Goal: Task Accomplishment & Management: Manage account settings

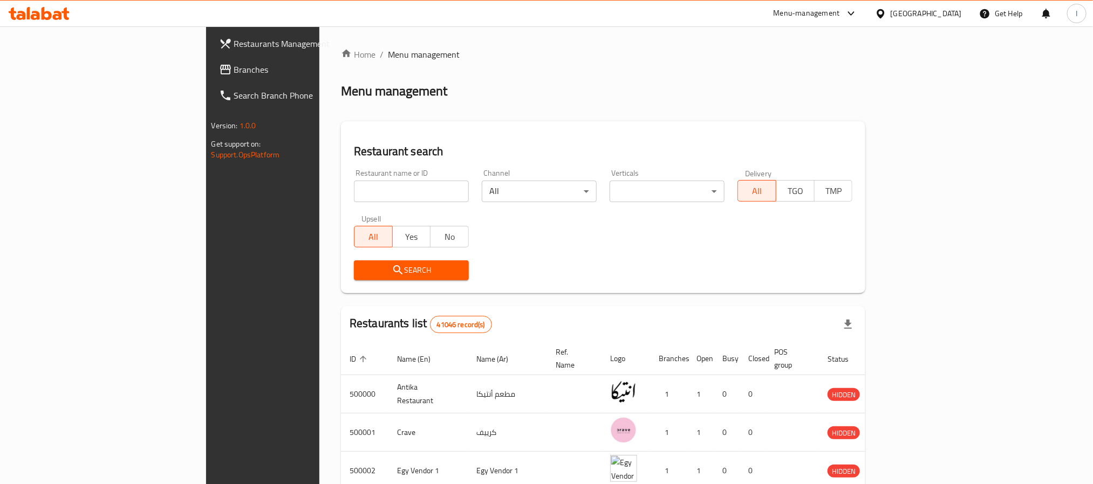
click at [384, 195] on div "Home / Menu management Menu management Restaurant search Restaurant name or ID …" at bounding box center [603, 404] width 524 height 712
click at [384, 195] on input "search" at bounding box center [411, 192] width 115 height 22
paste input "698416"
type input "698416"
click button "Search" at bounding box center [411, 271] width 115 height 20
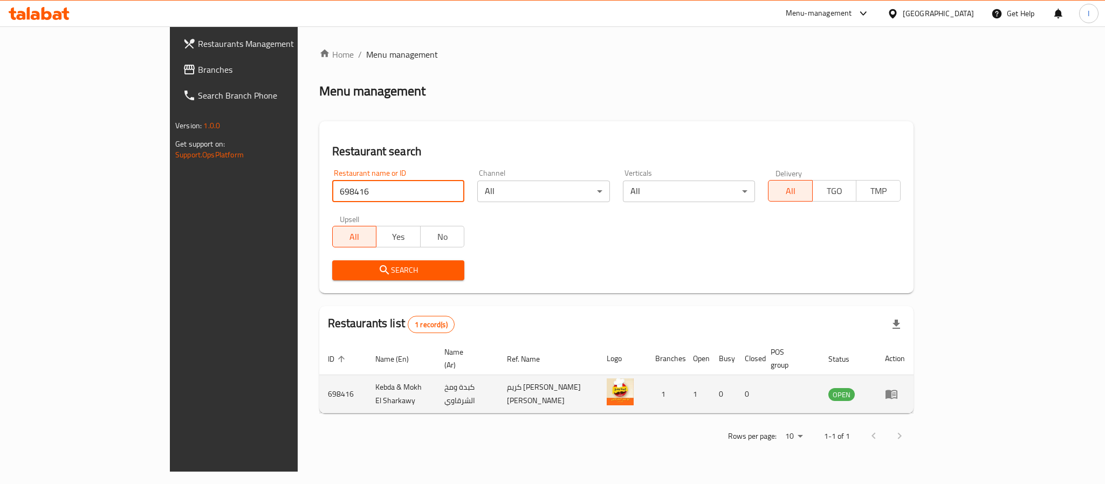
click at [319, 381] on td "698416" at bounding box center [342, 394] width 47 height 38
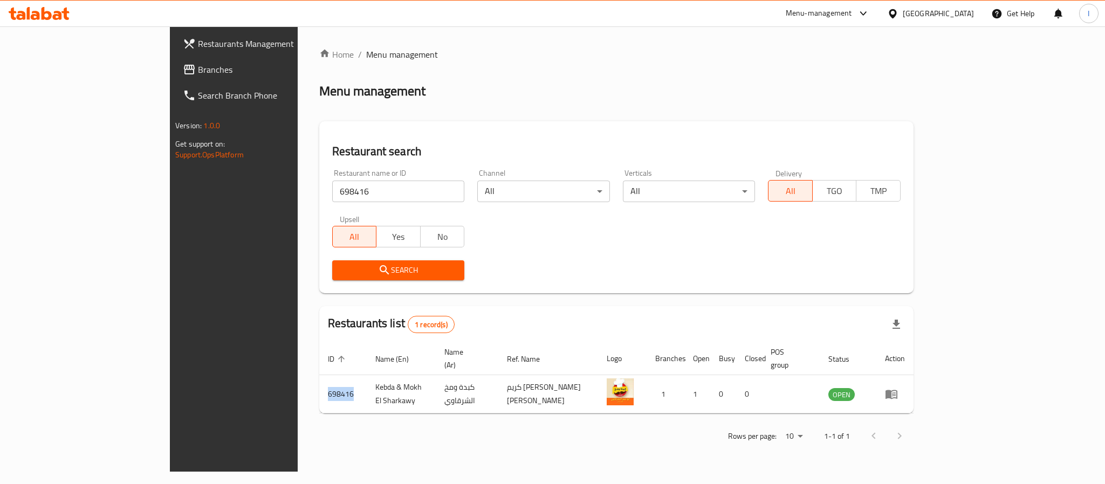
copy td "698416"
click at [651, 119] on div "Home / Menu management Menu management Restaurant search Restaurant name or ID …" at bounding box center [616, 249] width 594 height 402
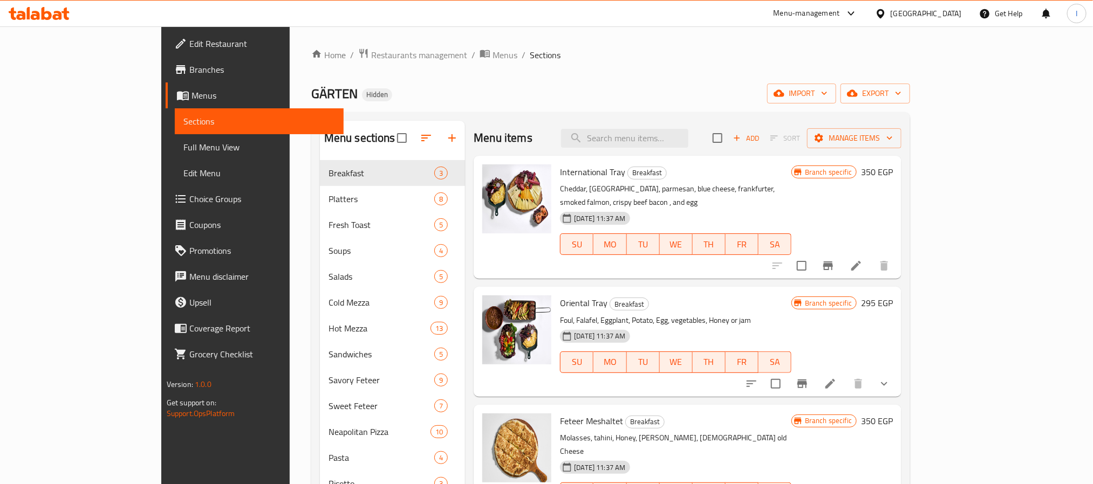
click at [584, 77] on div "Home / Restaurants management / Menus / Sections GÄRTEN Hidden import export Me…" at bounding box center [610, 473] width 599 height 850
click at [399, 80] on div "Home / Restaurants management / Menus / Sections GÄRTEN Hidden import export Me…" at bounding box center [610, 473] width 599 height 850
click at [549, 104] on div "Home / Restaurants management / Menus / Sections GÄRTEN Hidden import export Me…" at bounding box center [610, 473] width 599 height 850
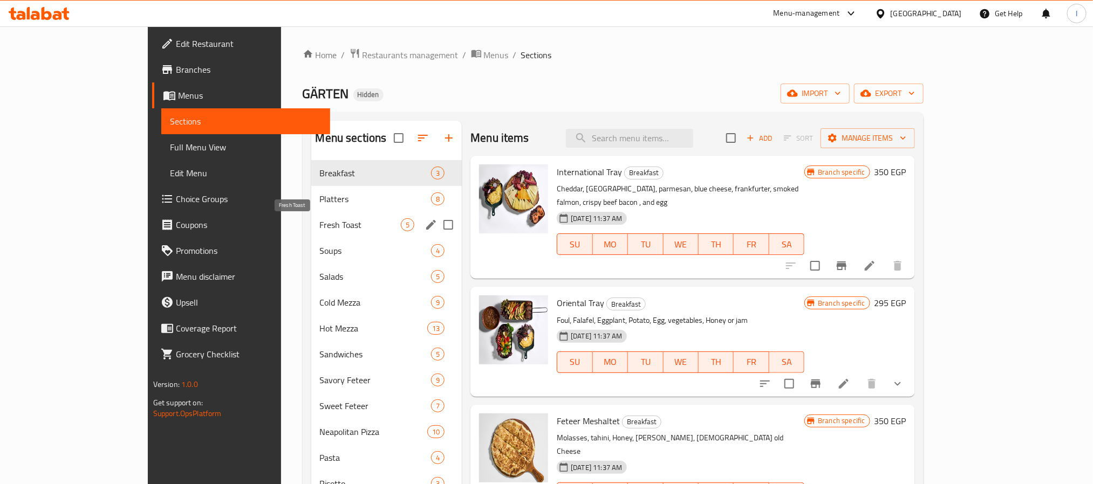
click at [320, 222] on span "Fresh Toast" at bounding box center [360, 224] width 81 height 13
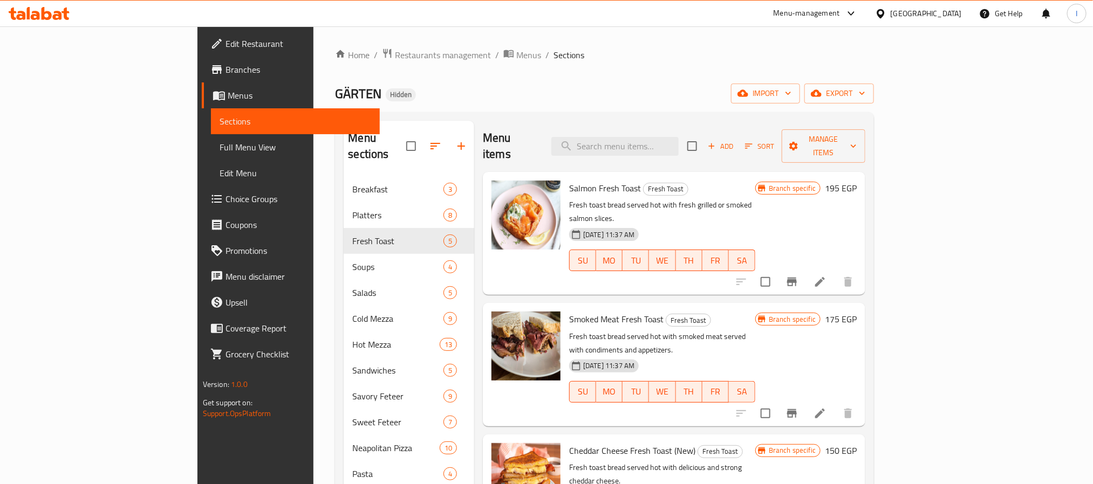
click at [585, 73] on div "Home / Restaurants management / Menus / Sections GÄRTEN Hidden import export Me…" at bounding box center [604, 481] width 539 height 866
click at [735, 143] on span "Add" at bounding box center [720, 146] width 29 height 12
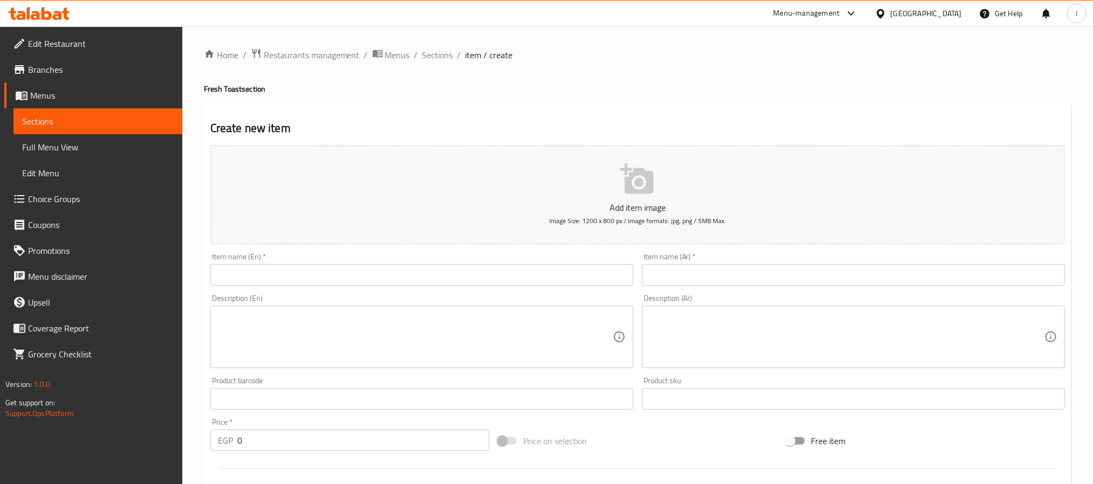
click at [672, 277] on input "text" at bounding box center [853, 275] width 423 height 22
paste input "حلومي تشباتا"
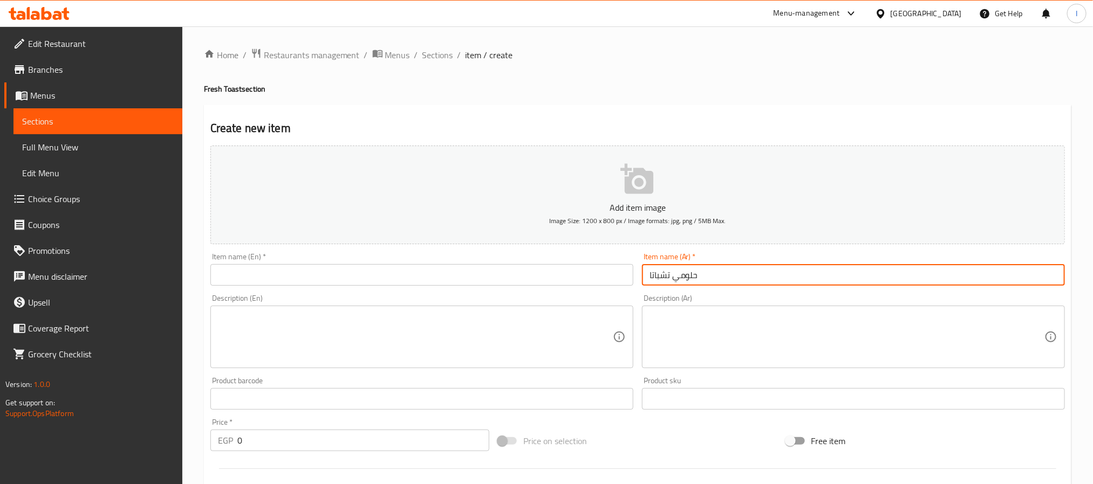
type input "حلومي تشباتا"
click at [369, 281] on input "text" at bounding box center [421, 275] width 423 height 22
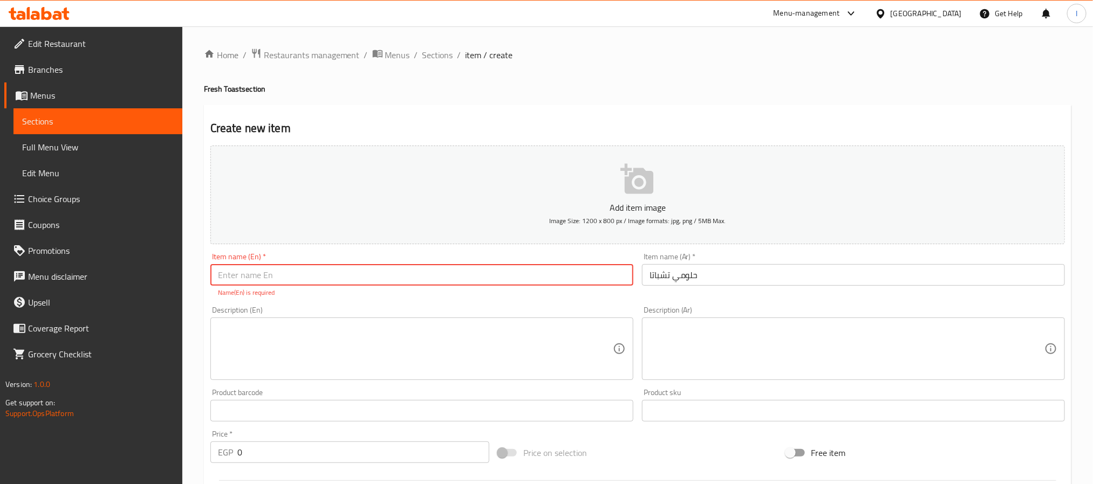
click at [671, 334] on textarea at bounding box center [847, 349] width 395 height 51
paste textarea "ساندوتش جبنة حلومي مشوية في خبز تشباتا طازج."
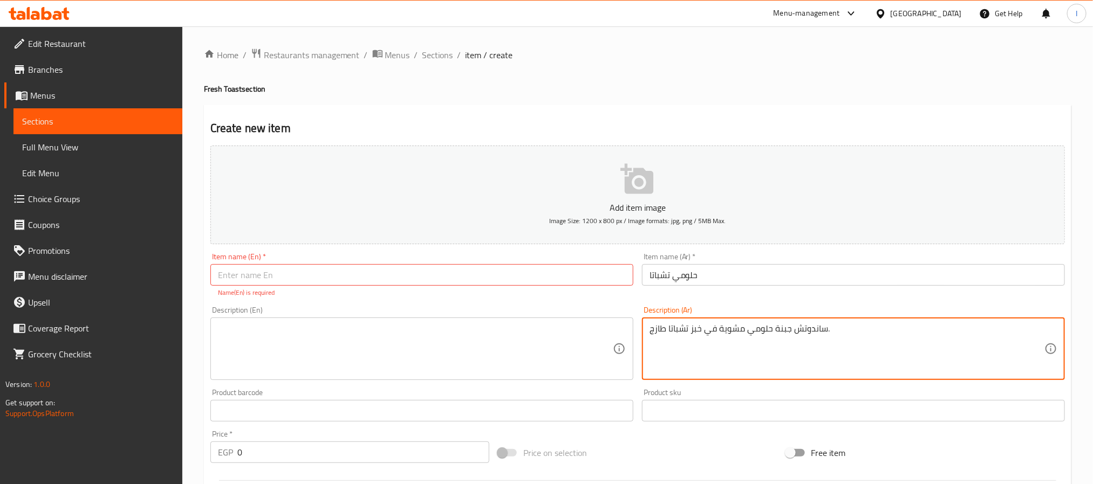
type textarea "ساندوتش جبنة حلومي مشوية في خبز تشباتا طازج."
click at [450, 354] on textarea at bounding box center [415, 349] width 395 height 51
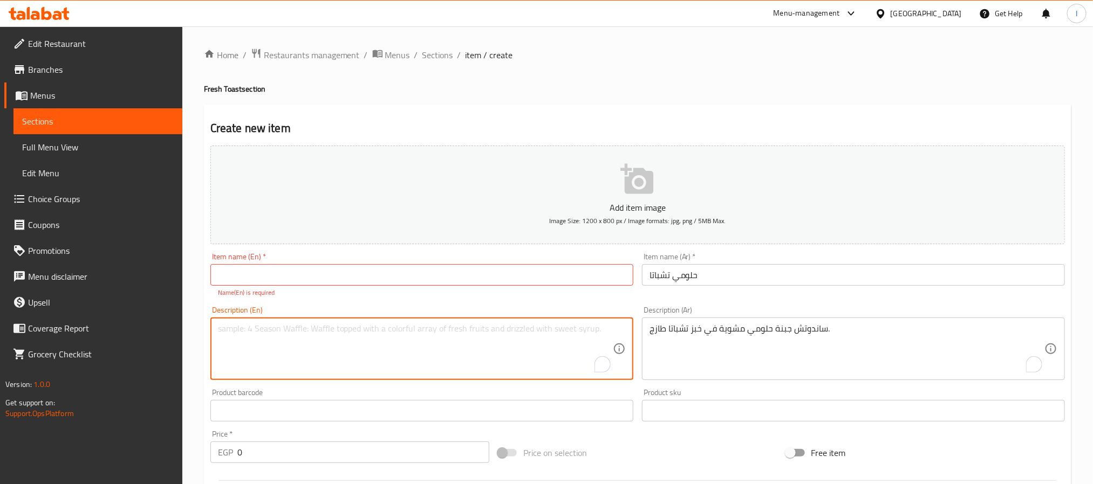
paste textarea "Grilled halloumi cheese served in fresh ciabatta bread."
type textarea "Grilled halloumi cheese served in fresh ciabatta bread."
click at [380, 282] on input "text" at bounding box center [421, 275] width 423 height 22
paste input "Halloumi Chabatta"
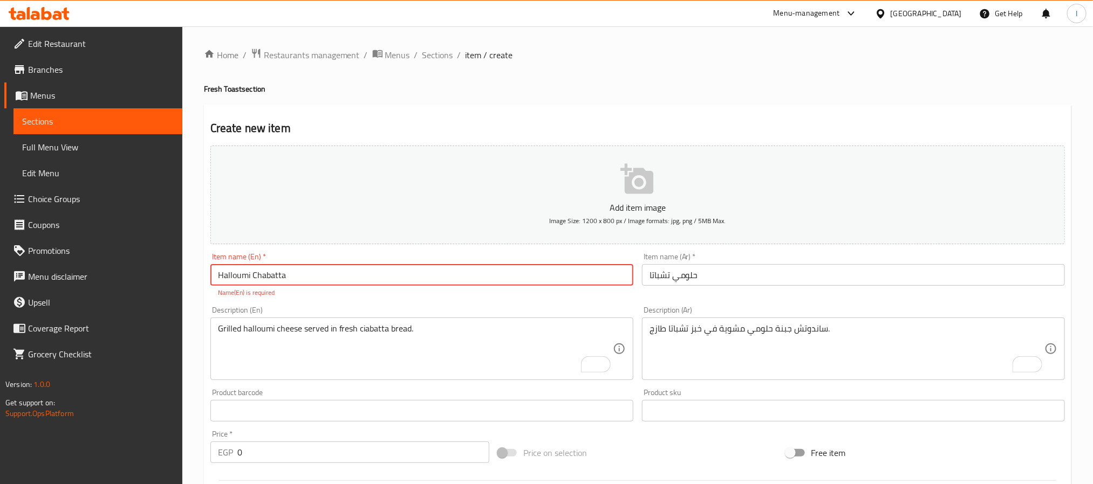
click at [373, 324] on textarea "Grilled halloumi cheese served in fresh ciabatta bread." at bounding box center [415, 349] width 395 height 51
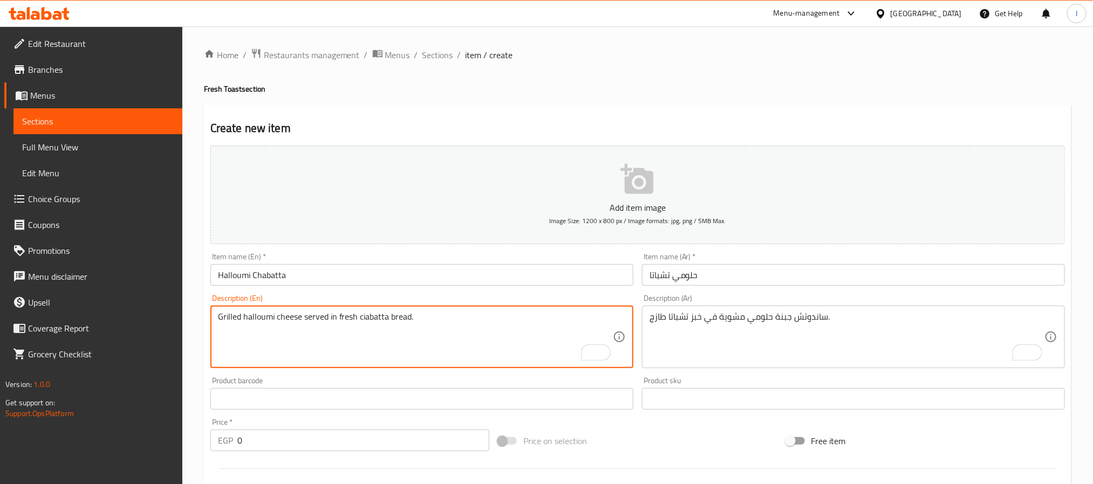
click at [272, 277] on input "Halloumi Chabatta" at bounding box center [421, 275] width 423 height 22
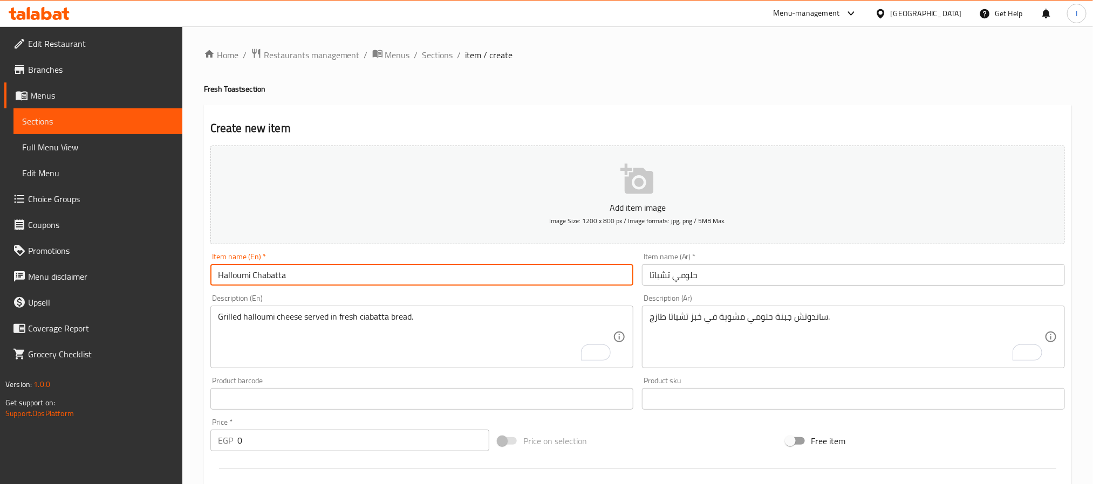
click at [272, 277] on input "Halloumi Chabatta" at bounding box center [421, 275] width 423 height 22
paste input "ci"
click at [256, 282] on input "Halloumi ciabatta" at bounding box center [421, 275] width 423 height 22
type input "Halloumi Ciabatta"
click at [636, 81] on div "Home / Restaurants management / Menus / Sections / item / create Fresh Toast se…" at bounding box center [637, 394] width 867 height 693
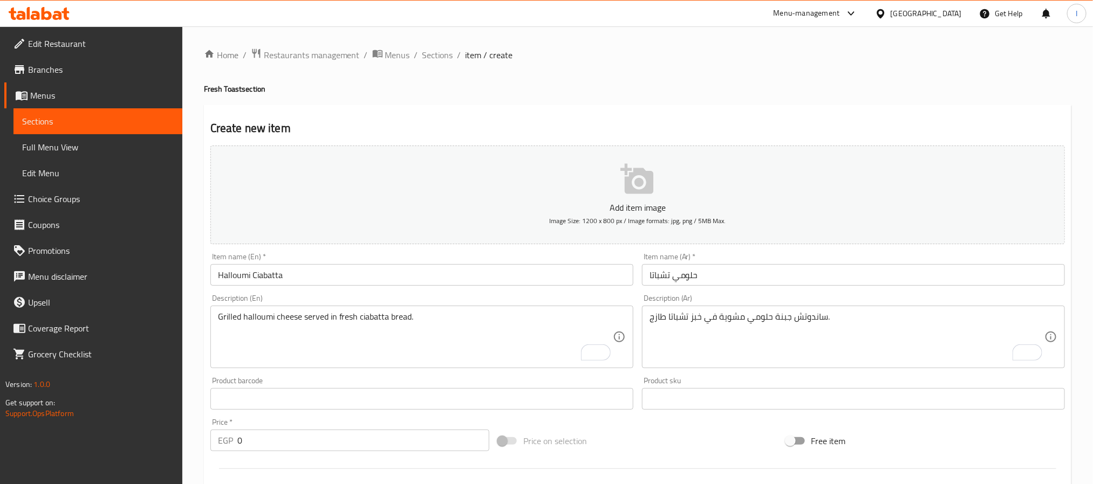
scroll to position [162, 0]
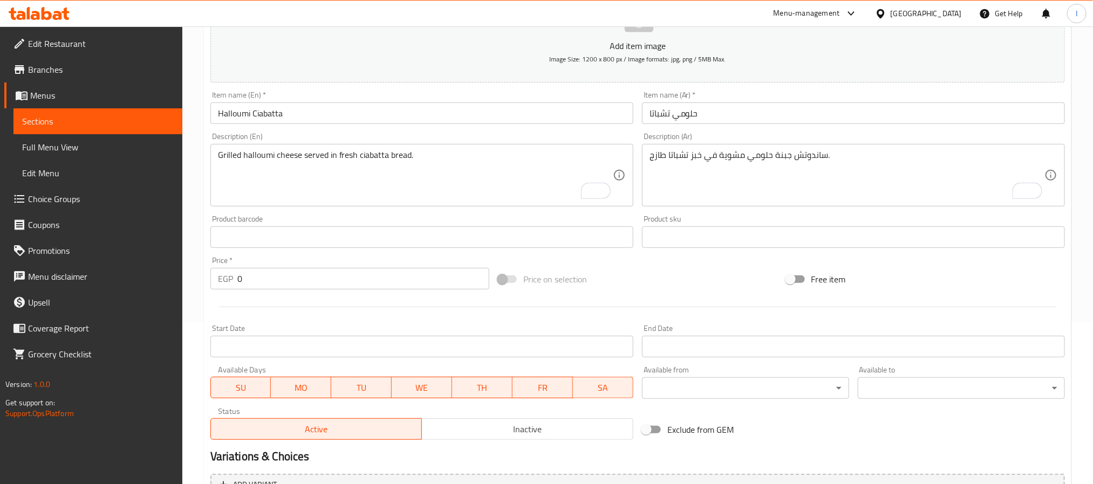
click at [337, 282] on input "0" at bounding box center [363, 279] width 252 height 22
type input "250.80"
click at [656, 274] on div "Price on selection" at bounding box center [638, 279] width 288 height 29
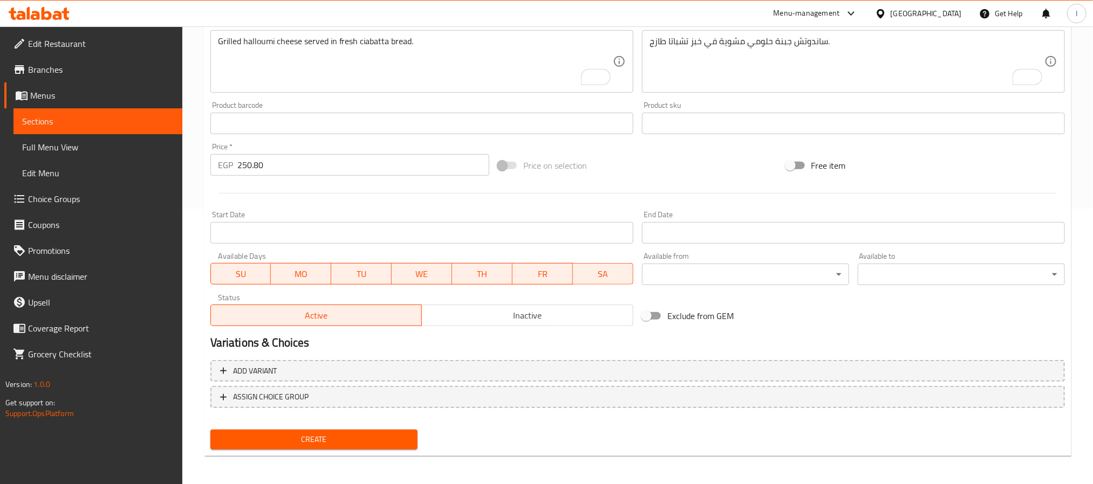
scroll to position [277, 0]
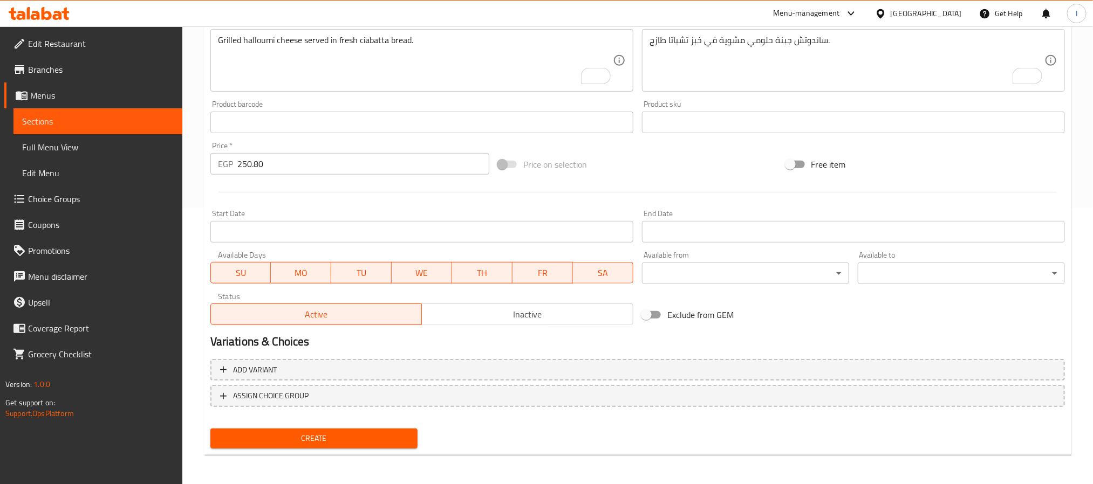
click at [354, 437] on span "Create" at bounding box center [314, 438] width 190 height 13
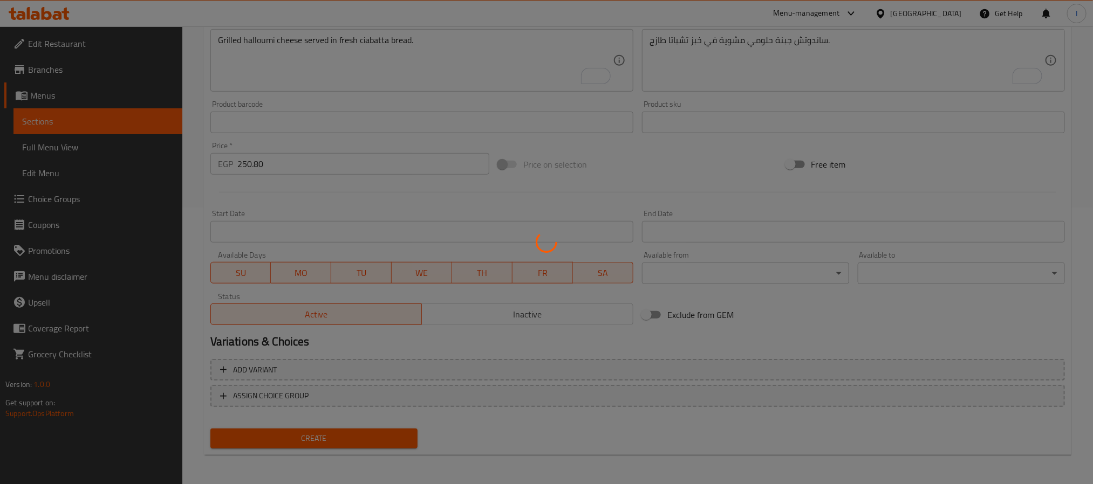
scroll to position [0, 0]
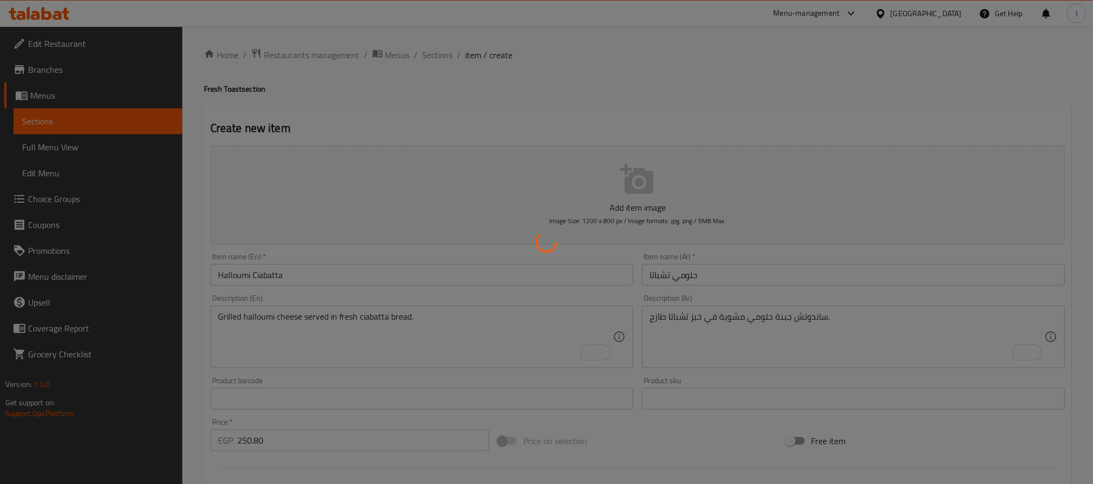
type input "0"
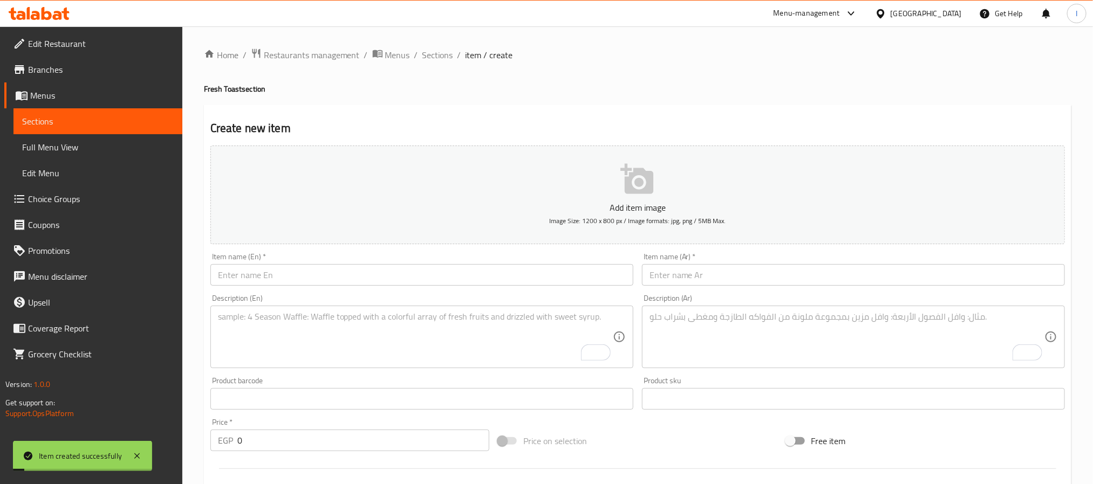
drag, startPoint x: 433, startPoint y: 60, endPoint x: 572, endPoint y: 83, distance: 141.0
click at [433, 60] on span "Sections" at bounding box center [437, 55] width 31 height 13
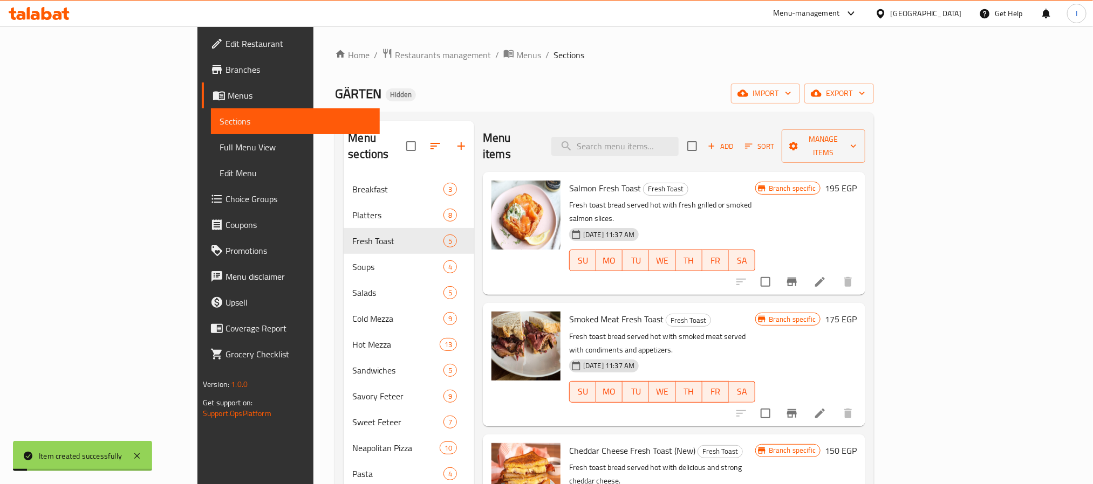
click at [572, 83] on div "Home / Restaurants management / Menus / Sections GÄRTEN Hidden import export Me…" at bounding box center [604, 481] width 539 height 866
click at [598, 99] on div "GÄRTEN Hidden import export" at bounding box center [604, 94] width 539 height 20
click at [735, 142] on span "Add" at bounding box center [720, 146] width 29 height 12
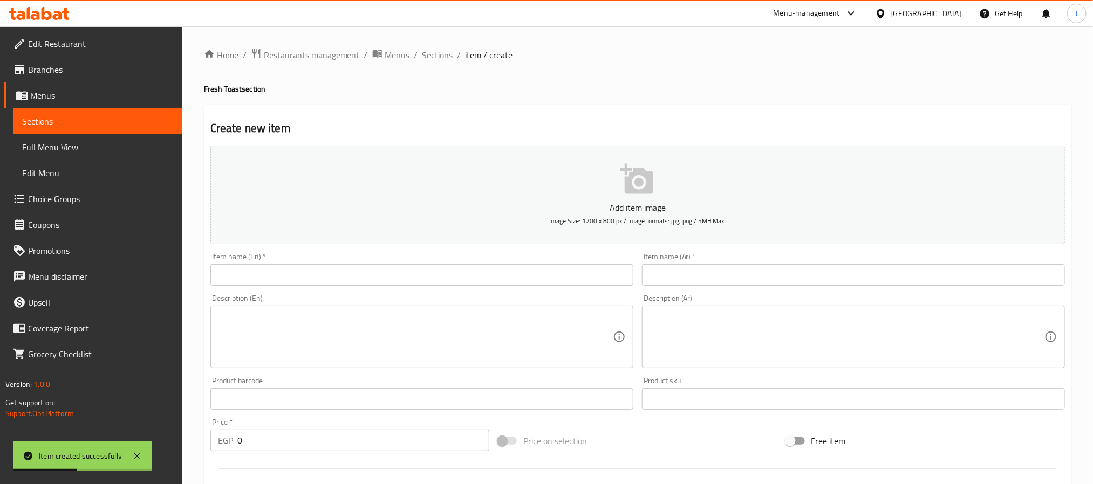
click at [471, 277] on input "text" at bounding box center [421, 275] width 423 height 22
paste input "Tuna Sandwich (Spicy)"
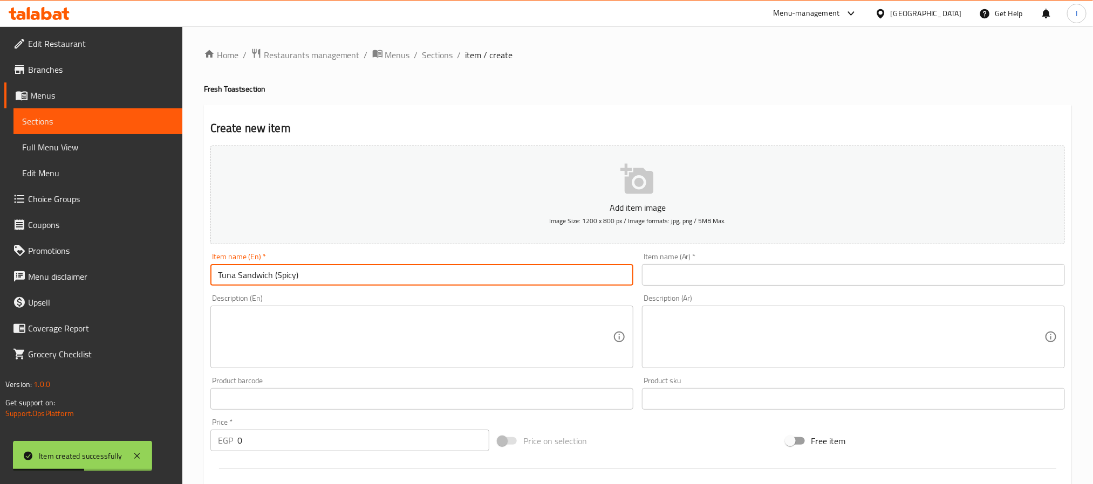
type input "Tuna Sandwich (Spicy)"
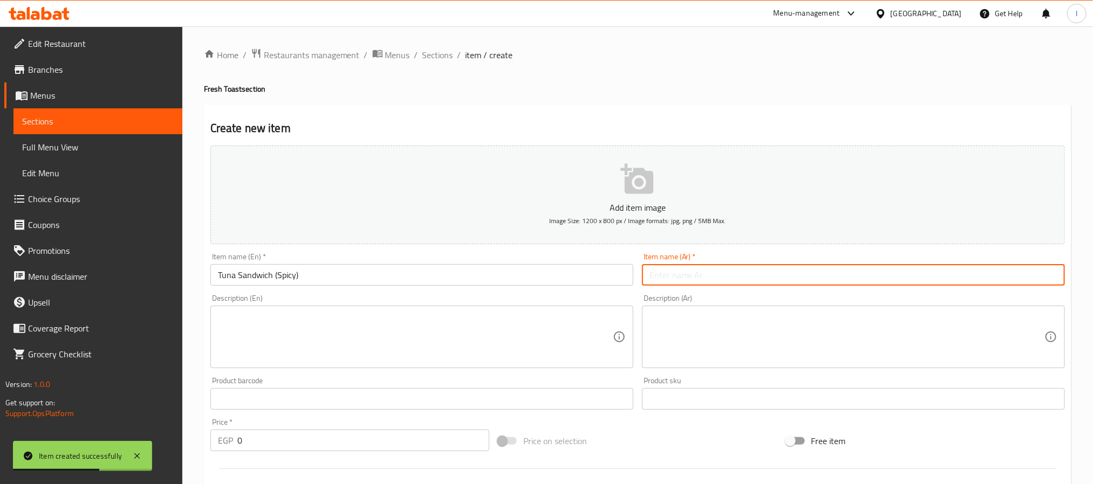
drag, startPoint x: 724, startPoint y: 271, endPoint x: 717, endPoint y: 282, distance: 12.9
click at [724, 271] on input "text" at bounding box center [853, 275] width 423 height 22
paste input "ساندوتش تونة سبايسي"
type input "ساندوتش تونة سبايسي"
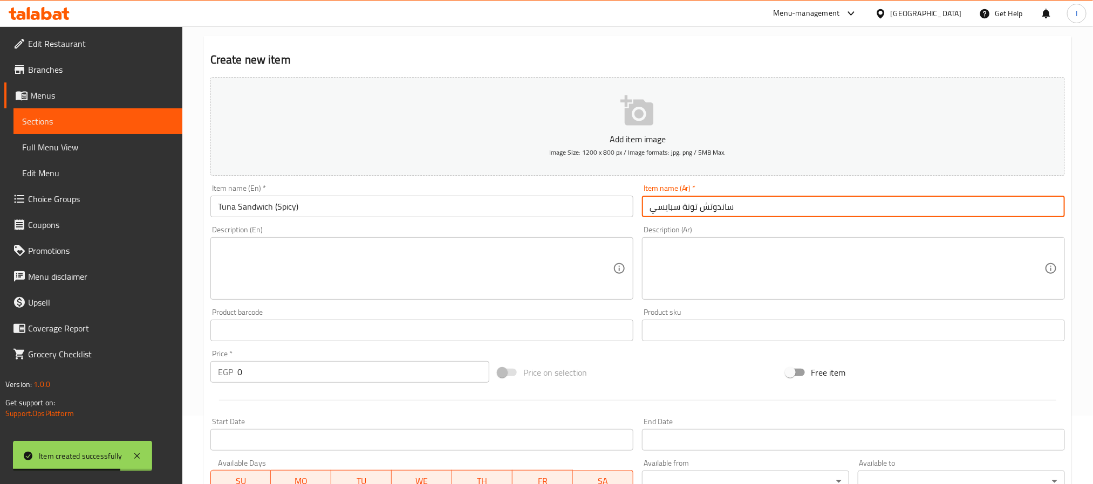
scroll to position [162, 0]
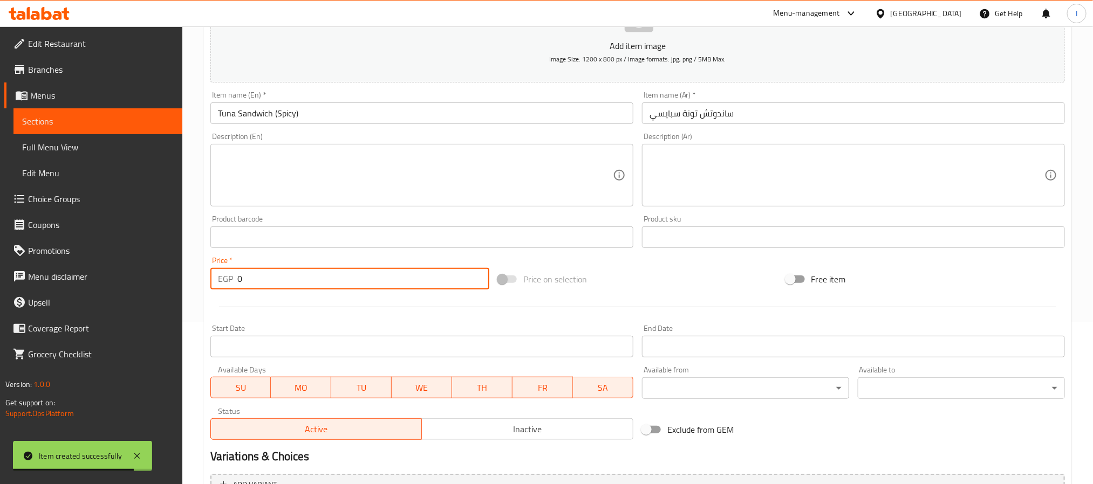
click at [298, 280] on input "0" at bounding box center [363, 279] width 252 height 22
paste input "296.4"
type input "296.40"
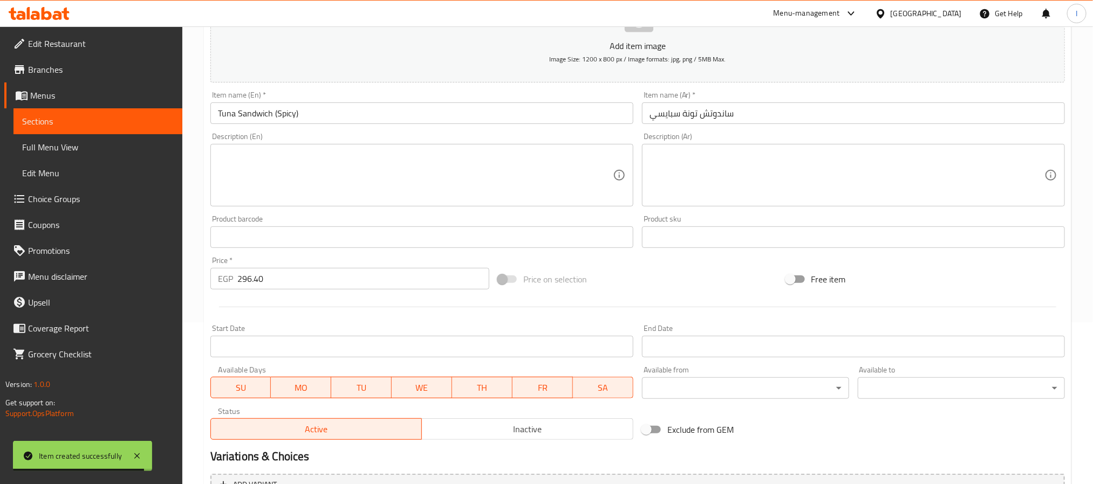
click at [662, 280] on div "Price on selection" at bounding box center [638, 279] width 288 height 29
click at [679, 179] on textarea at bounding box center [847, 175] width 395 height 51
paste textarea "ساندوتش تونة سبايسي مع تتبيلة مميزة."
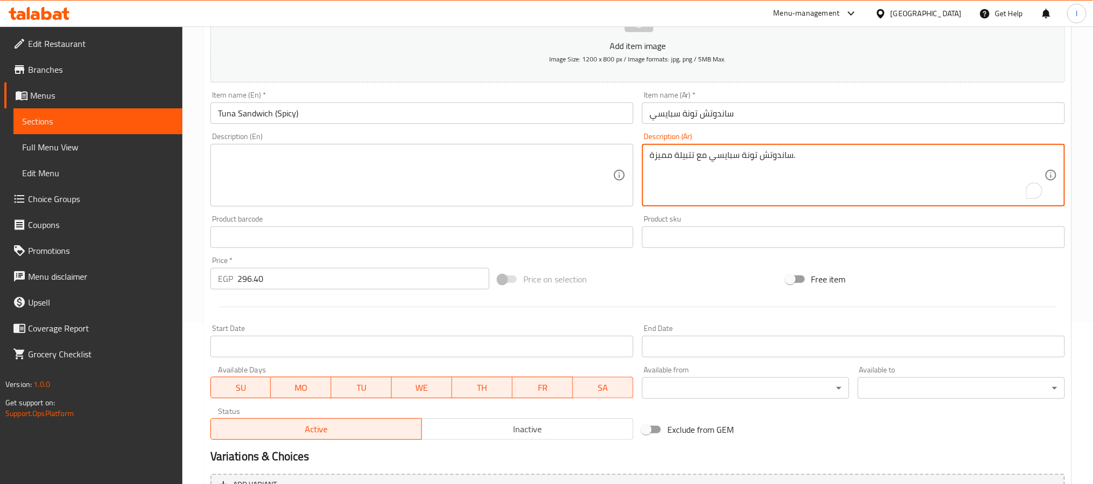
type textarea "ساندوتش تونة سبايسي مع تتبيلة مميزة."
click at [470, 193] on textarea at bounding box center [415, 175] width 395 height 51
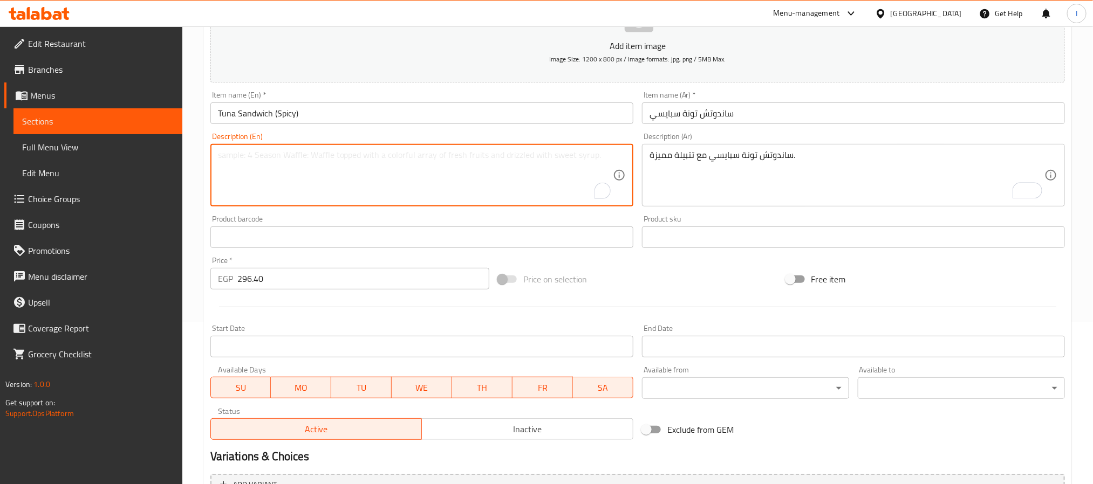
paste textarea "Spicy tuna sandwich with special seasoning."
type textarea "Spicy tuna sandwich with special seasoning."
click at [717, 271] on div "Price on selection" at bounding box center [638, 279] width 288 height 29
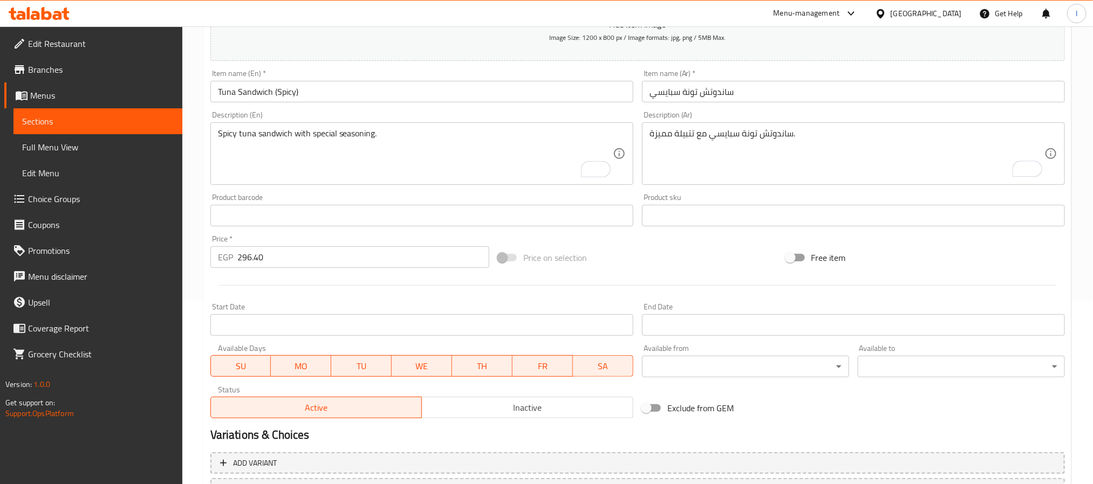
scroll to position [277, 0]
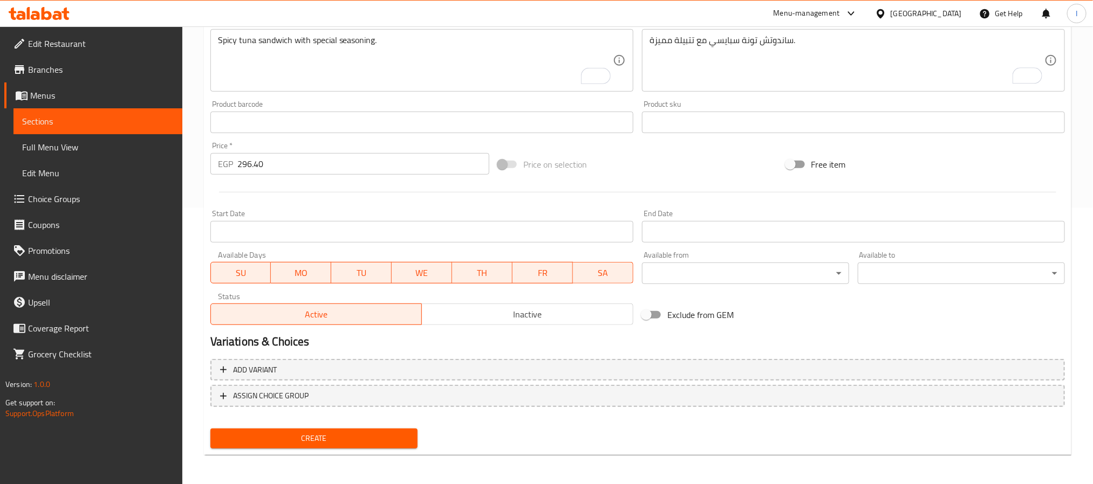
click at [384, 436] on span "Create" at bounding box center [314, 438] width 190 height 13
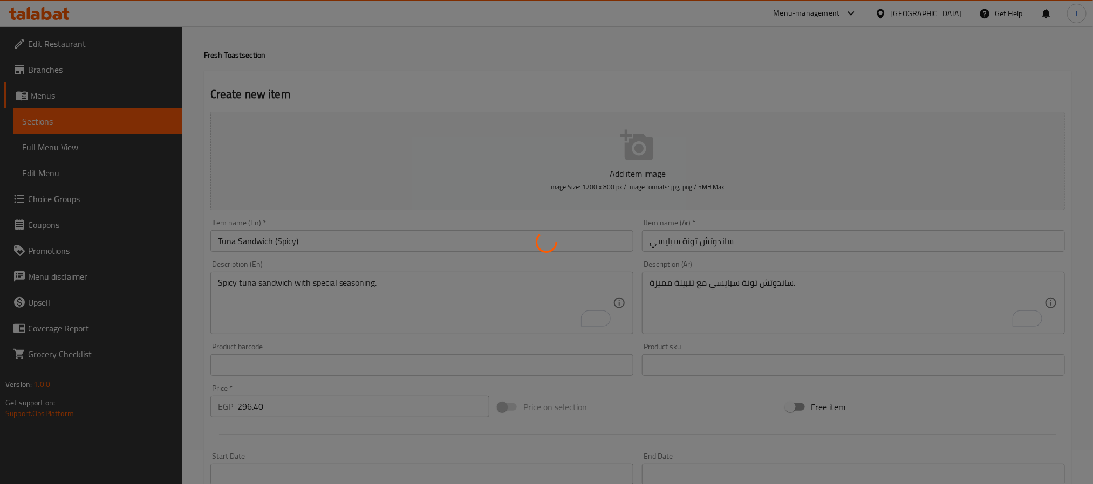
type input "0"
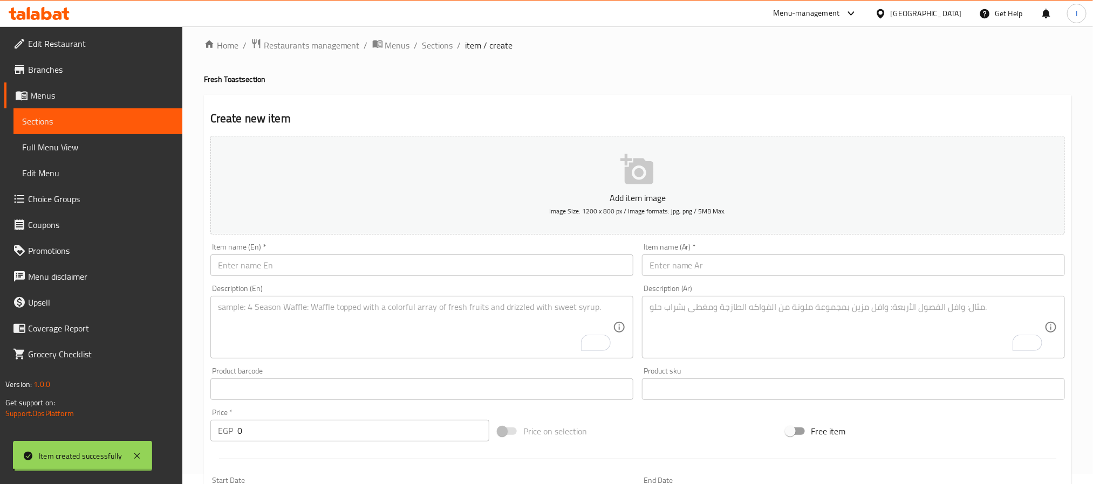
scroll to position [0, 0]
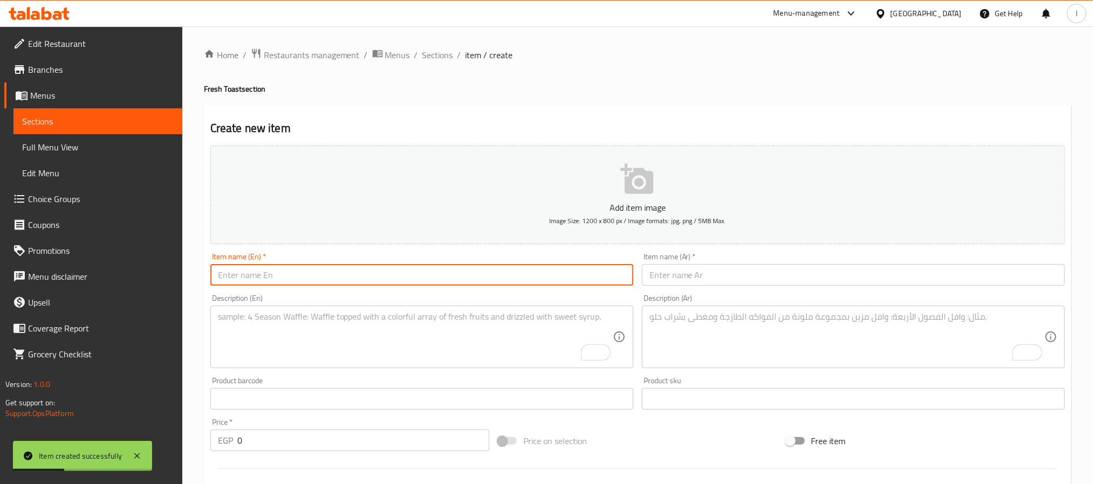
click at [475, 275] on input "text" at bounding box center [421, 275] width 423 height 22
paste input "Sous Vide Salmon Sourdough"
type input "Sous Vide Salmon Sourdough"
drag, startPoint x: 652, startPoint y: 271, endPoint x: 565, endPoint y: 38, distance: 248.9
click at [652, 271] on input "text" at bounding box center [853, 275] width 423 height 22
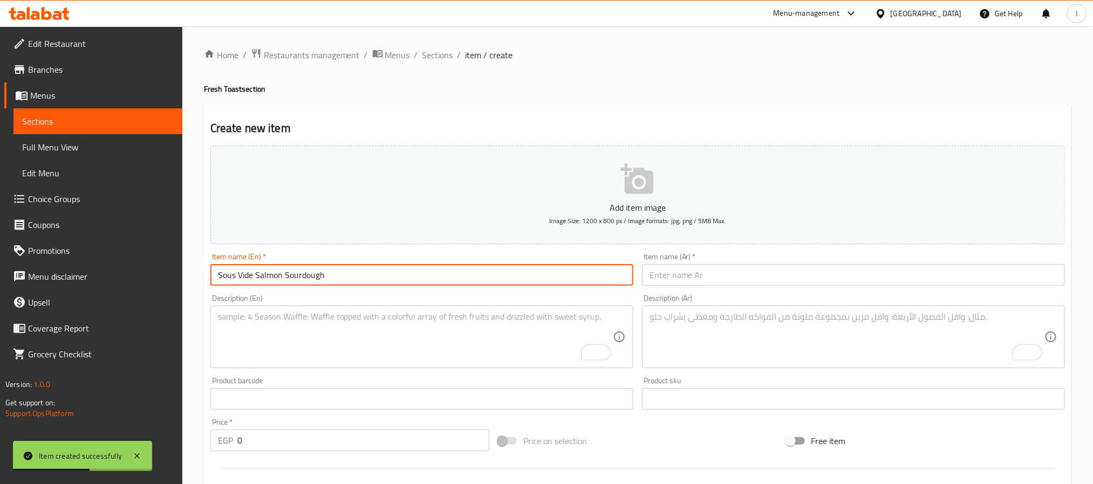
paste input "سلمون سو فيد ساوردو"
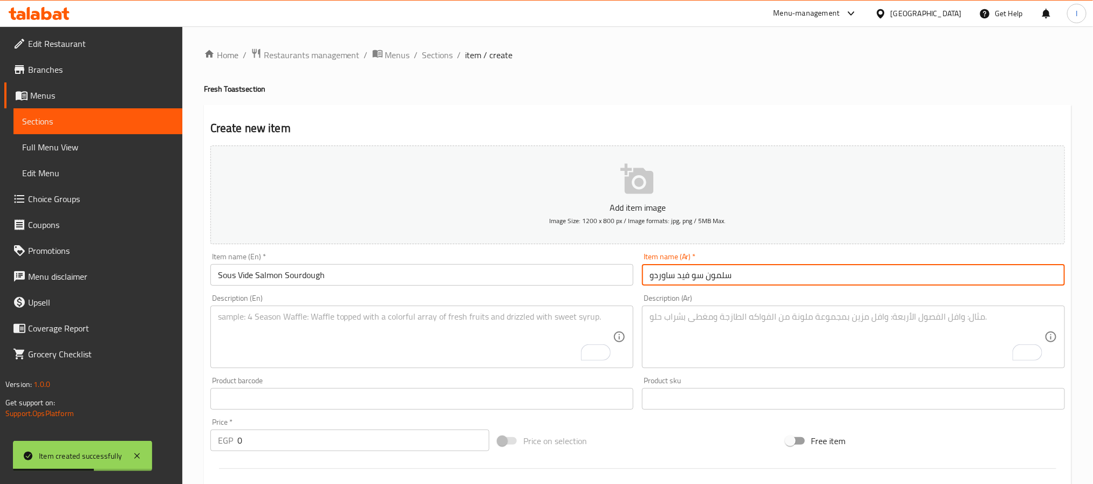
type input "سلمون سو فيد ساوردو"
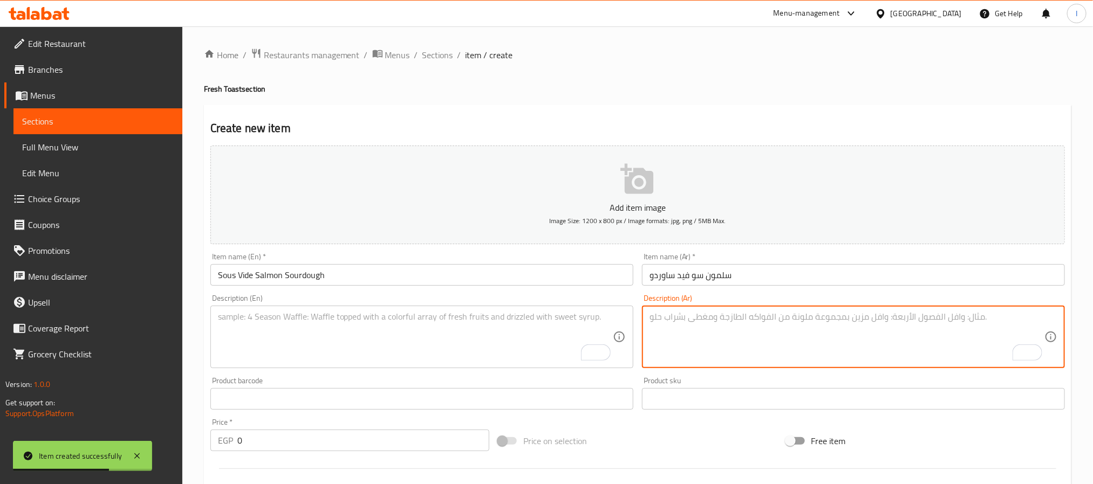
click at [680, 332] on textarea "To enrich screen reader interactions, please activate Accessibility in Grammarl…" at bounding box center [847, 337] width 395 height 51
paste textarea "سلمون مطهو بطريقة السو فيد يقدم مع [PERSON_NAME]."
type textarea "سلمون مطهو بطريقة السو فيد يقدم مع [PERSON_NAME]."
click at [444, 332] on textarea "To enrich screen reader interactions, please activate Accessibility in Grammarl…" at bounding box center [415, 337] width 395 height 51
paste textarea "Sous vide cooked salmon served with sourdough bread."
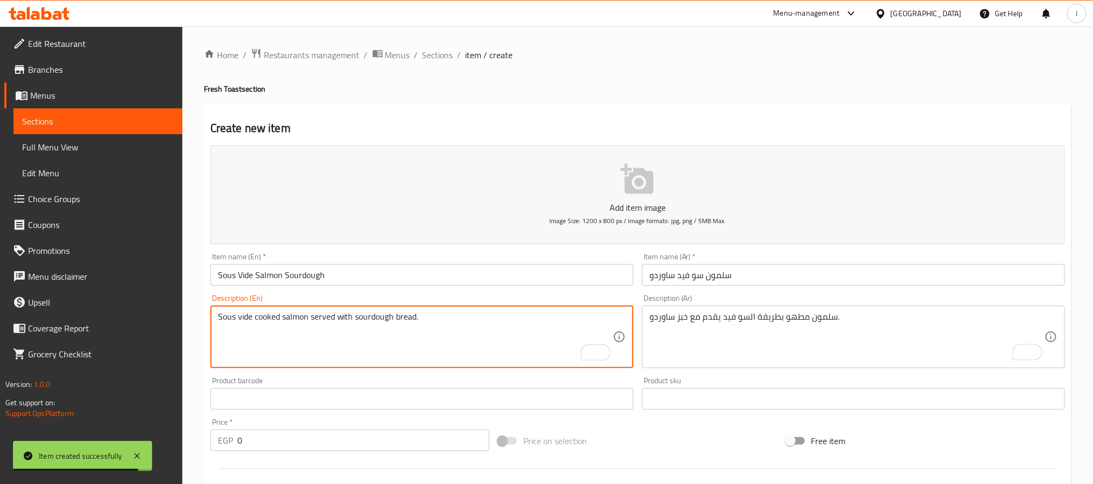
type textarea "Sous vide cooked salmon served with sourdough bread."
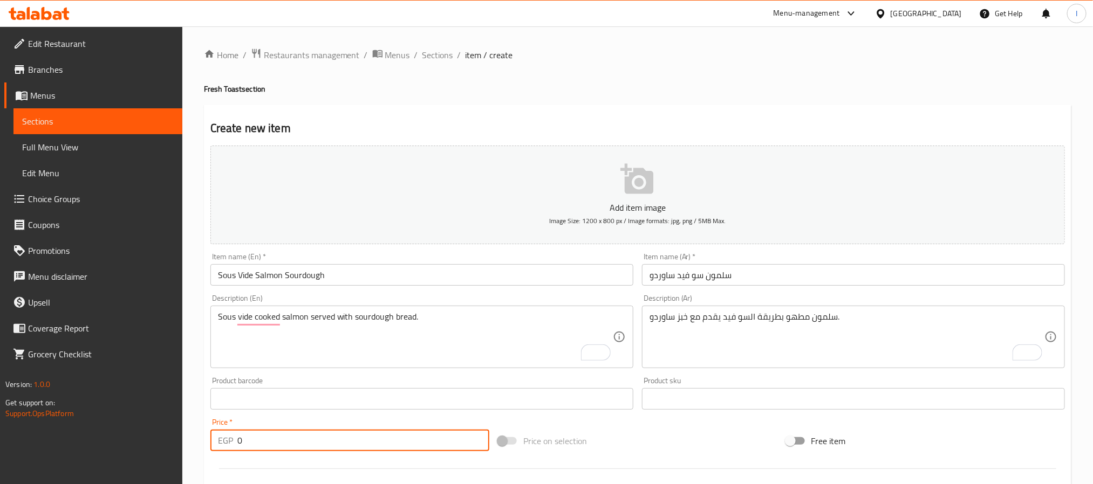
click at [366, 442] on input "0" at bounding box center [363, 441] width 252 height 22
paste input "364.80"
type input "0364.80"
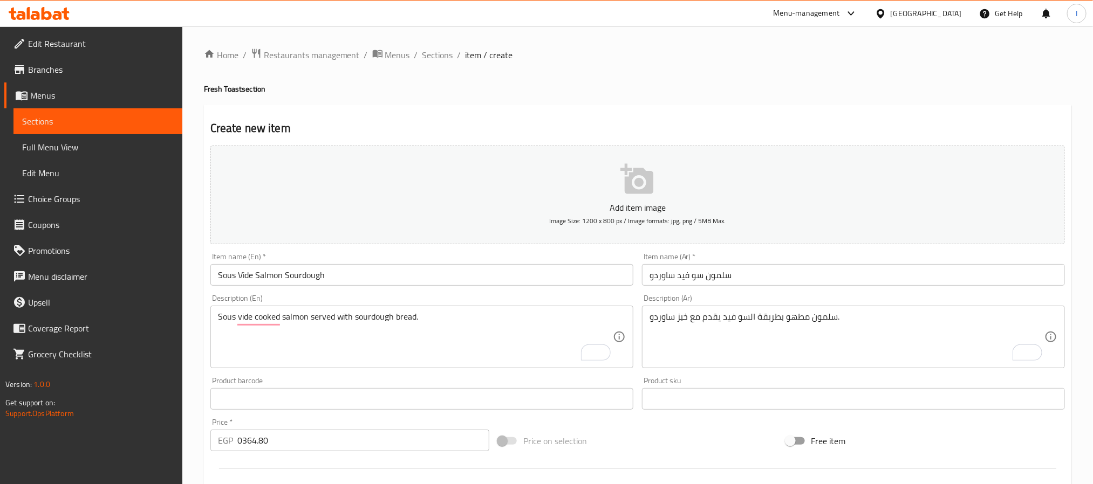
click at [567, 88] on h4 "Fresh Toast section" at bounding box center [637, 89] width 867 height 11
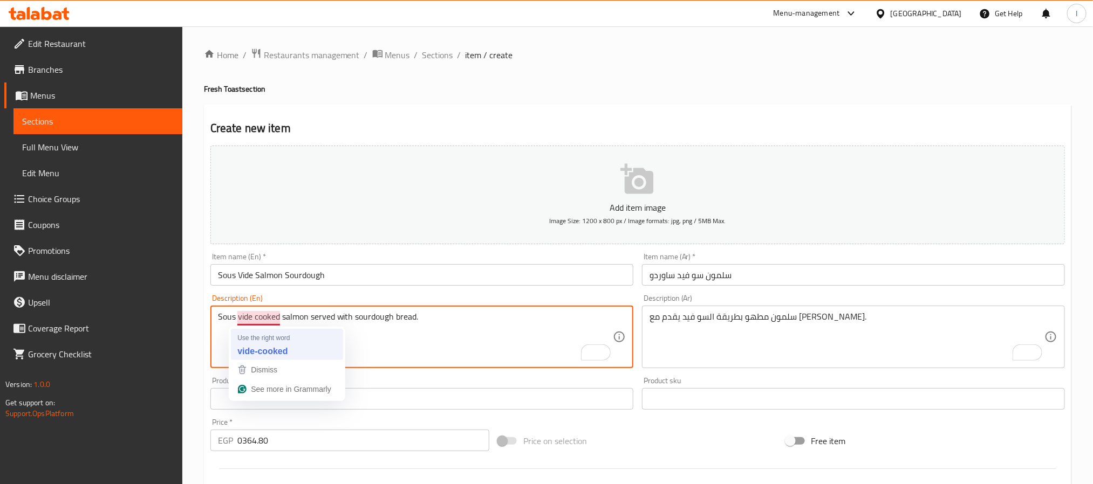
type textarea "Sous vide-cooked salmon served with sourdough bread."
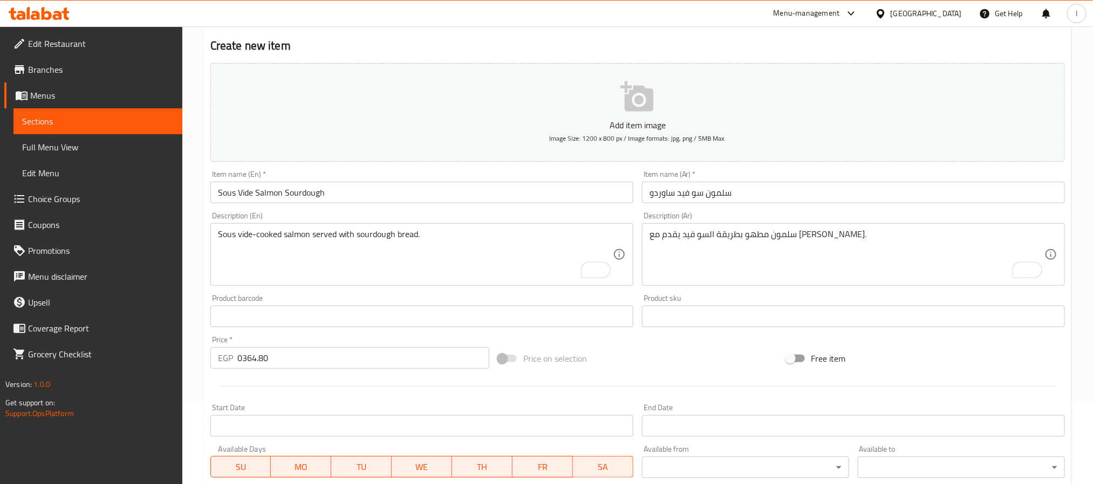
scroll to position [162, 0]
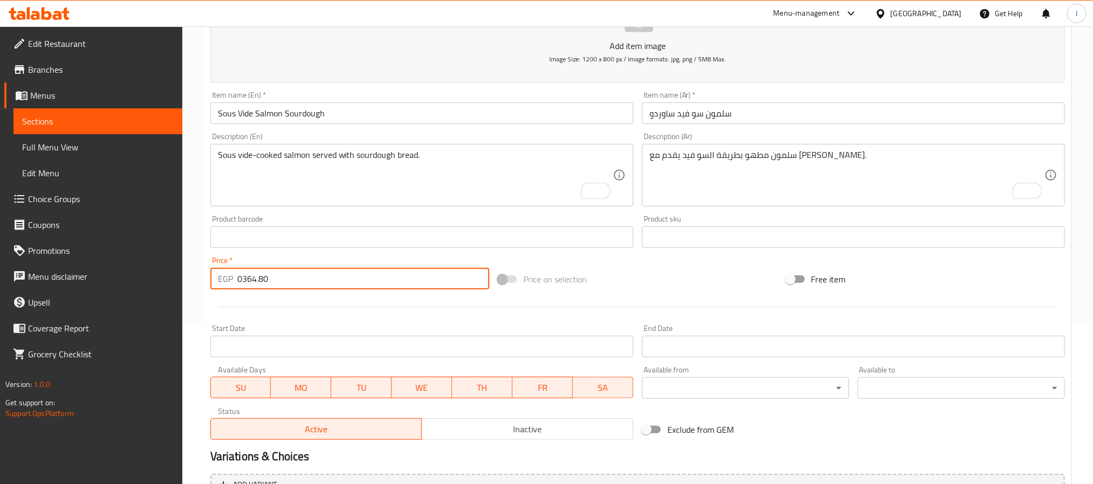
click at [243, 280] on input "0364.80" at bounding box center [363, 279] width 252 height 22
type input "364.80"
click at [646, 295] on div at bounding box center [637, 307] width 863 height 26
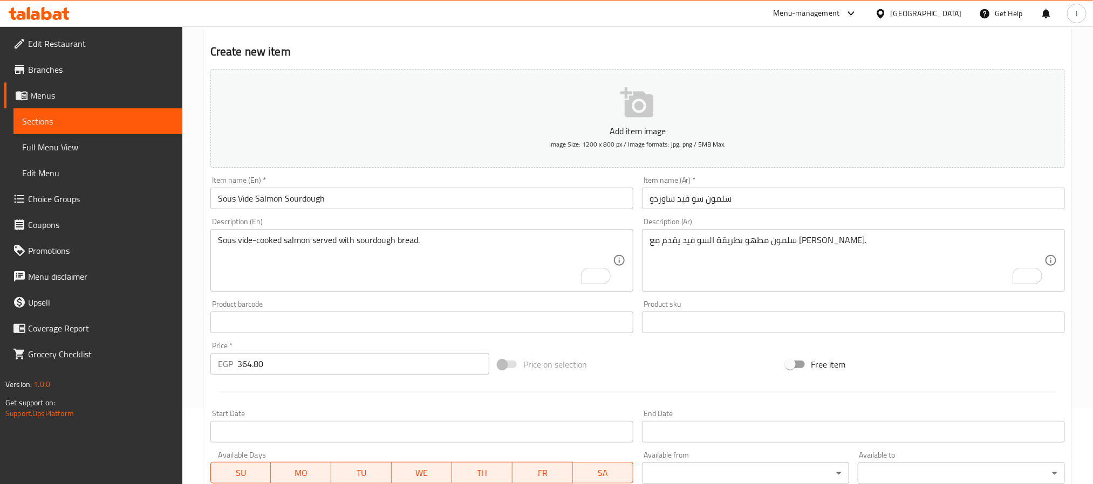
scroll to position [0, 0]
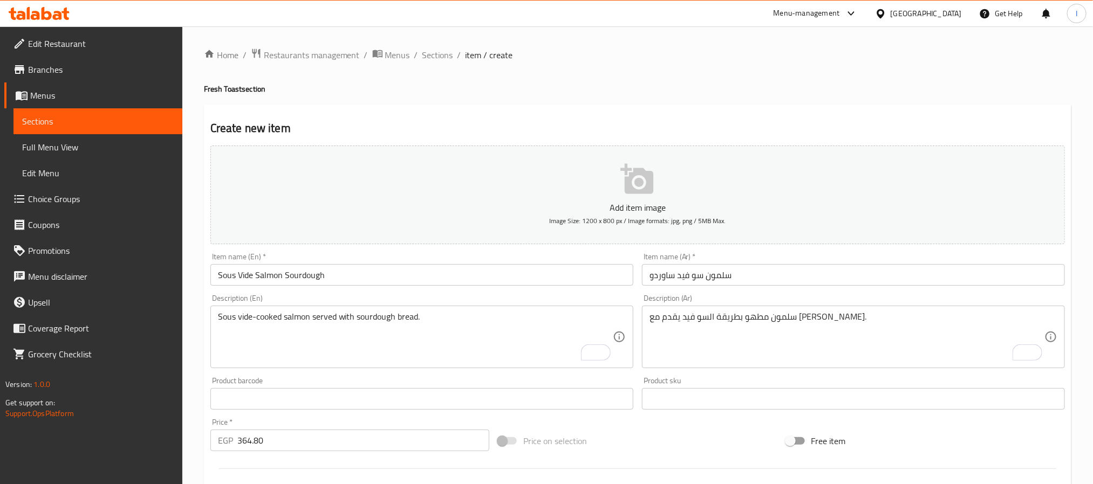
click at [620, 87] on h4 "Fresh Toast section" at bounding box center [637, 89] width 867 height 11
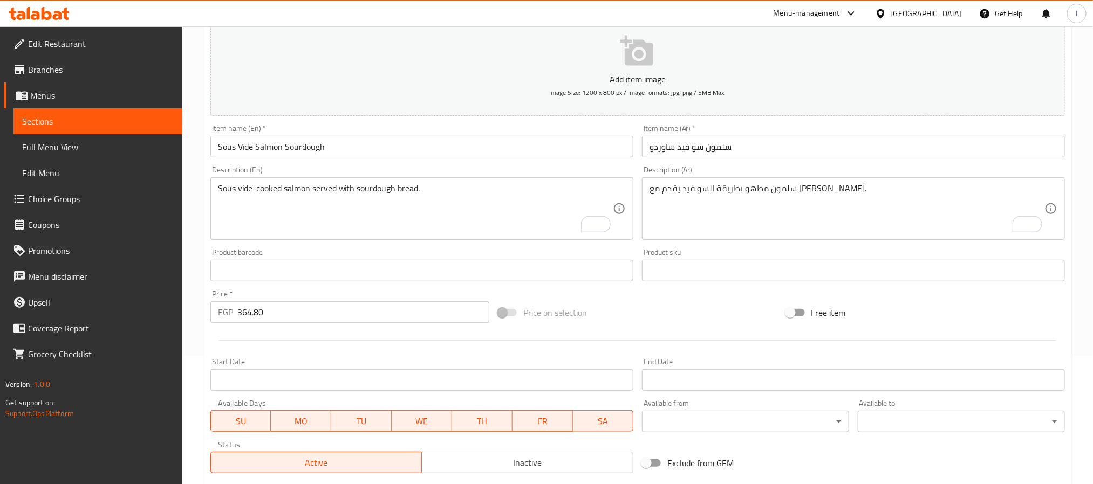
scroll to position [277, 0]
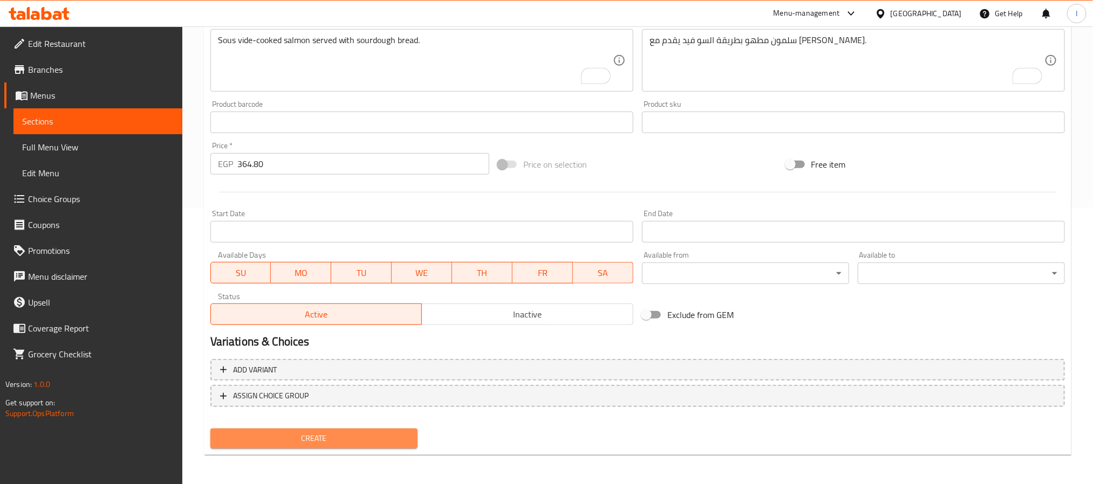
click at [373, 437] on span "Create" at bounding box center [314, 438] width 190 height 13
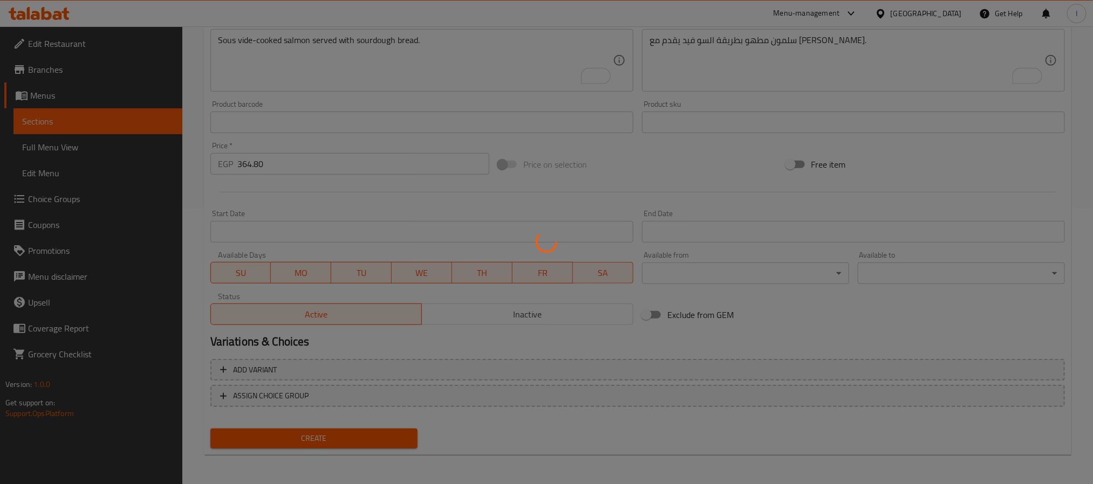
scroll to position [154, 0]
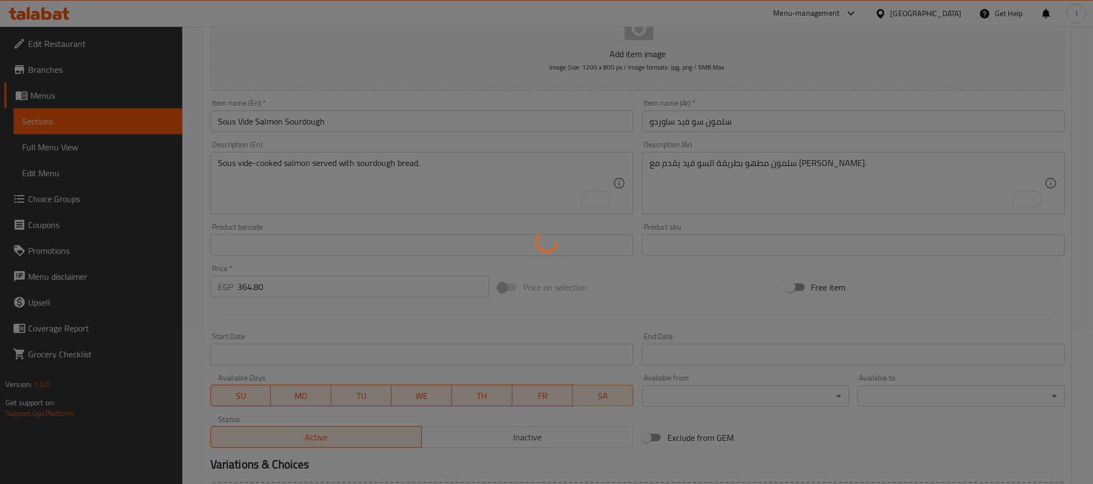
type input "0"
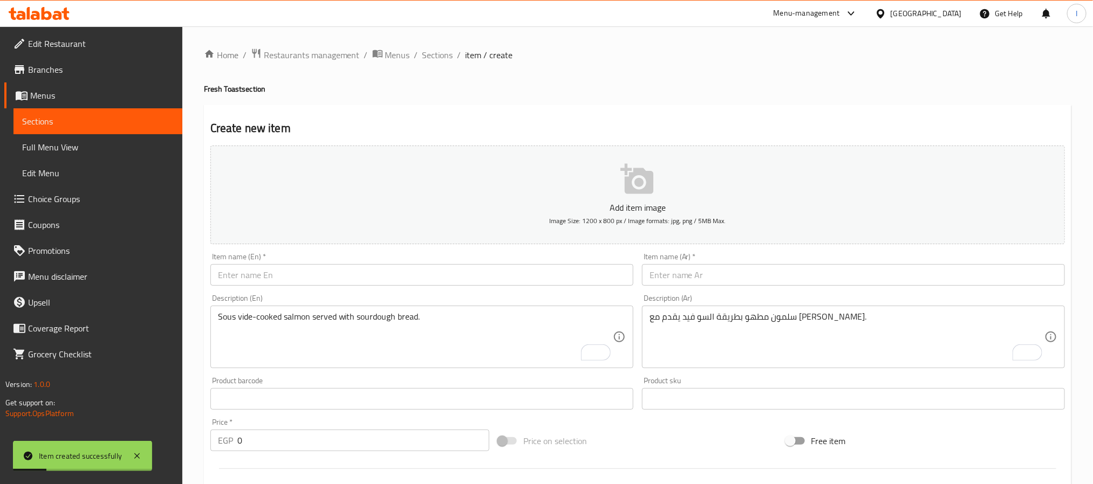
click at [379, 288] on div "Item name (En)   * Item name (En) *" at bounding box center [422, 270] width 432 height 42
drag, startPoint x: 382, startPoint y: 282, endPoint x: 399, endPoint y: 282, distance: 16.2
click at [382, 282] on input "text" at bounding box center [421, 275] width 423 height 22
paste input "Cheesy Roasted Beef"
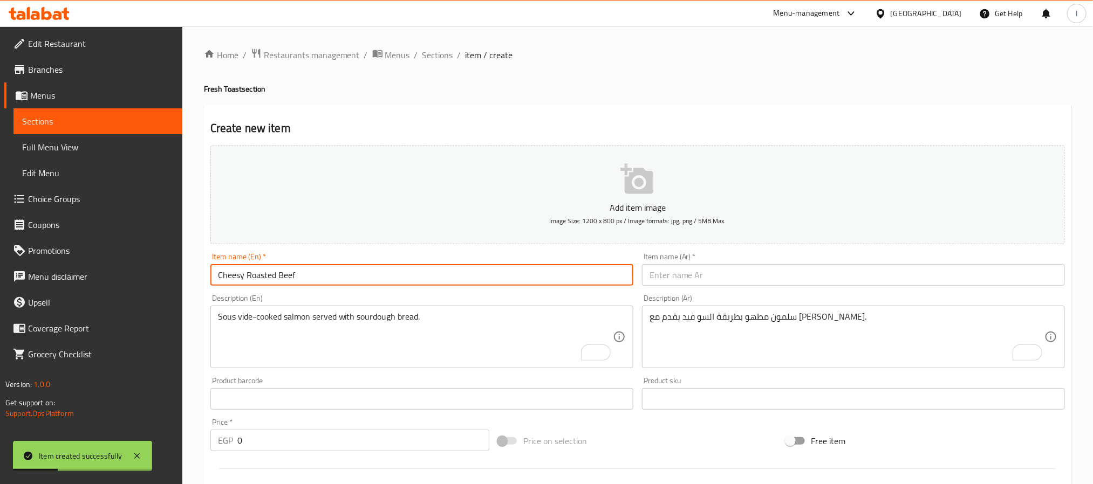
type input "Cheesy Roasted Beef"
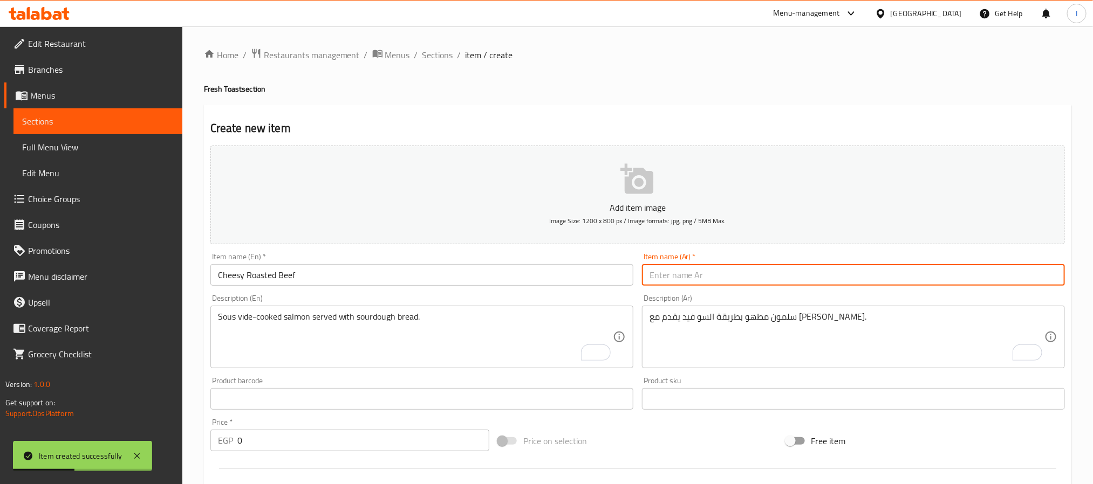
click at [673, 276] on input "text" at bounding box center [853, 275] width 423 height 22
paste input "بيف روستد بالجبنة"
type input "بيف روستد بالجبنة"
click at [741, 319] on textarea "سلمون مطهو بطريقة السو فيد يقدم مع [PERSON_NAME]." at bounding box center [847, 337] width 395 height 51
paste textarea "لحم بقري مشوي بالجبنة الذائبة."
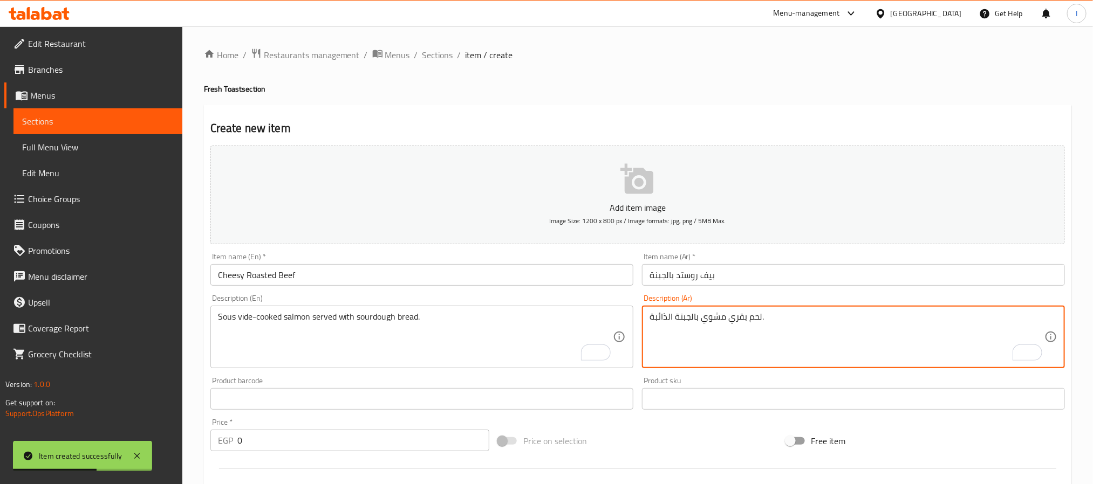
type textarea "لحم بقري مشوي بالجبنة الذائبة."
click at [491, 354] on textarea "Sous vide-cooked salmon served with sourdough bread." at bounding box center [415, 337] width 395 height 51
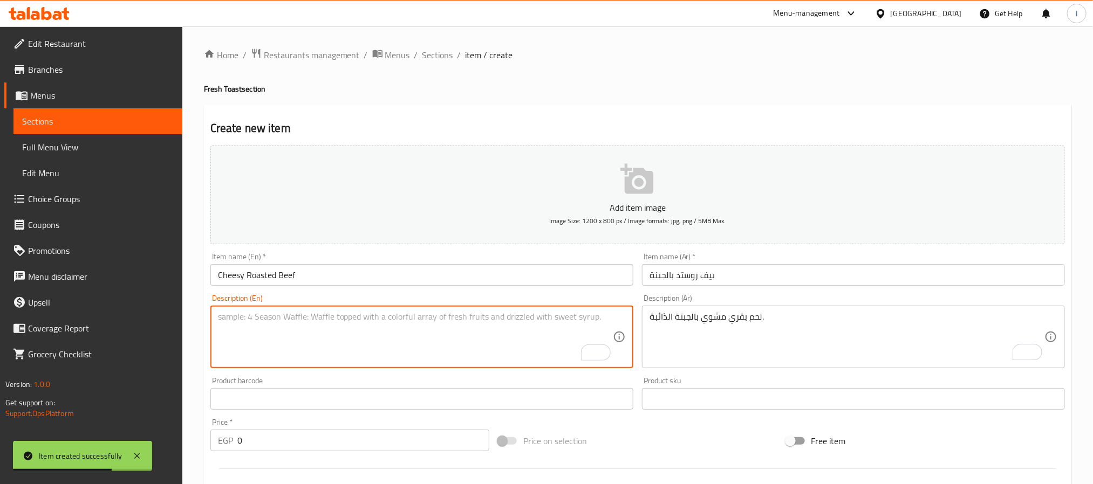
paste textarea "Roasted beef topped with melted cheese."
type textarea "Roasted beef topped with melted cheese."
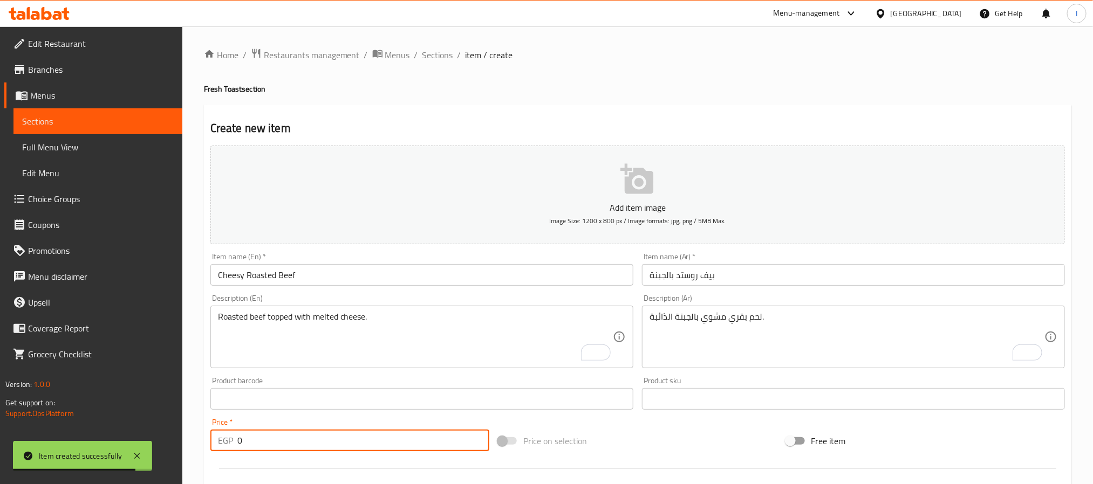
click at [311, 434] on input "0" at bounding box center [363, 441] width 252 height 22
paste input "353.4"
type input "353.40"
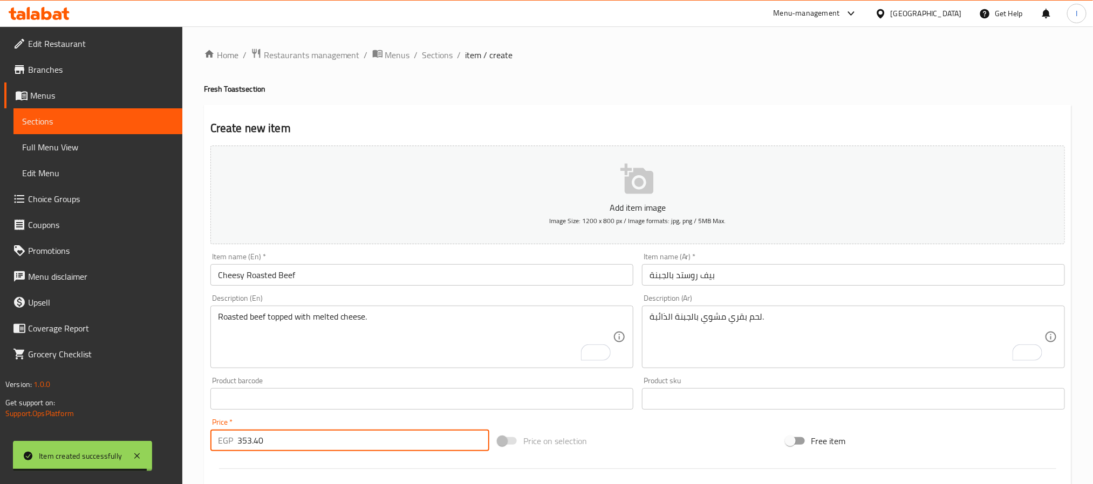
click at [614, 81] on div "Home / Restaurants management / Menus / Sections / item / create Fresh Toast se…" at bounding box center [637, 394] width 867 height 693
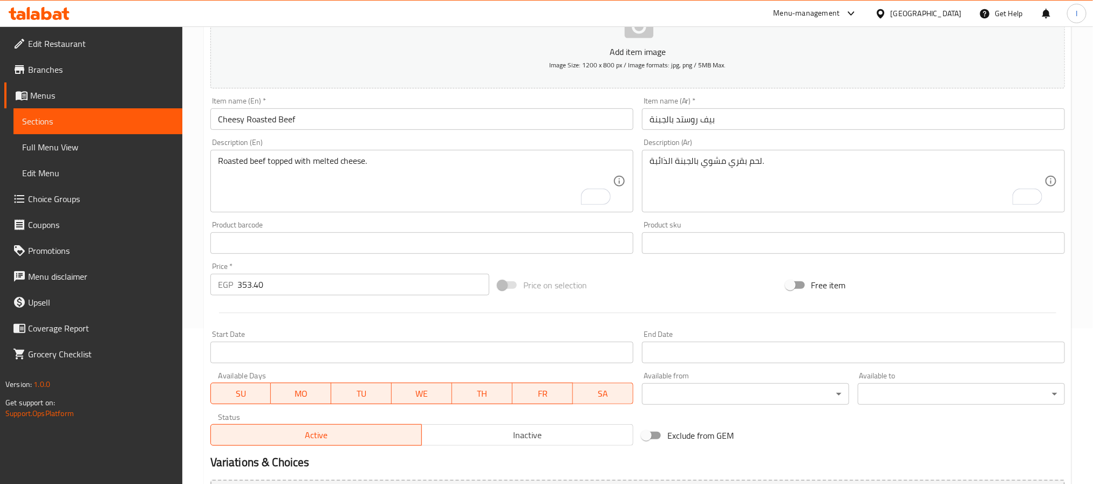
scroll to position [277, 0]
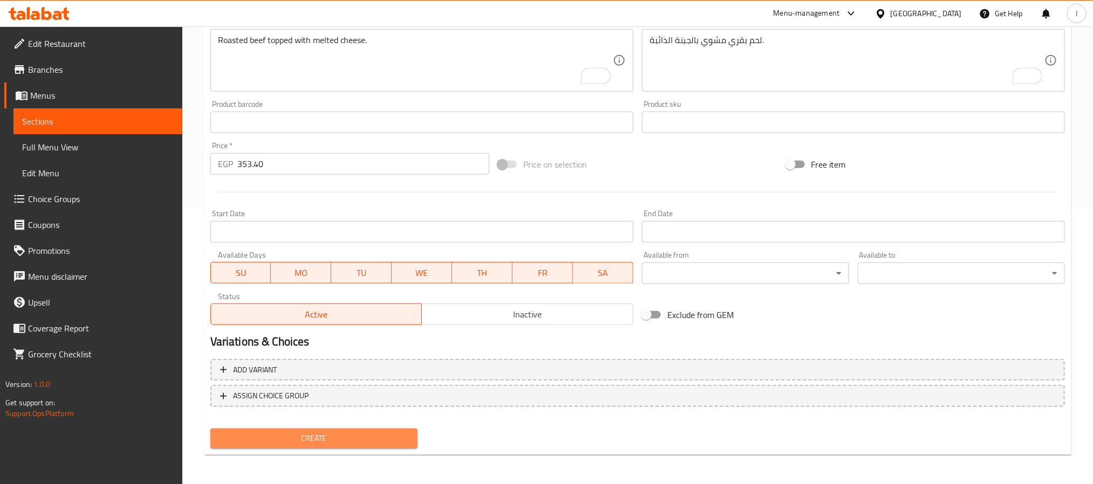
click at [394, 432] on span "Create" at bounding box center [314, 438] width 190 height 13
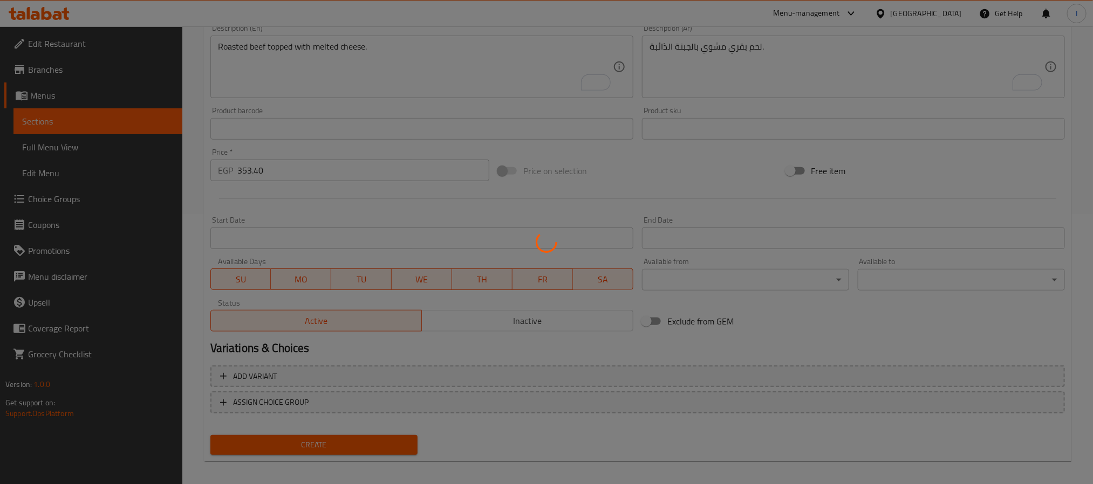
scroll to position [91, 0]
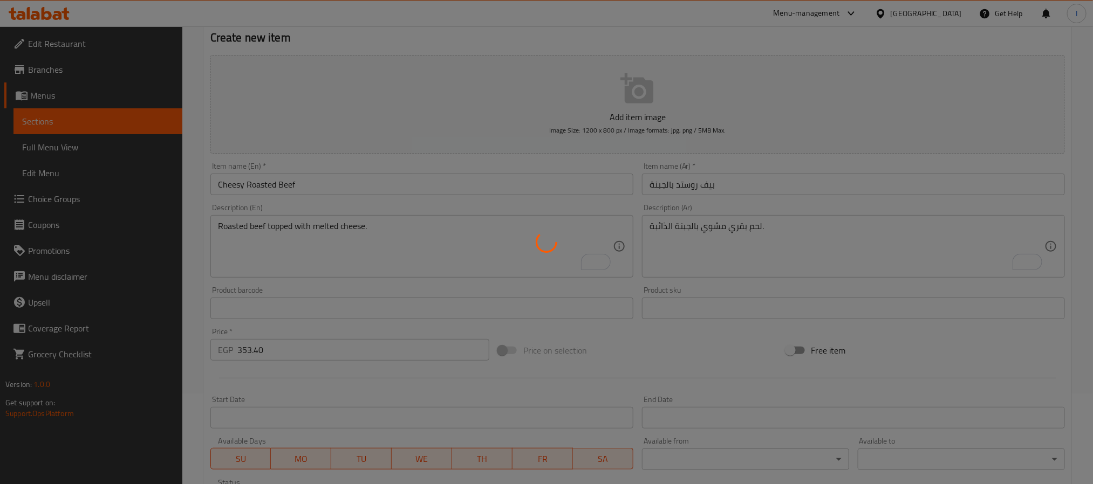
type input "0"
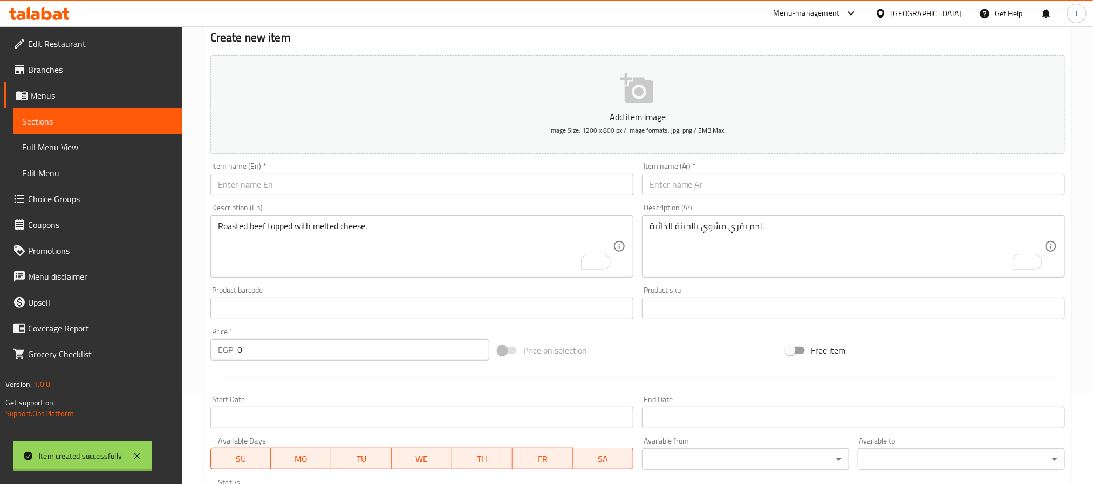
scroll to position [0, 0]
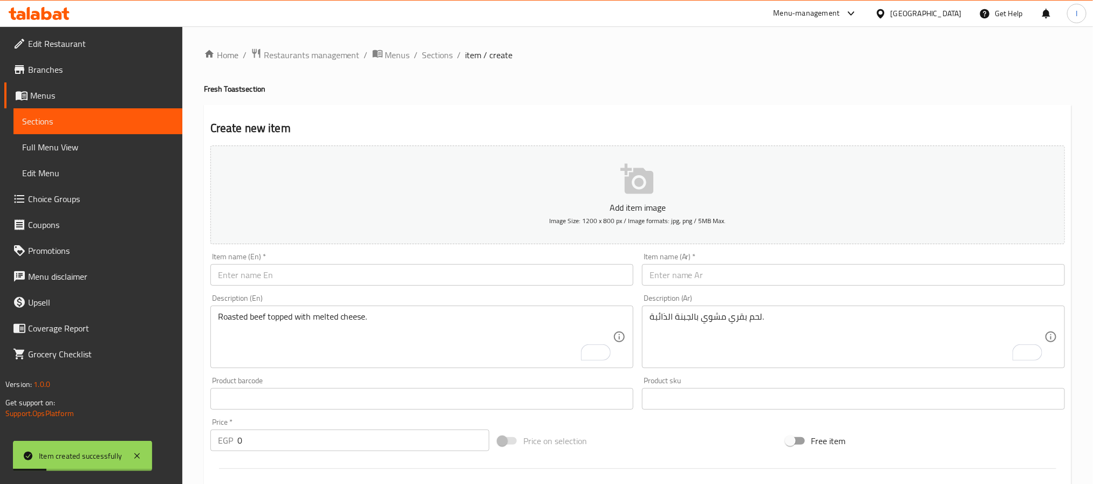
drag, startPoint x: 343, startPoint y: 279, endPoint x: 354, endPoint y: 255, distance: 26.8
click at [343, 279] on input "text" at bounding box center [421, 275] width 423 height 22
paste input "Cheesy Roasted Turkey"
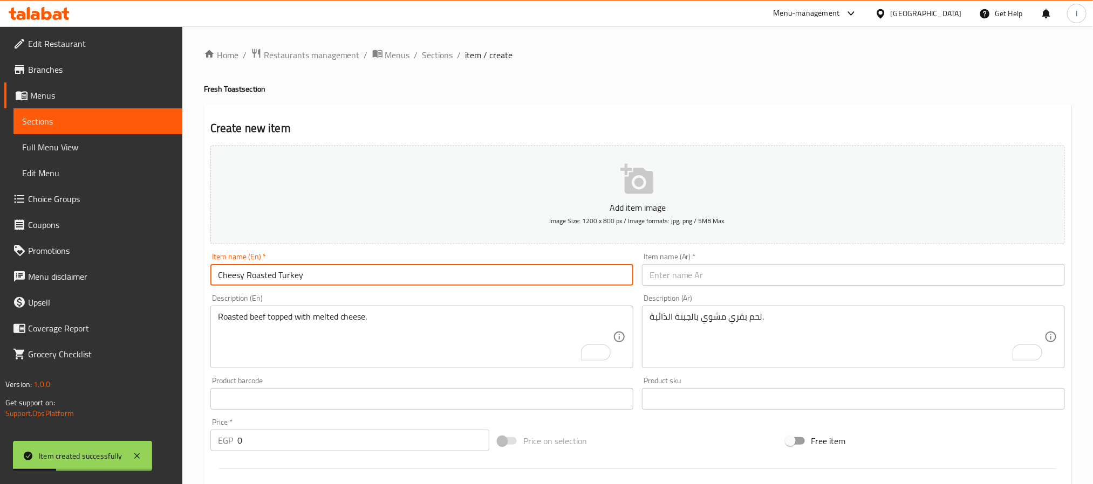
type input "Cheesy Roasted Turkey"
click at [727, 283] on input "text" at bounding box center [853, 275] width 423 height 22
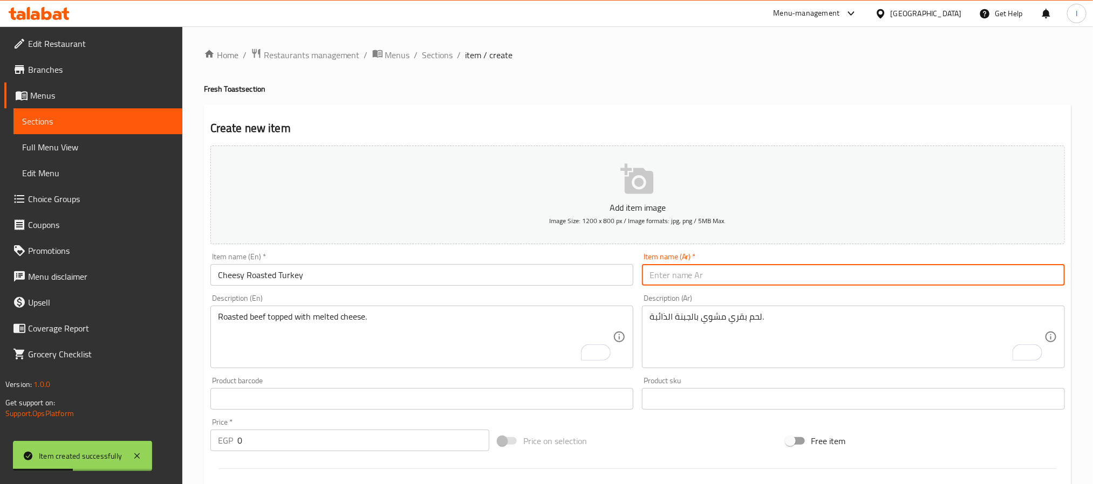
paste input "تركي روستد بالجبنة"
type input "تركي روستد بالجبنة"
click at [350, 446] on input "0" at bounding box center [363, 441] width 252 height 22
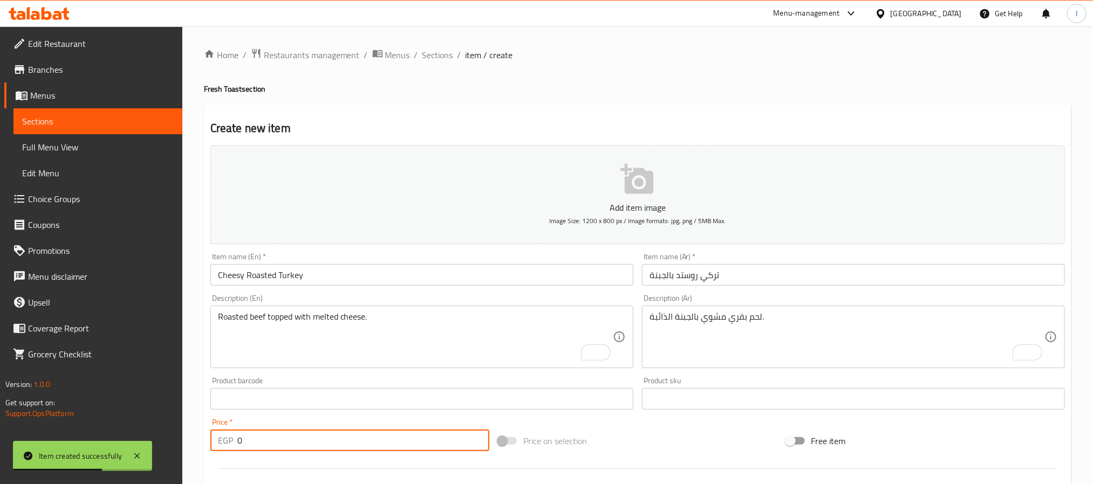
click at [350, 446] on input "0" at bounding box center [363, 441] width 252 height 22
click at [351, 446] on input "0" at bounding box center [363, 441] width 252 height 22
paste input "330.6"
type input "330.60"
click at [704, 316] on textarea "لحم بقري مشوي بالجبنة الذائبة." at bounding box center [847, 337] width 395 height 51
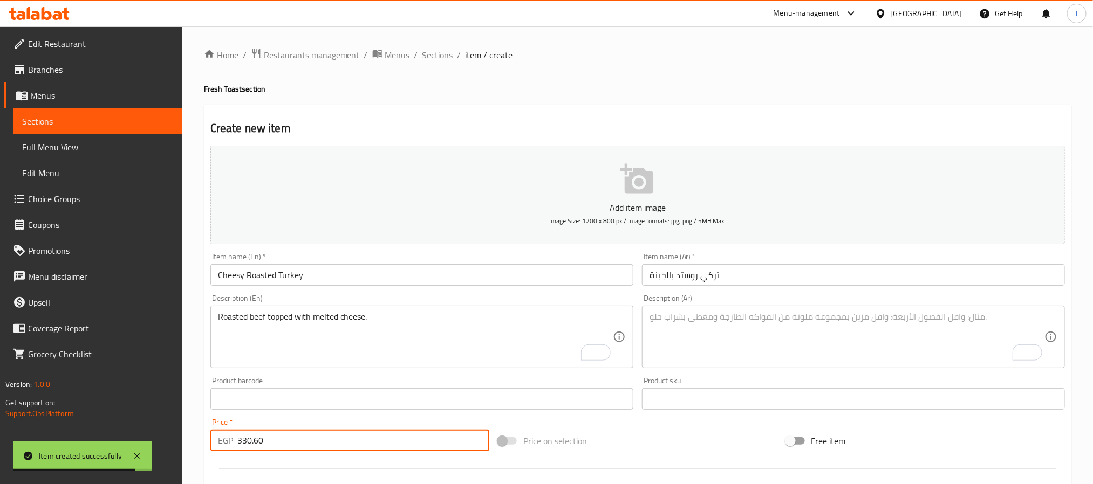
paste textarea "شرائح ديك رومي مشوي مع الجبنة الذائبة."
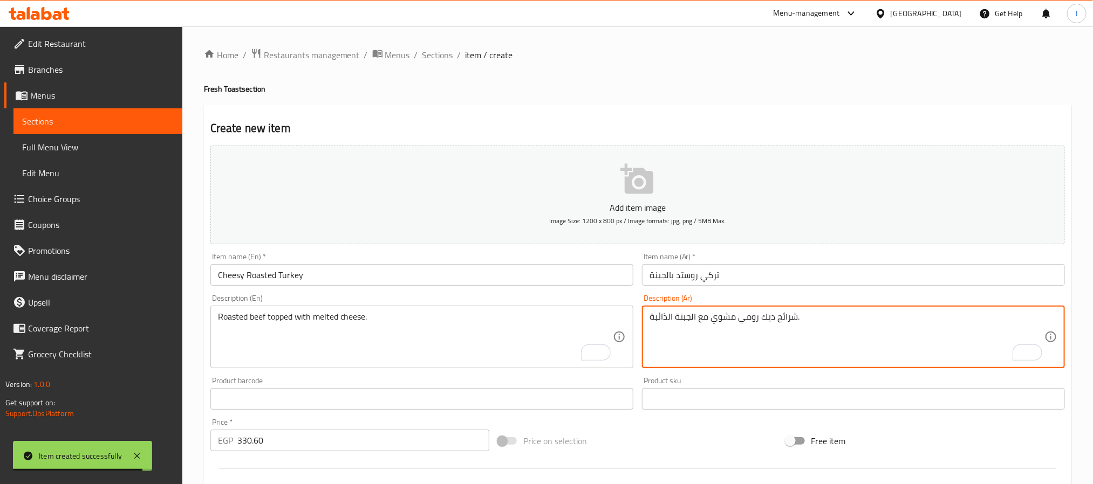
type textarea "شرائح ديك رومي مشوي مع الجبنة الذائبة."
click at [462, 331] on textarea "To enrich screen reader interactions, please activate Accessibility in Grammarl…" at bounding box center [415, 337] width 395 height 51
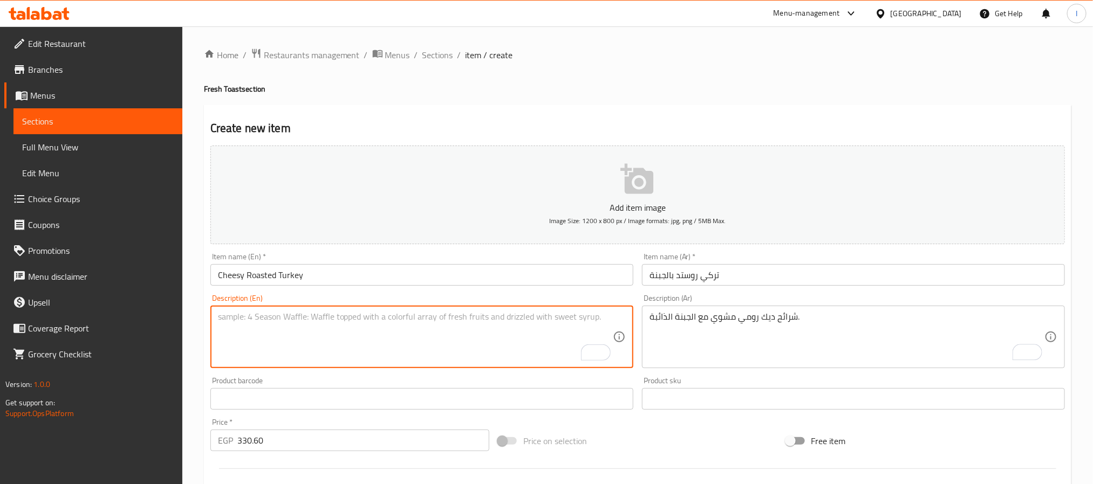
paste textarea "Roasted turkey slices with melted cheese."
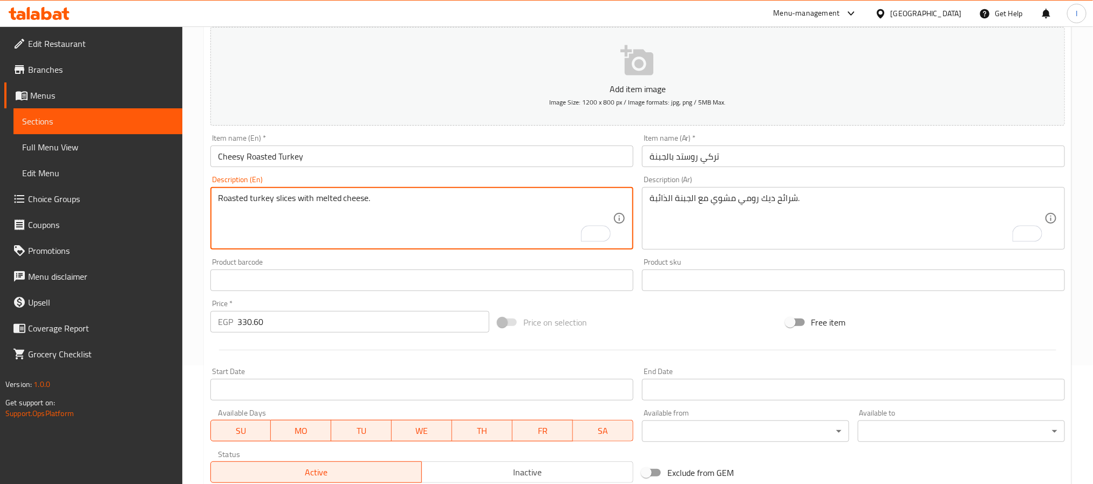
scroll to position [243, 0]
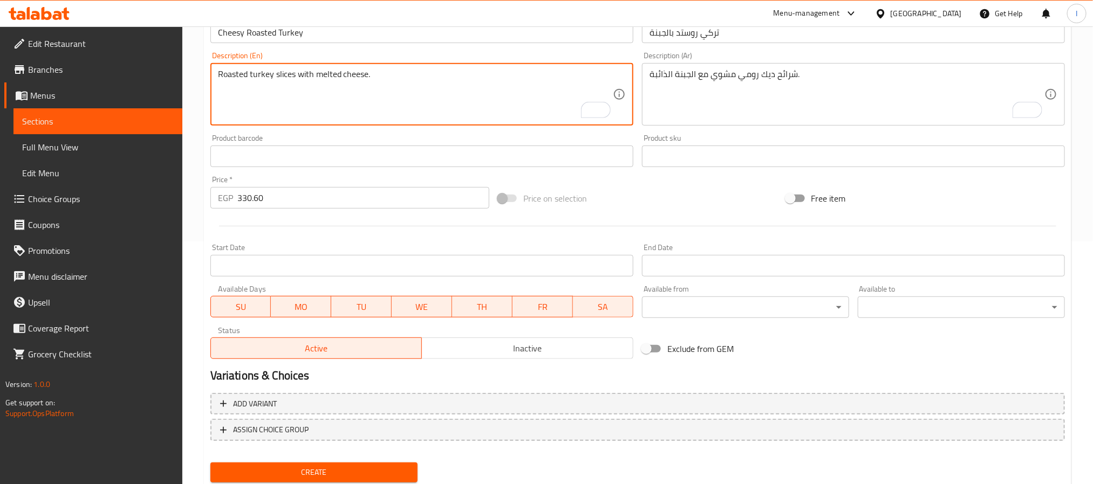
type textarea "Roasted turkey slices with melted cheese."
click at [706, 199] on div "Price on selection" at bounding box center [638, 198] width 288 height 29
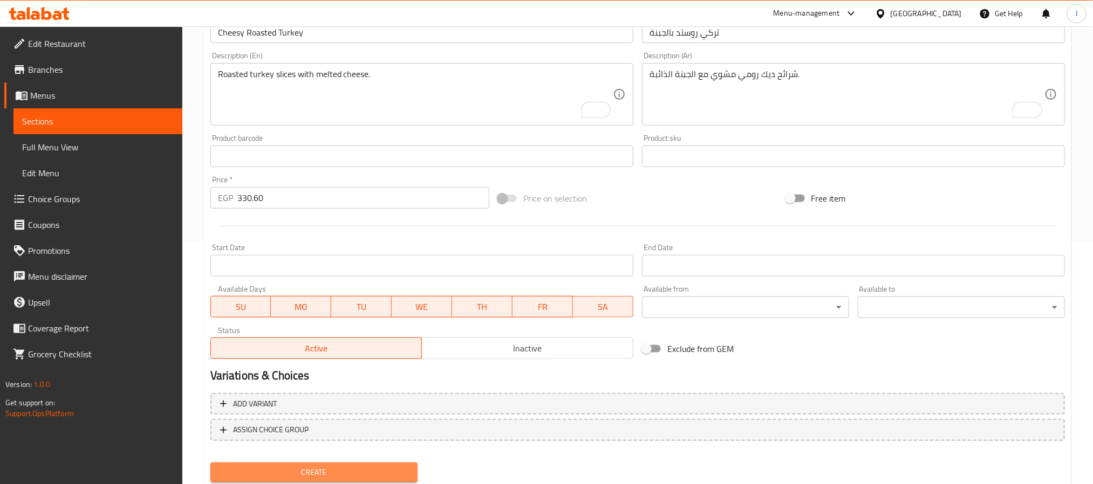
click at [393, 470] on span "Create" at bounding box center [314, 472] width 190 height 13
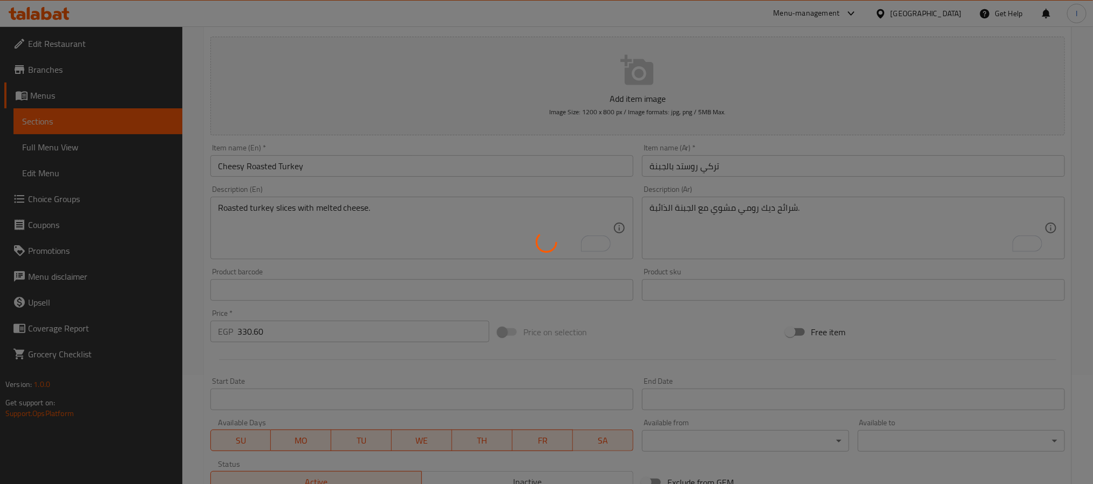
scroll to position [0, 0]
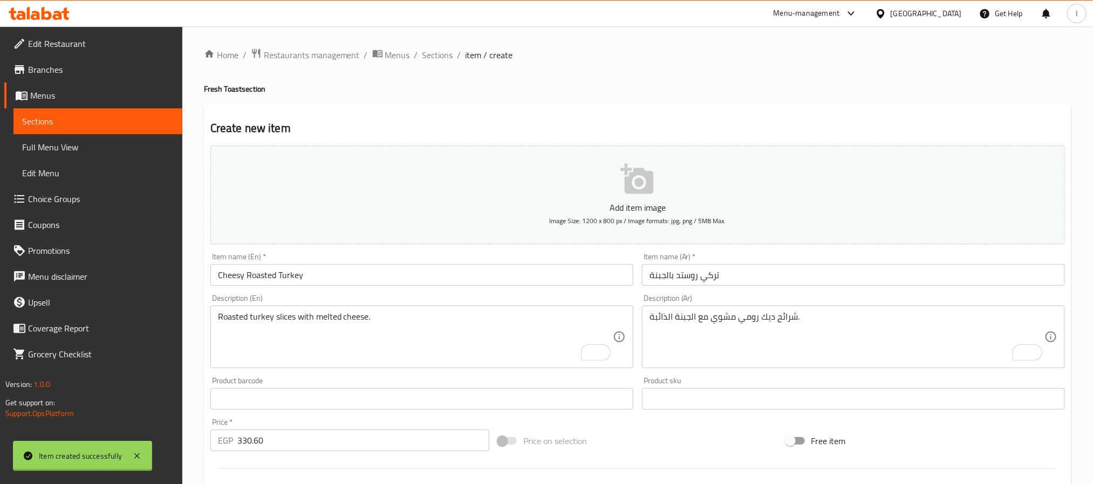
type input "0"
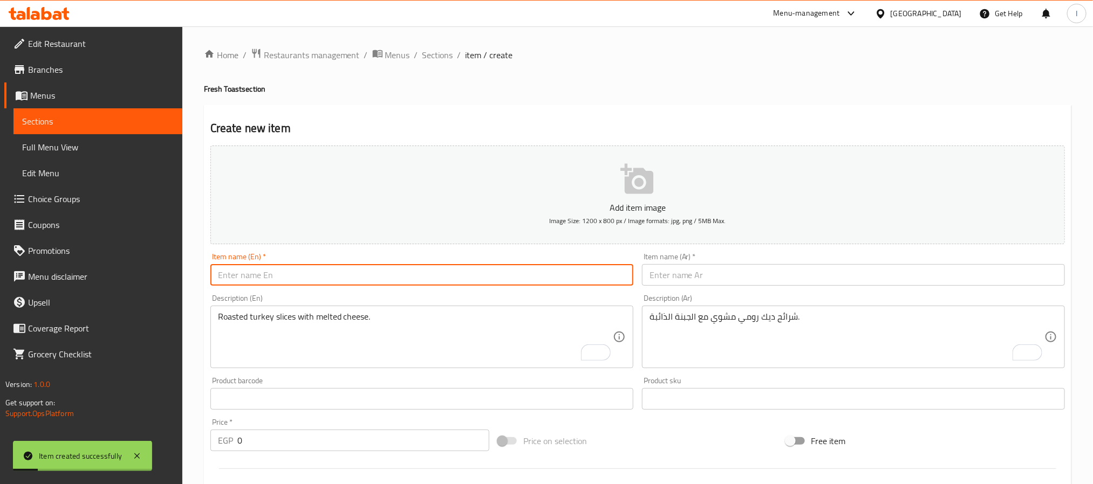
click at [517, 279] on input "text" at bounding box center [421, 275] width 423 height 22
paste input "Grilled Chicken"
type input "Grilled Chicken"
click at [661, 271] on input "text" at bounding box center [853, 275] width 423 height 22
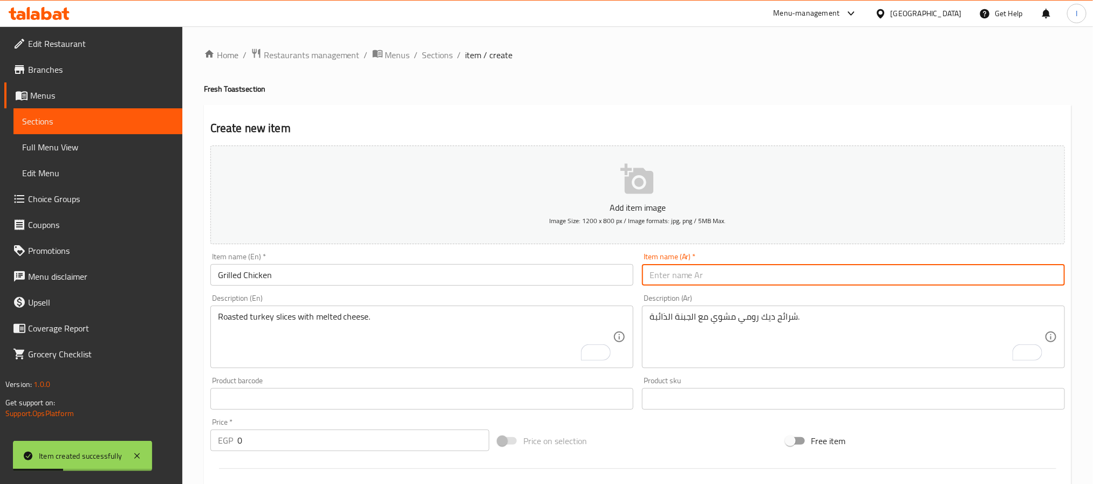
paste input "دجاج مشوي"
type input "دجاج مشوي"
click at [290, 439] on input "0" at bounding box center [363, 441] width 252 height 22
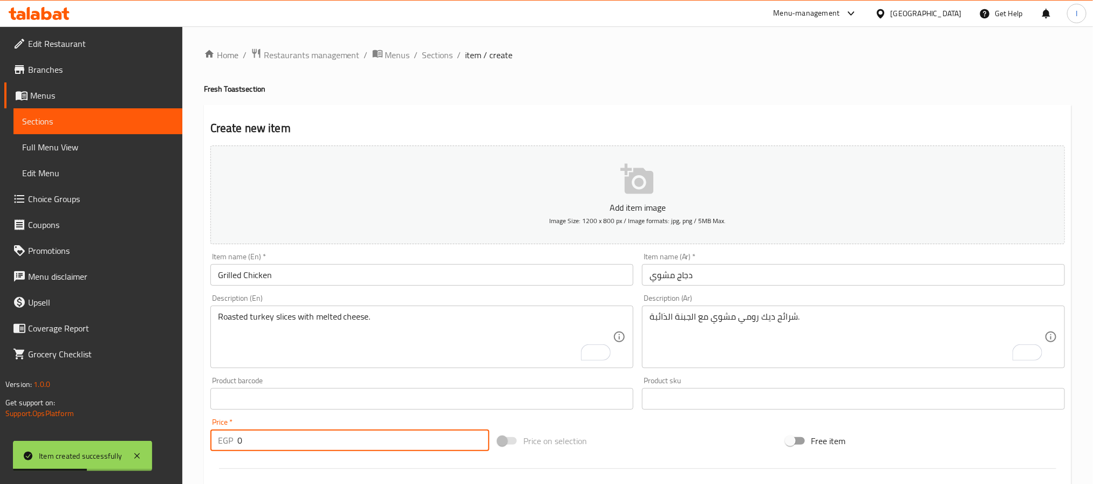
click at [290, 439] on input "0" at bounding box center [363, 441] width 252 height 22
paste input "307.80"
click at [290, 439] on input "0307.80" at bounding box center [363, 441] width 252 height 22
paste input "number"
type input "307.80"
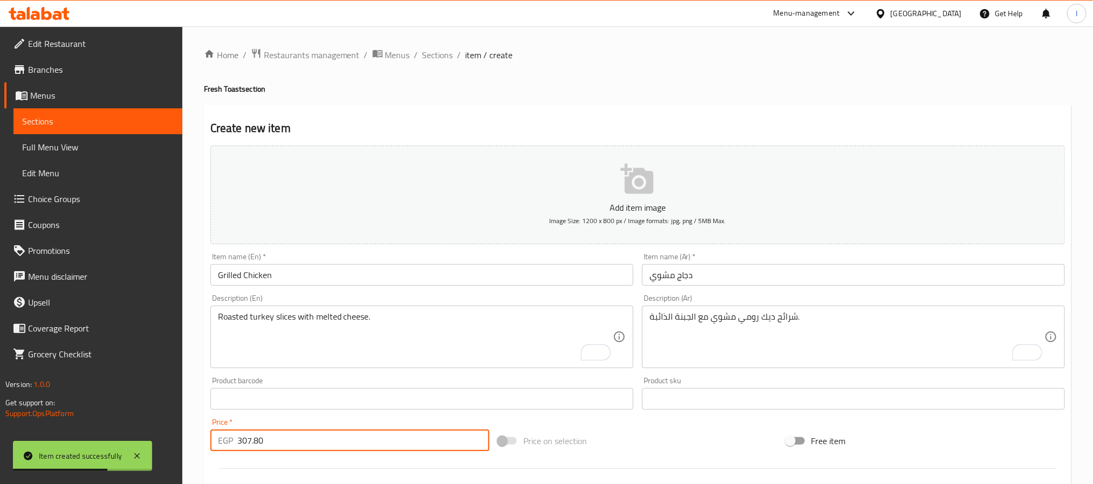
click at [529, 117] on div "Create new item Add item image Image Size: 1200 x 800 px / Image formats: jpg, …" at bounding box center [637, 419] width 867 height 628
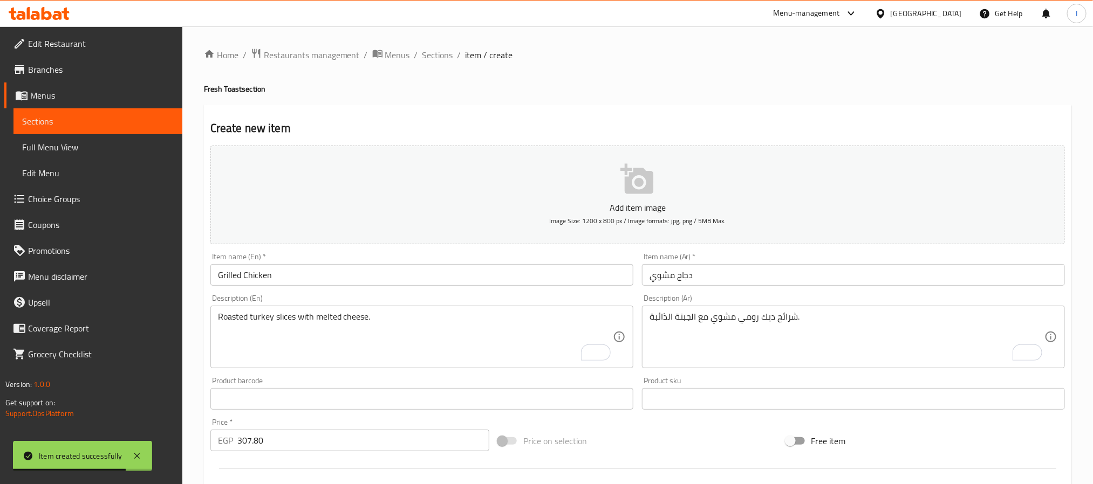
click at [668, 337] on textarea "شرائح ديك رومي مشوي مع الجبنة الذائبة." at bounding box center [847, 337] width 395 height 51
paste textarea "ساندوتش دجاج مشوي طري ومتبّل."
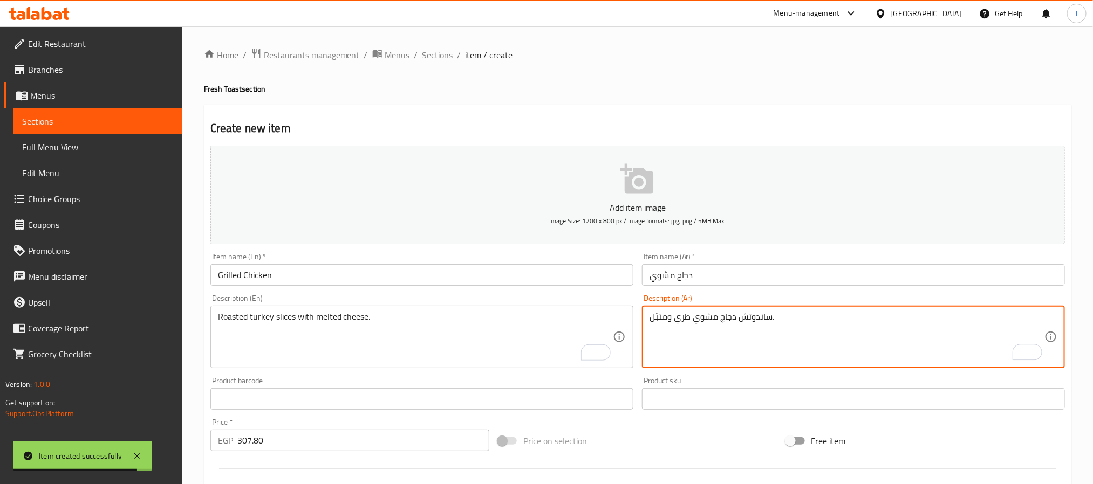
type textarea "ساندوتش دجاج مشوي طري ومتبّل."
click at [507, 341] on textarea "To enrich screen reader interactions, please activate Accessibility in Grammarl…" at bounding box center [415, 337] width 395 height 51
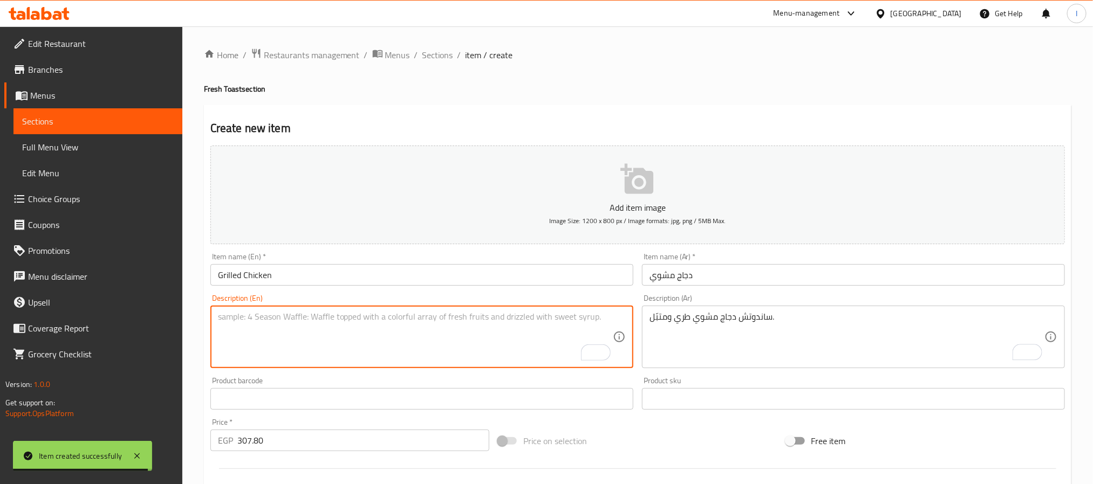
paste textarea "Tender and seasoned grilled chicken sandwich."
type textarea "Tender and seasoned grilled chicken sandwich."
click at [542, 81] on div "Home / Restaurants management / Menus / Sections / item / create Fresh Toast se…" at bounding box center [637, 394] width 867 height 693
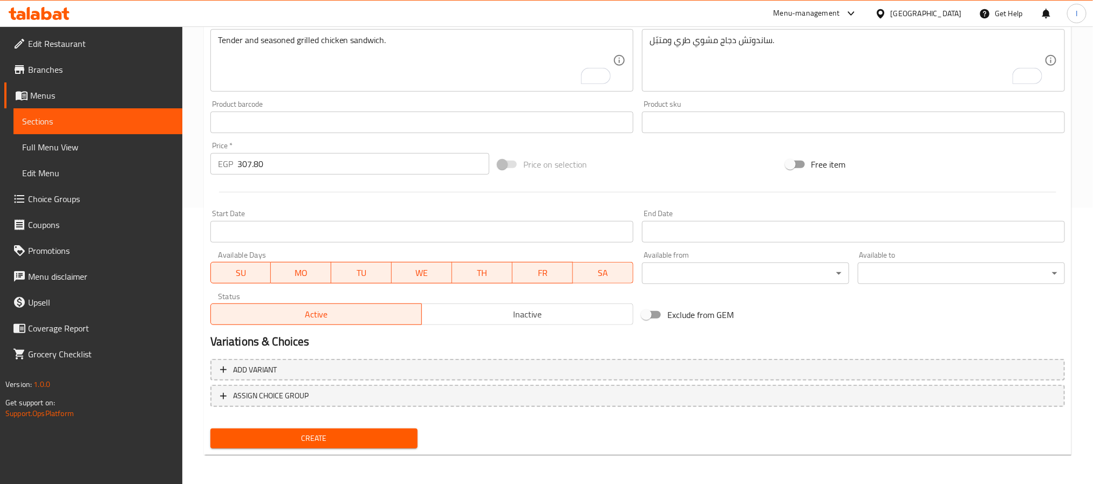
click at [389, 434] on span "Create" at bounding box center [314, 438] width 190 height 13
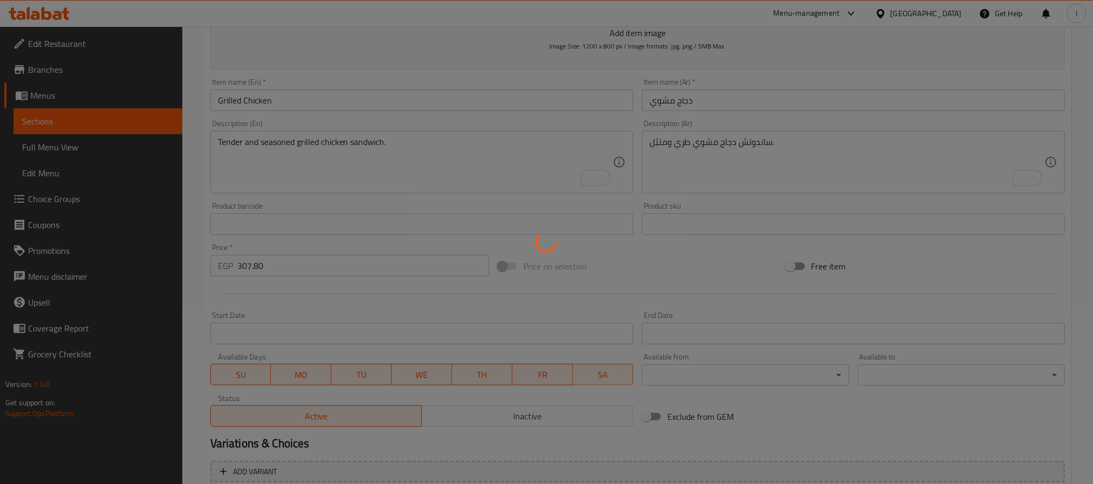
type input "0"
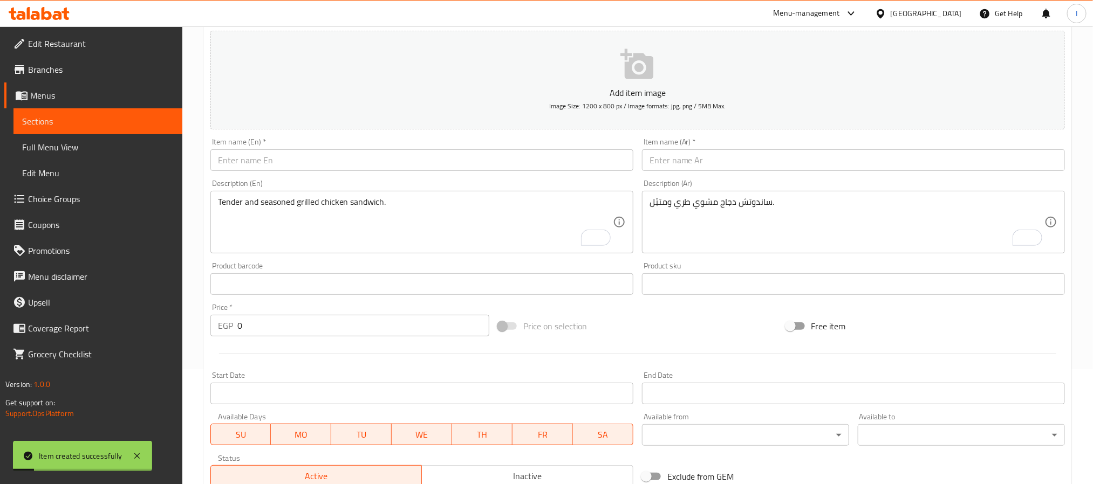
click at [415, 169] on input "text" at bounding box center [421, 160] width 423 height 22
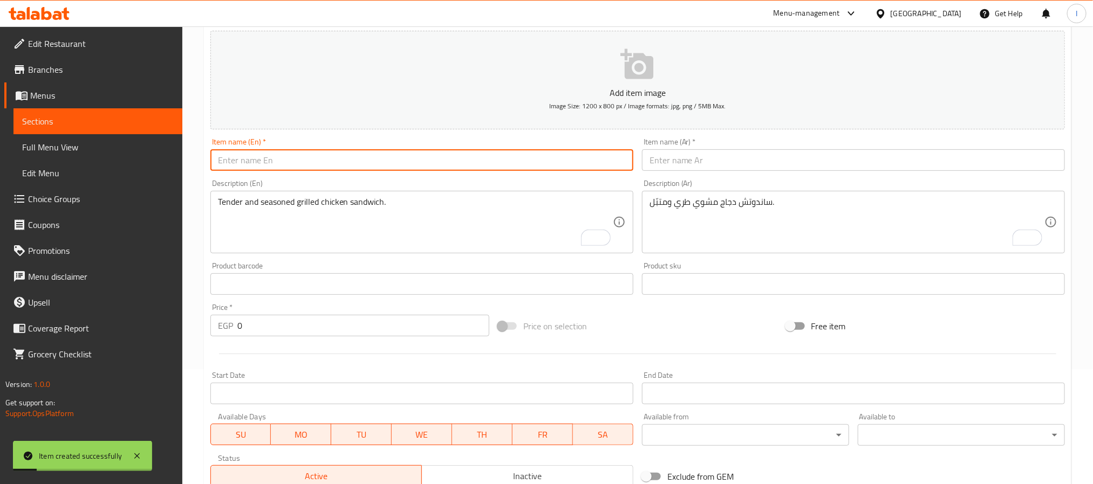
paste input "Creamy Cheese Salmon Sourdough"
type input "Creamy Cheese Salmon Sourdough"
click at [696, 168] on input "text" at bounding box center [853, 160] width 423 height 22
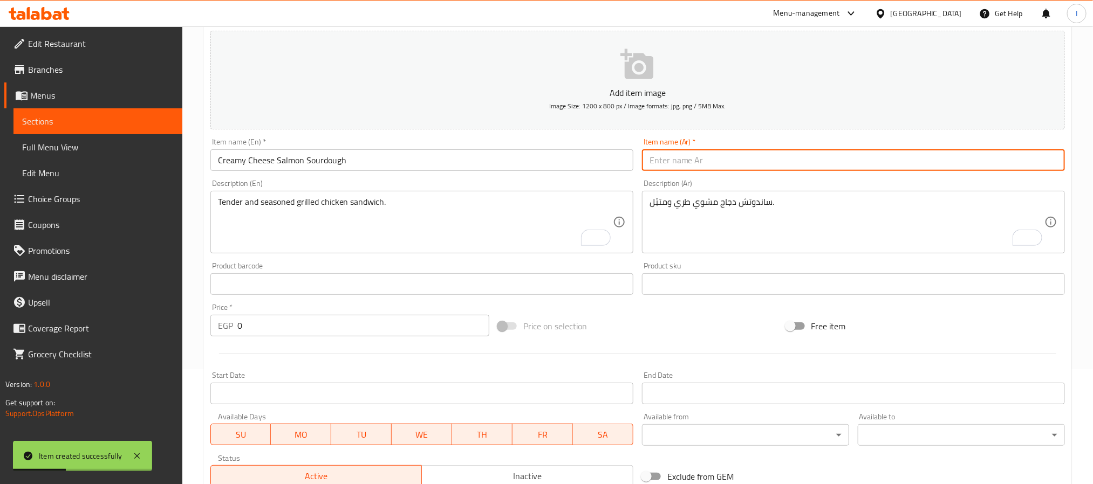
paste input "سلمون جبنة [PERSON_NAME]"
type input "سلمون جبنة [PERSON_NAME]"
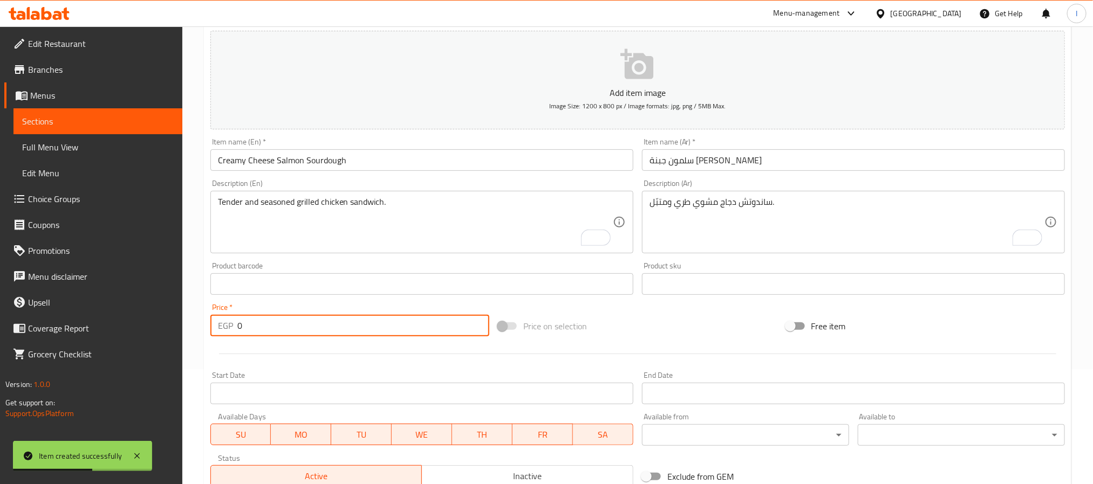
click at [327, 333] on input "0" at bounding box center [363, 326] width 252 height 22
paste input "376.2"
type input "376.20"
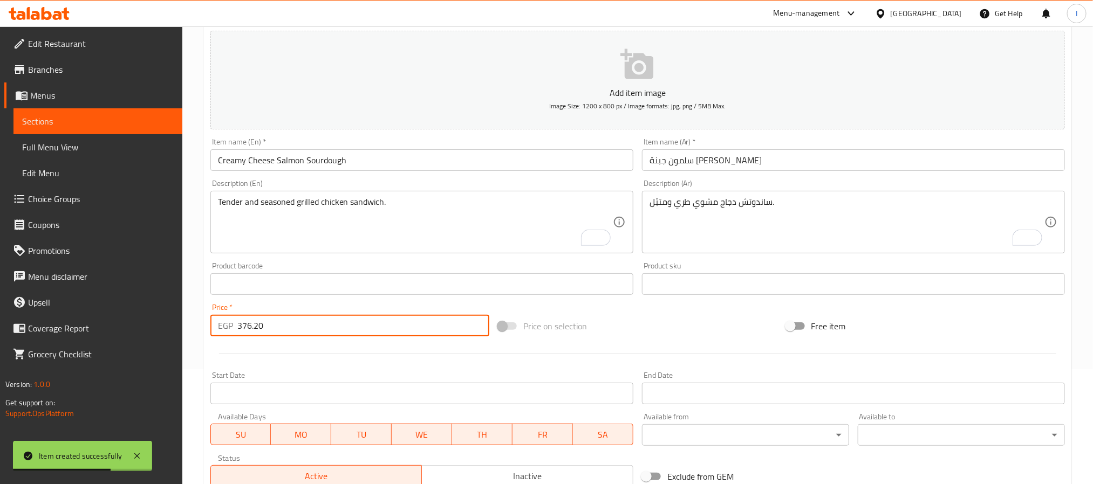
click at [662, 334] on div "Price on selection" at bounding box center [638, 326] width 288 height 29
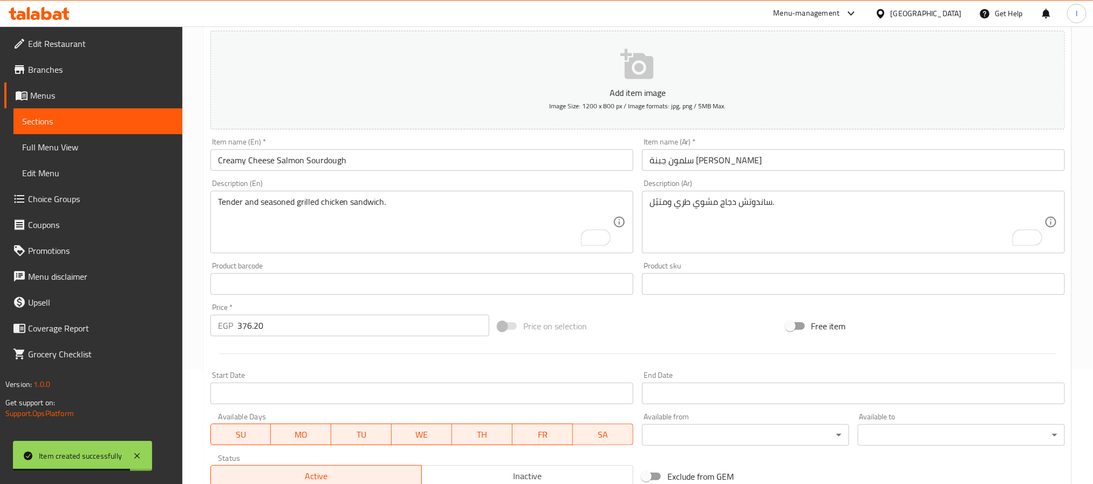
click at [730, 232] on textarea "ساندوتش دجاج مشوي طري ومتبّل." at bounding box center [847, 222] width 395 height 51
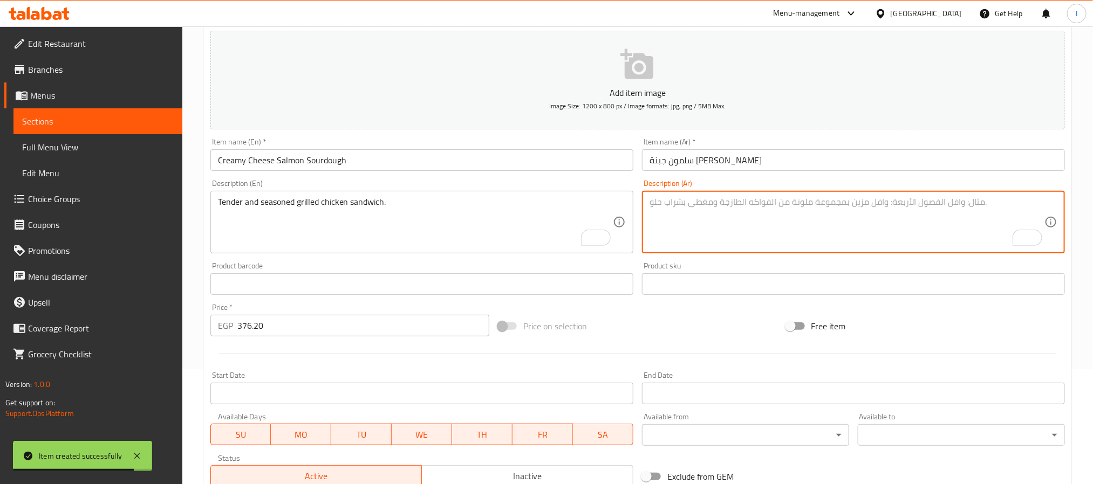
paste textarea "[PERSON_NAME] مع [PERSON_NAME] يقدم على [PERSON_NAME]."
type textarea "[PERSON_NAME] مع [PERSON_NAME] يقدم على [PERSON_NAME]."
click at [482, 225] on textarea "To enrich screen reader interactions, please activate Accessibility in Grammarl…" at bounding box center [415, 222] width 395 height 51
paste textarea "Salmon with creamy cheese served on sourdough bread."
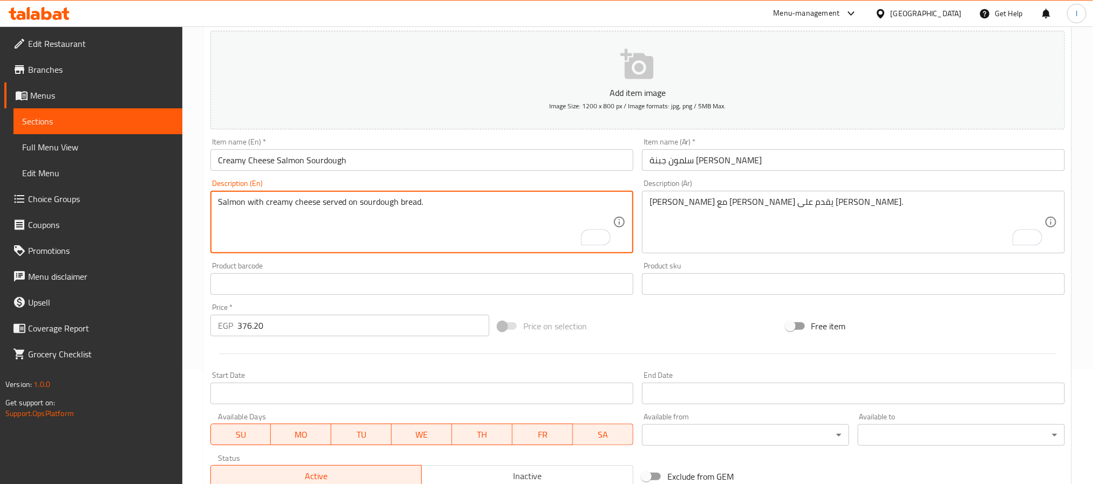
type textarea "Salmon with creamy cheese served on sourdough bread."
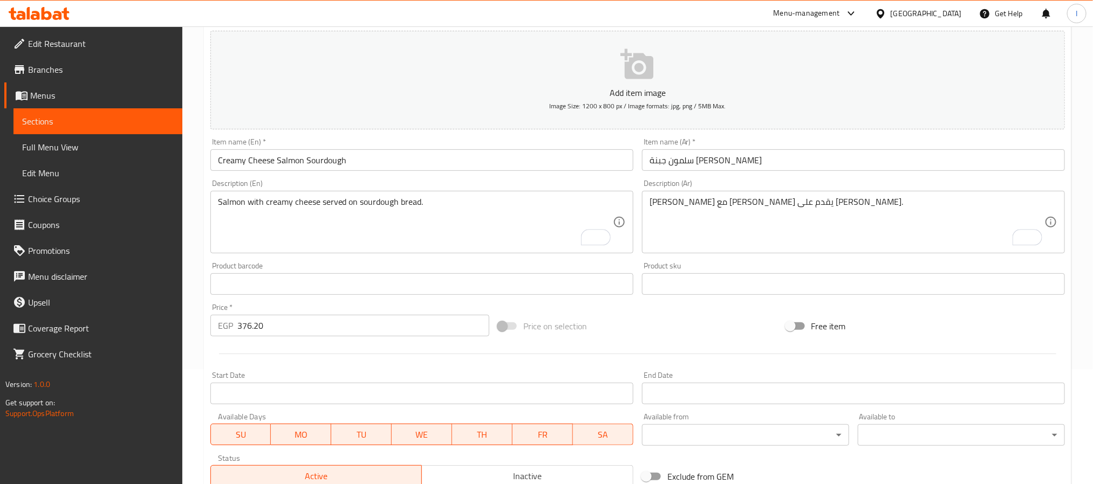
click at [701, 331] on div "Price on selection" at bounding box center [638, 326] width 288 height 29
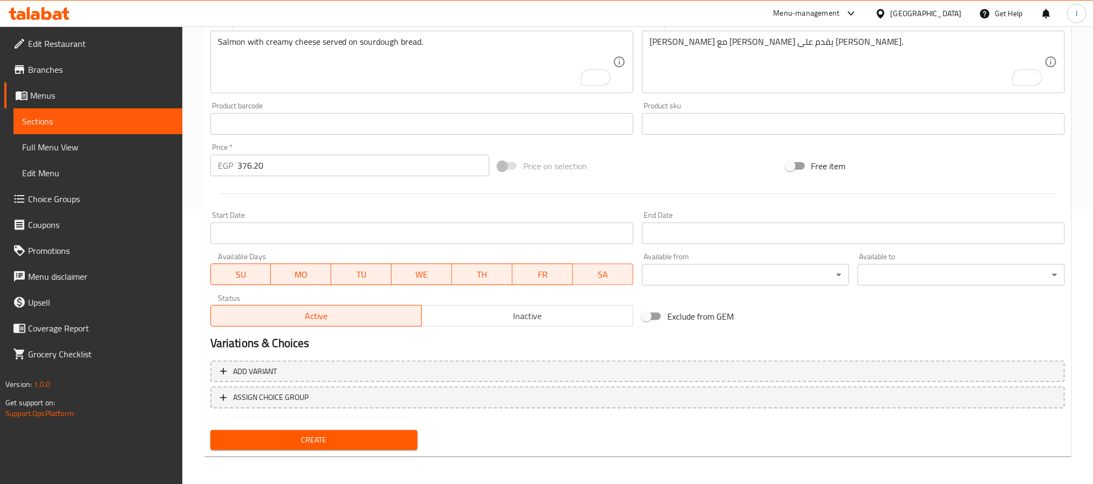
scroll to position [277, 0]
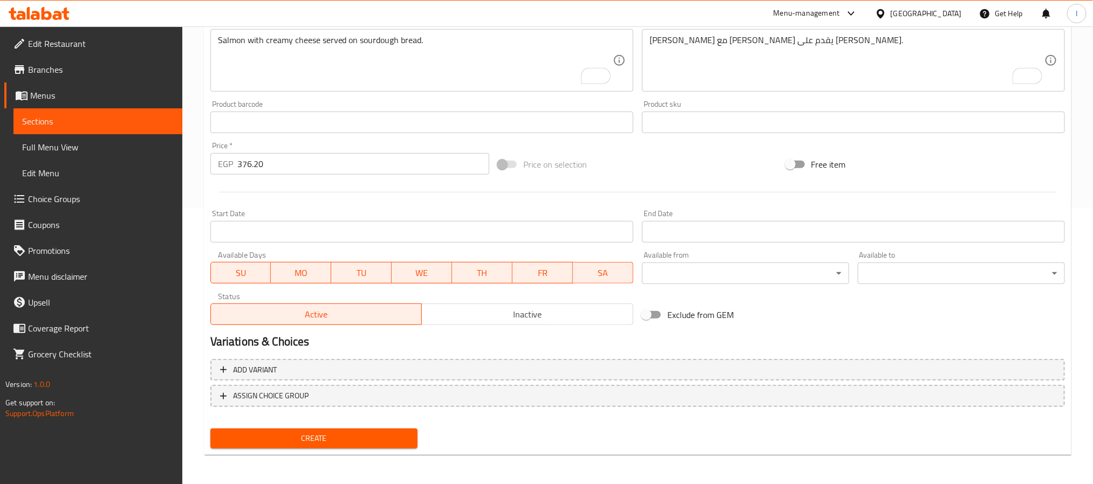
click at [367, 426] on div "Create" at bounding box center [314, 439] width 216 height 29
click at [367, 437] on span "Create" at bounding box center [314, 438] width 190 height 13
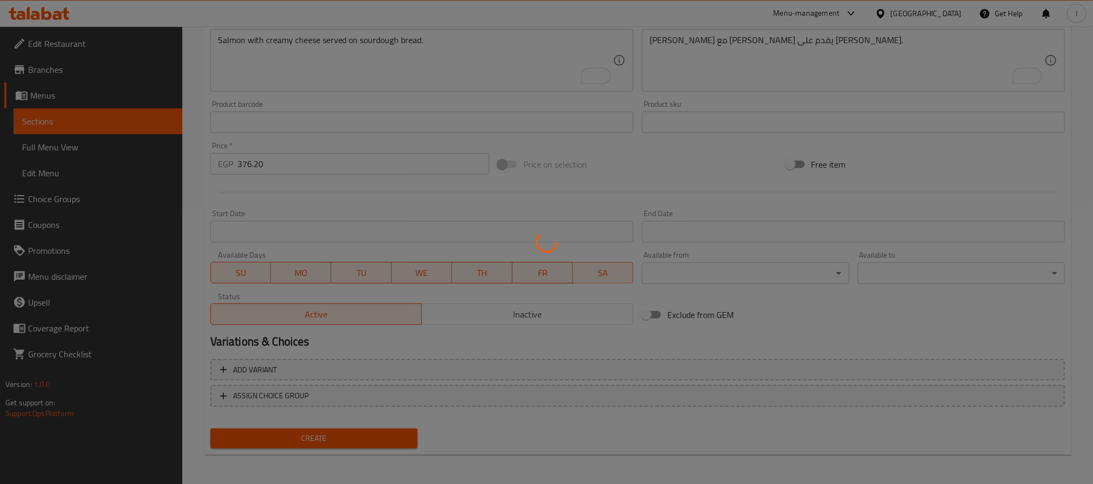
scroll to position [34, 0]
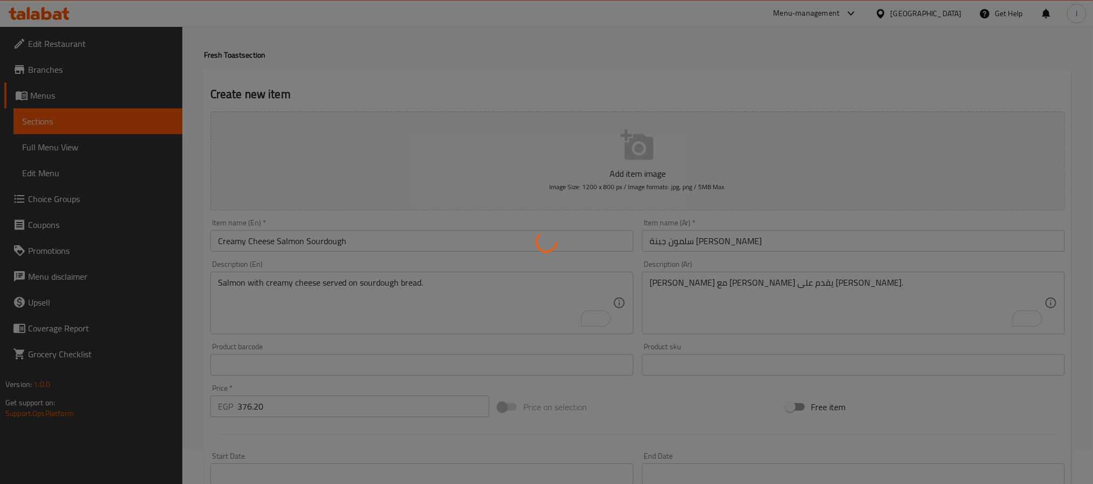
type input "0"
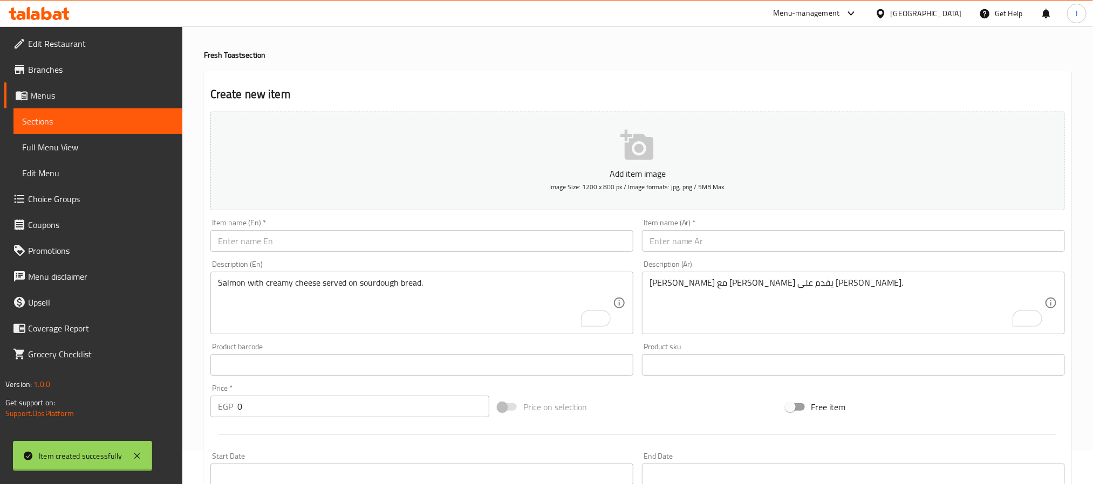
scroll to position [0, 0]
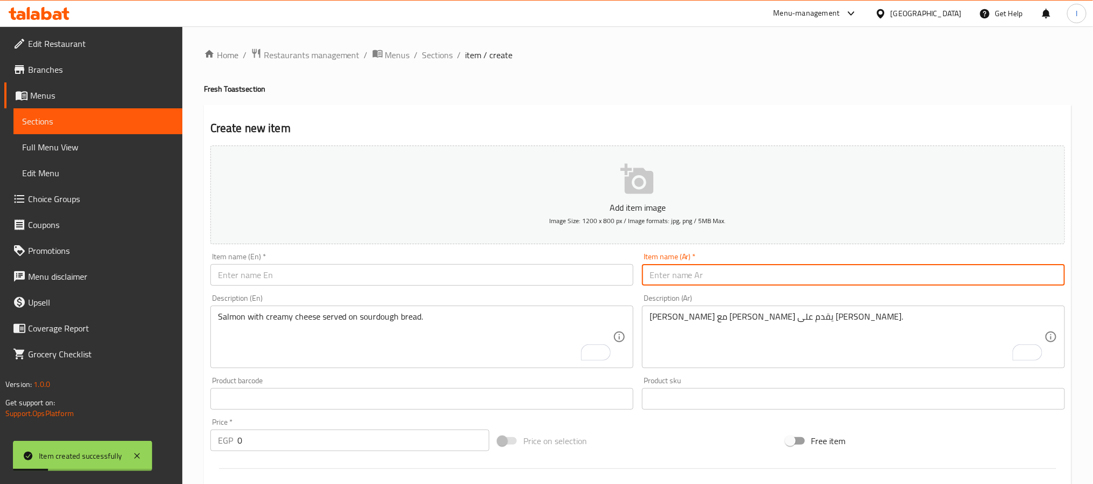
click at [667, 277] on input "text" at bounding box center [853, 275] width 423 height 22
paste input "Truffle Mushrooms Sourdough"
type input "Truffle Mushrooms Sourdough"
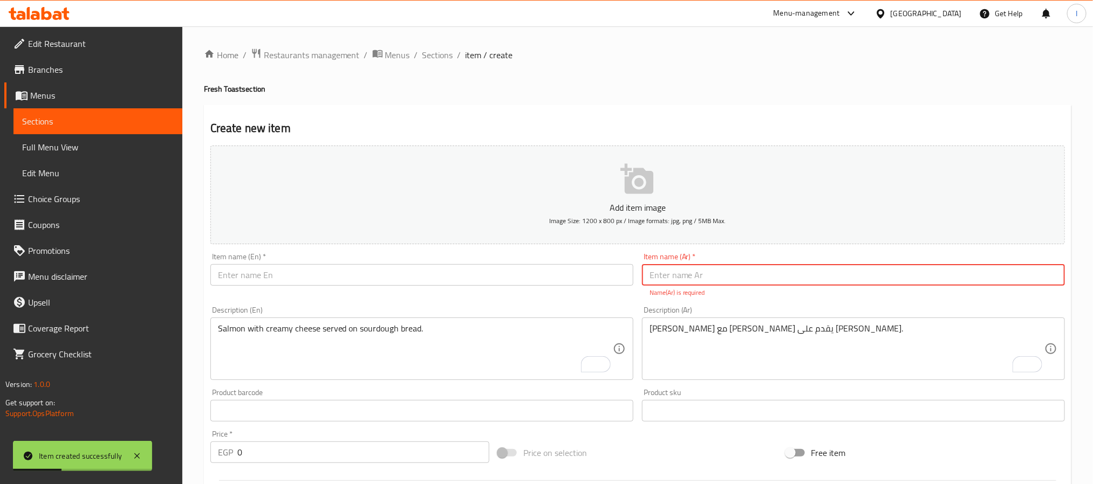
click at [605, 280] on input "text" at bounding box center [421, 275] width 423 height 22
paste input "Truffle Mushrooms Sourdough"
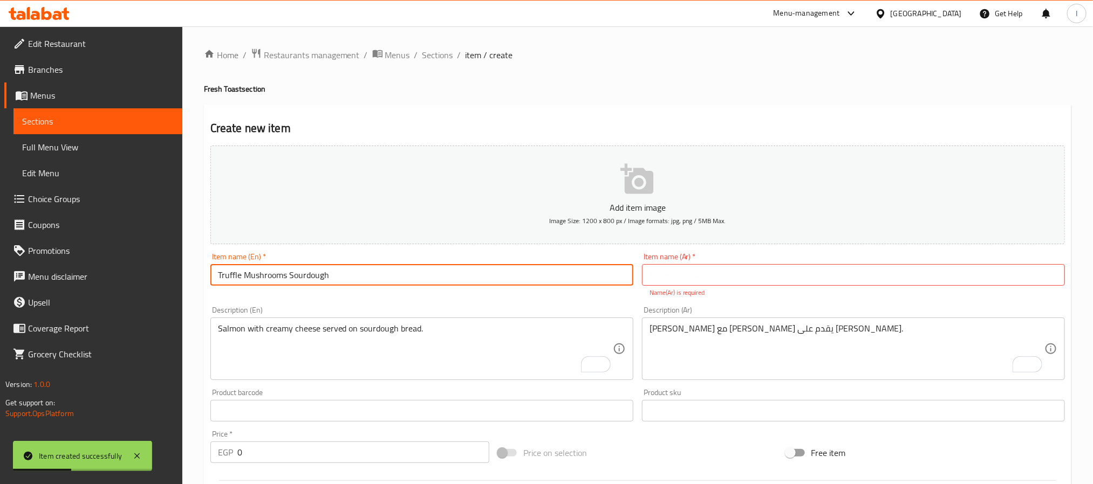
type input "Truffle Mushrooms Sourdough"
drag, startPoint x: 713, startPoint y: 267, endPoint x: 688, endPoint y: 295, distance: 37.1
click at [713, 267] on input "text" at bounding box center [853, 275] width 423 height 22
paste input "مشروم ترافل ساوردو"
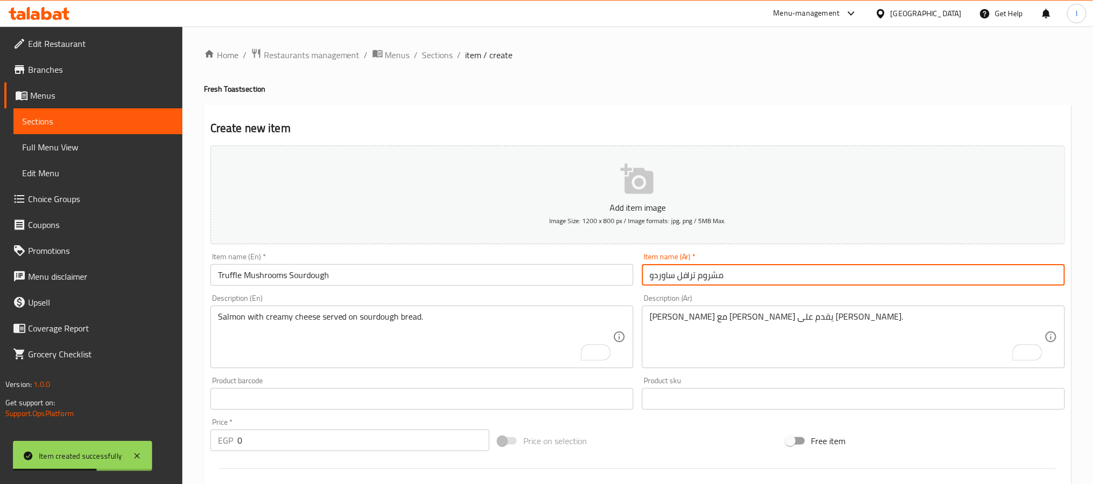
type input "مشروم ترافل ساوردو"
click at [306, 439] on input "0" at bounding box center [363, 441] width 252 height 22
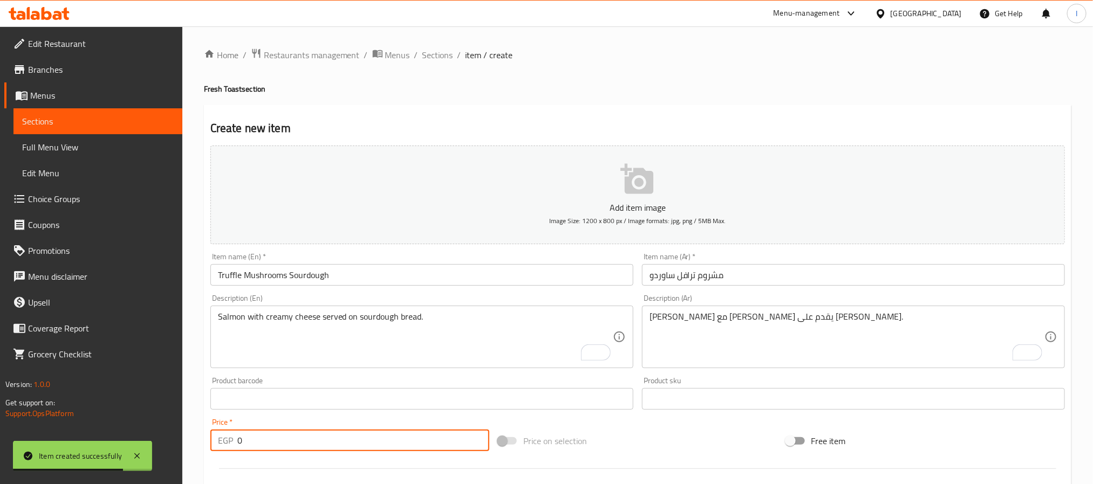
click at [306, 439] on input "0" at bounding box center [363, 441] width 252 height 22
paste input "285.0"
type input "285.00"
click at [501, 99] on div "Home / Restaurants management / Menus / Sections / item / create Fresh Toast se…" at bounding box center [637, 394] width 867 height 693
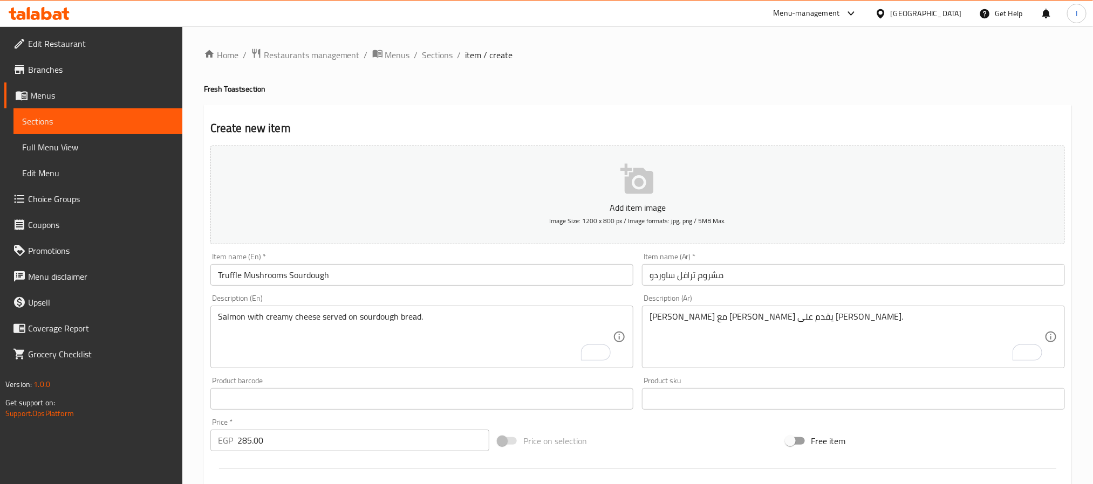
click at [758, 357] on textarea "[PERSON_NAME] مع [PERSON_NAME] يقدم على [PERSON_NAME]." at bounding box center [847, 337] width 395 height 51
paste textarea "مشروم بالترافل يقدم مع خبز ساوردو."
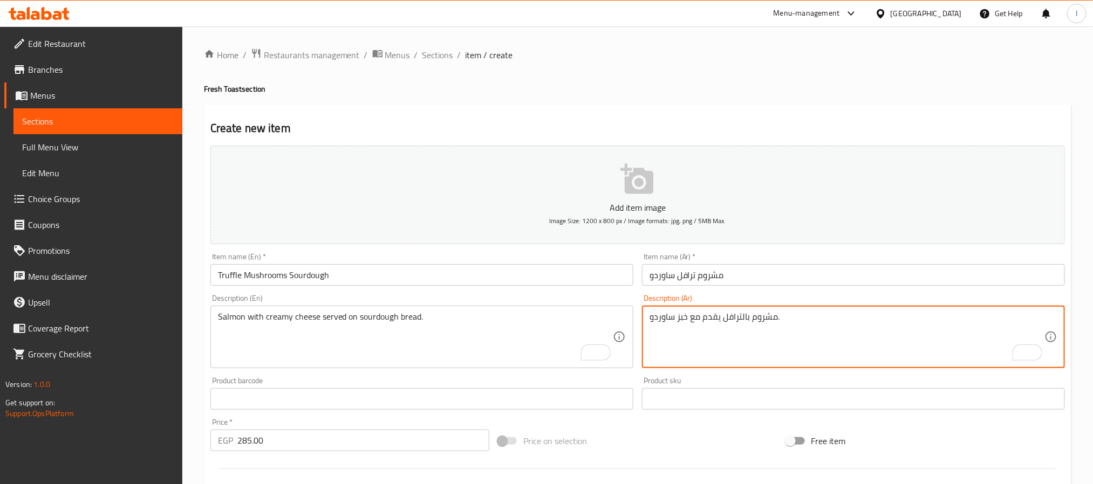
type textarea "مشروم بالترافل يقدم مع خبز ساوردو."
click at [446, 350] on textarea "To enrich screen reader interactions, please activate Accessibility in Grammarl…" at bounding box center [415, 337] width 395 height 51
paste textarea "Truffle mushrooms served on sourdough bread."
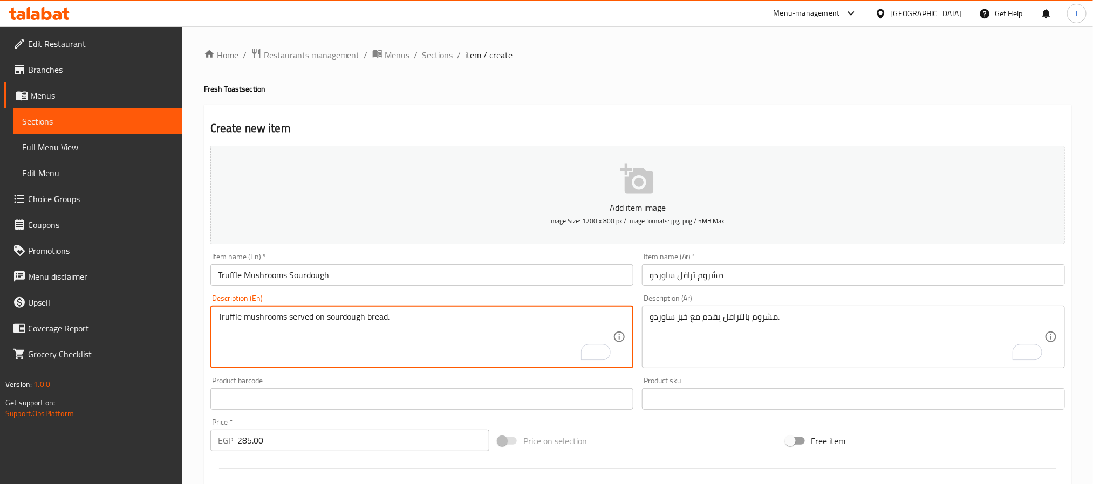
type textarea "Truffle mushrooms served on sourdough bread."
click at [690, 90] on h4 "Fresh Toast section" at bounding box center [637, 89] width 867 height 11
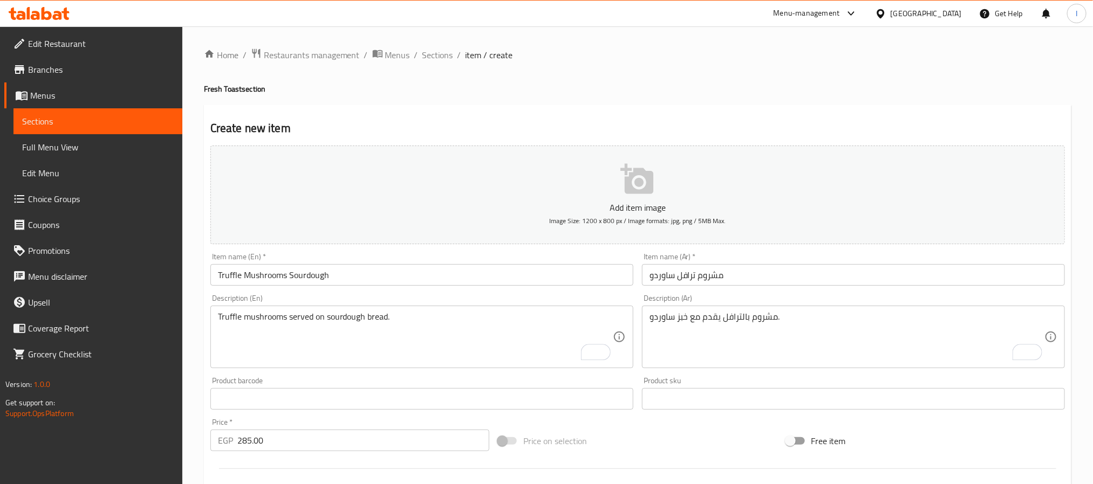
scroll to position [277, 0]
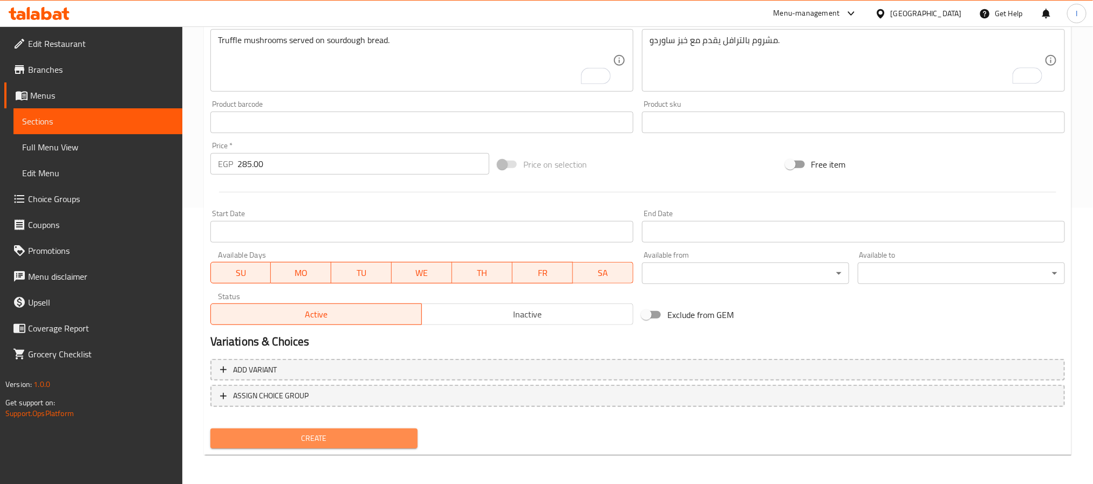
click at [387, 444] on span "Create" at bounding box center [314, 438] width 190 height 13
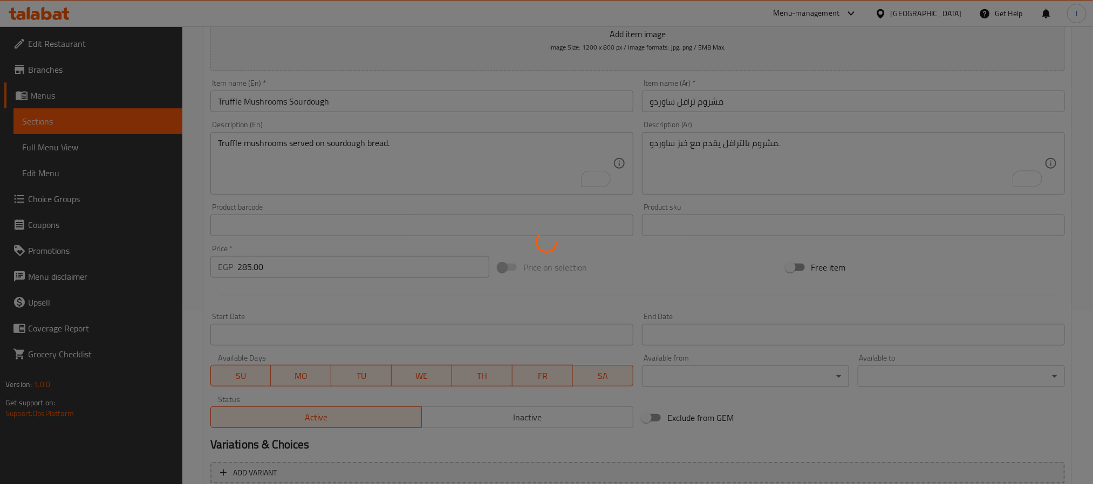
scroll to position [12, 0]
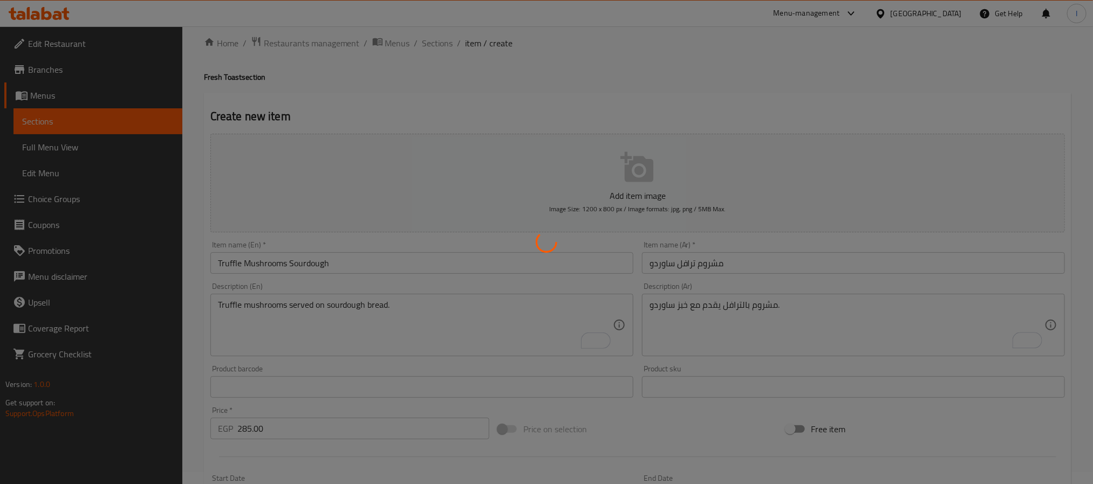
type input "0"
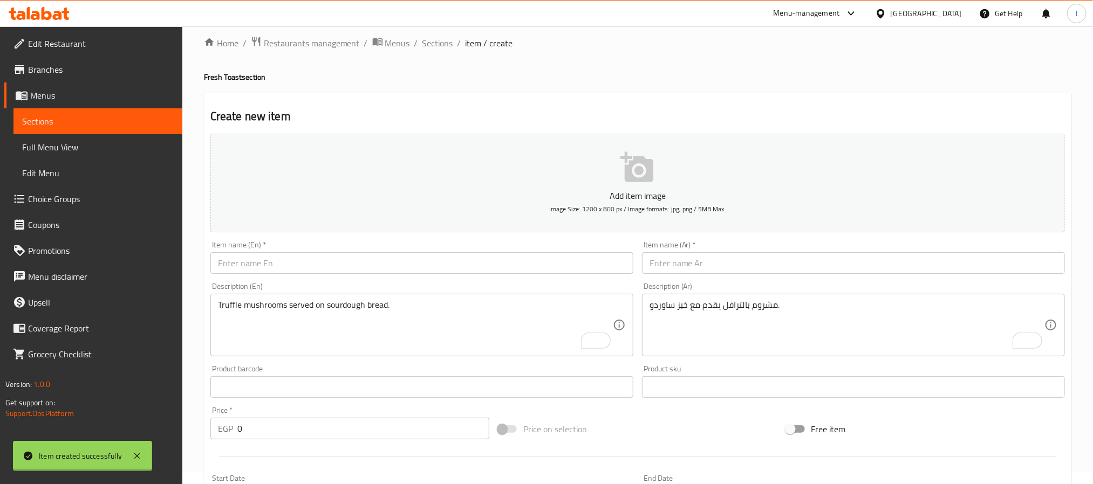
scroll to position [0, 0]
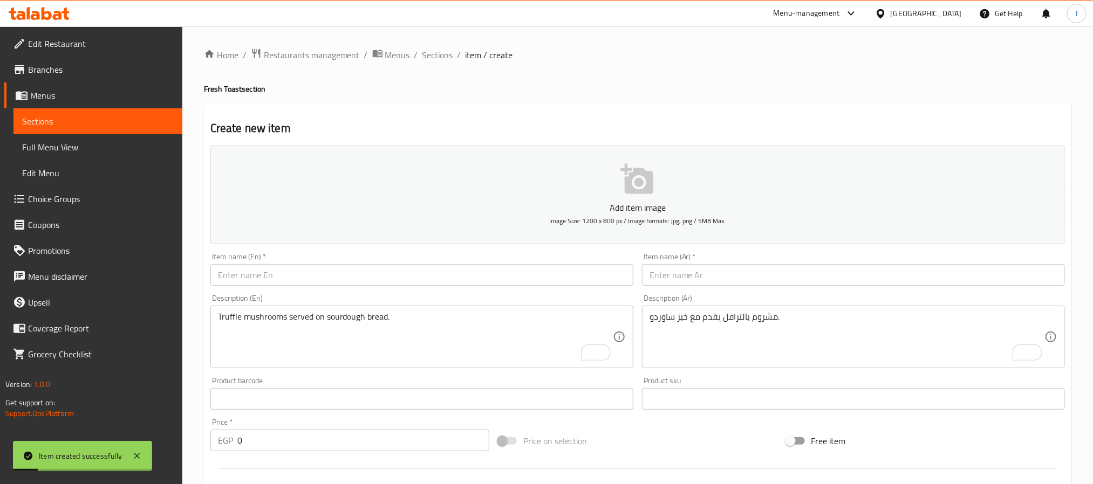
drag, startPoint x: 400, startPoint y: 274, endPoint x: 400, endPoint y: 261, distance: 12.4
click at [400, 274] on input "text" at bounding box center [421, 275] width 423 height 22
paste input "Breast Duck Bacon Sourdough"
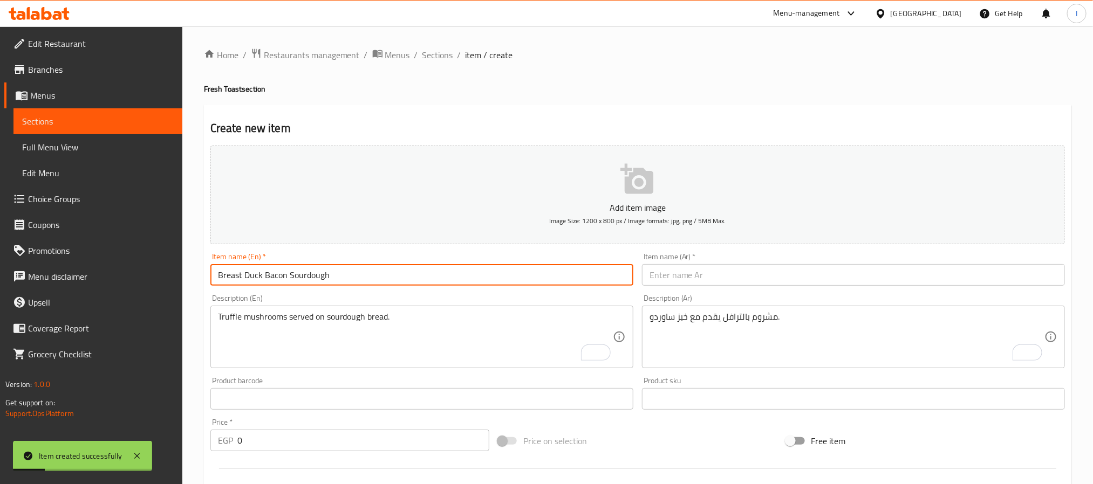
type input "Breast Duck Bacon Sourdough"
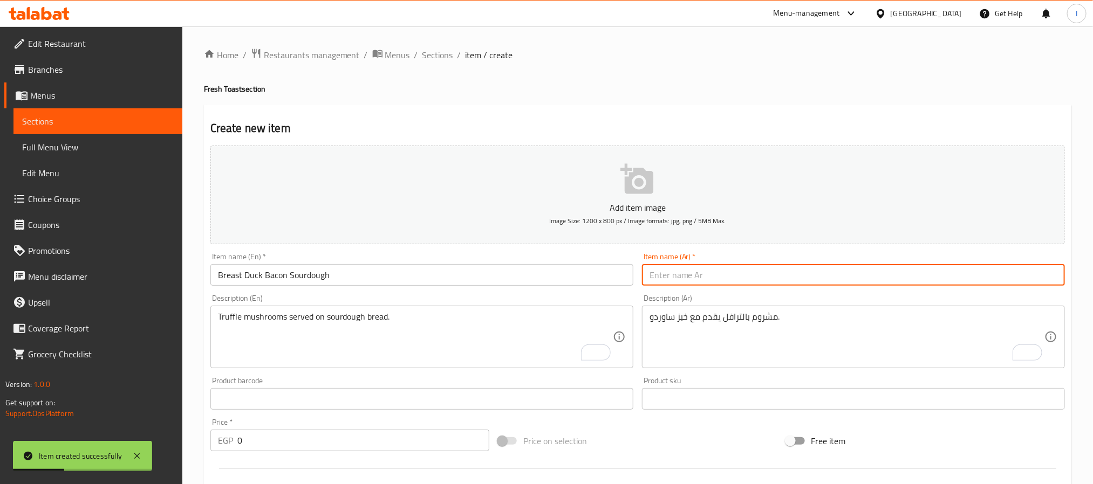
click at [732, 277] on input "text" at bounding box center [853, 275] width 423 height 22
paste input "صدر بط مع [PERSON_NAME]"
type input "صدر بط مع [PERSON_NAME]"
click at [733, 342] on textarea "مشروم بالترافل يقدم مع خبز ساوردو." at bounding box center [847, 337] width 395 height 51
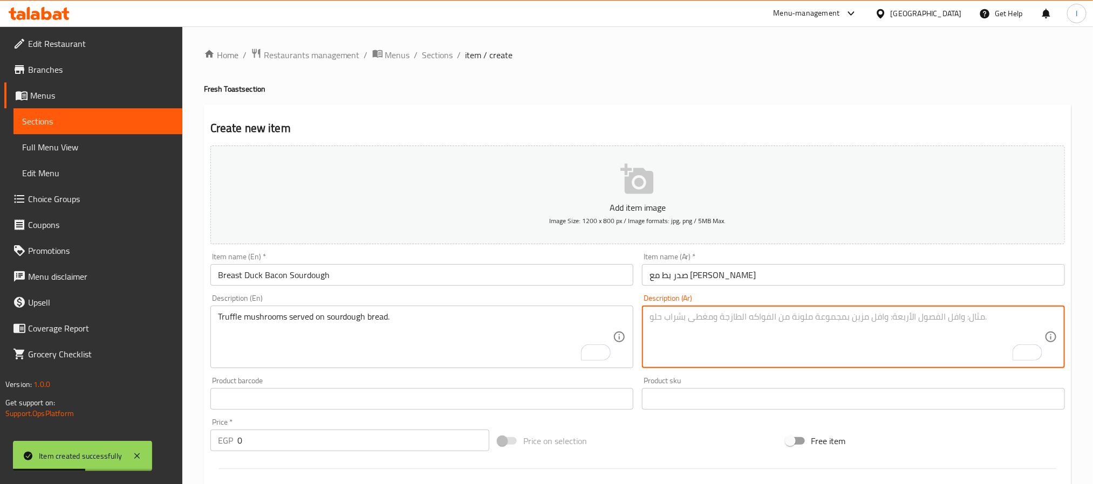
paste textarea "صدر بط مدخن مع بيكون يقدم على خبز ساوردو."
type textarea "صدر بط مدخن مع بيكون يقدم على خبز ساوردو."
click at [479, 366] on div "Truffle mushrooms served on sourdough bread. Description (En)" at bounding box center [421, 337] width 423 height 63
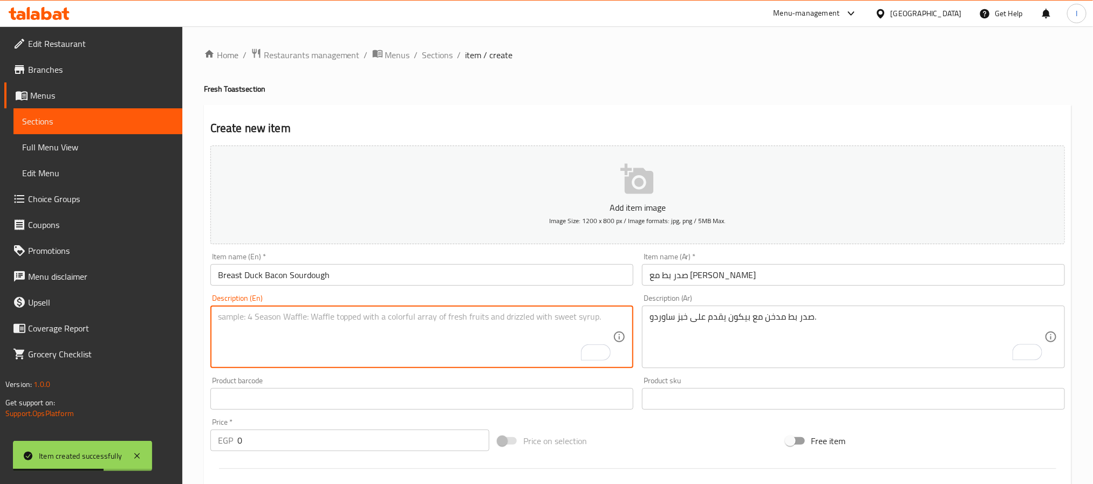
paste textarea "Smoked duck breast with bacon served on sourdough bread."
type textarea "Smoked duck breast with bacon served on sourdough bread."
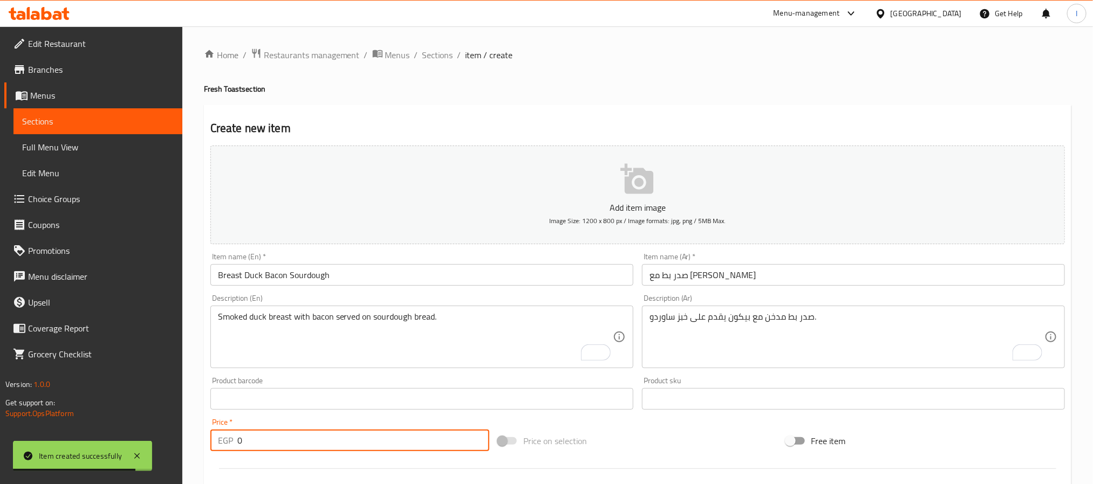
click at [321, 447] on input "0" at bounding box center [363, 441] width 252 height 22
paste input "342.0"
type input "342.00"
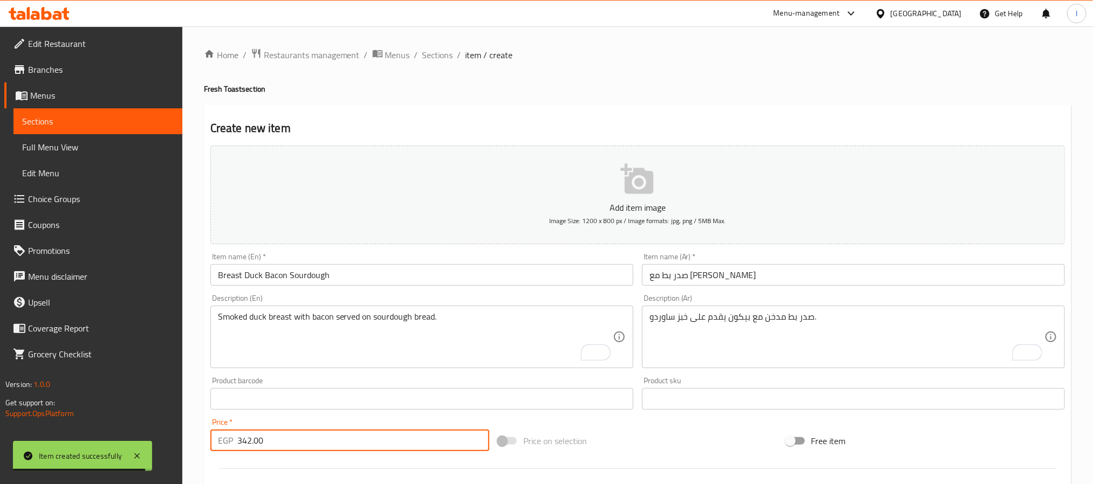
click at [619, 84] on h4 "Fresh Toast section" at bounding box center [637, 89] width 867 height 11
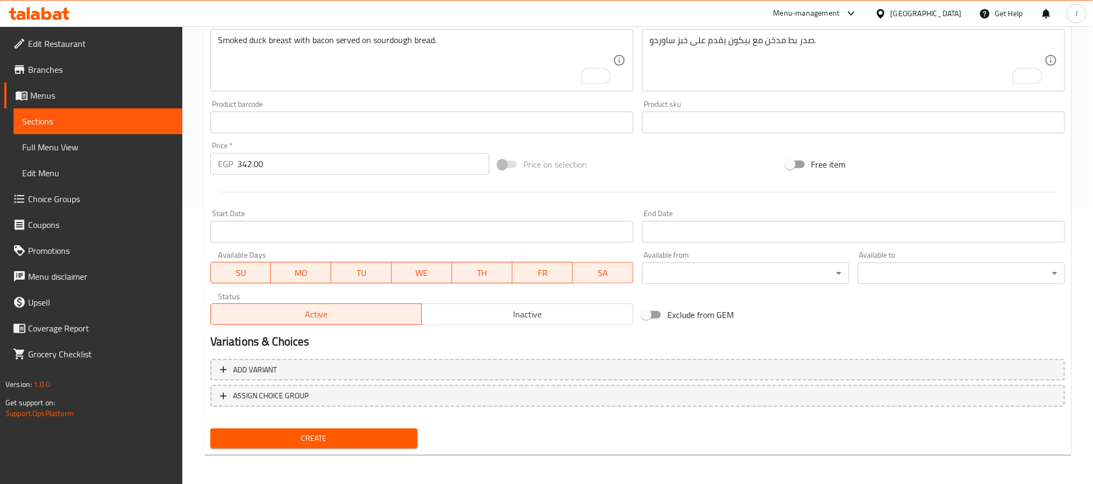
click at [382, 436] on span "Create" at bounding box center [314, 438] width 190 height 13
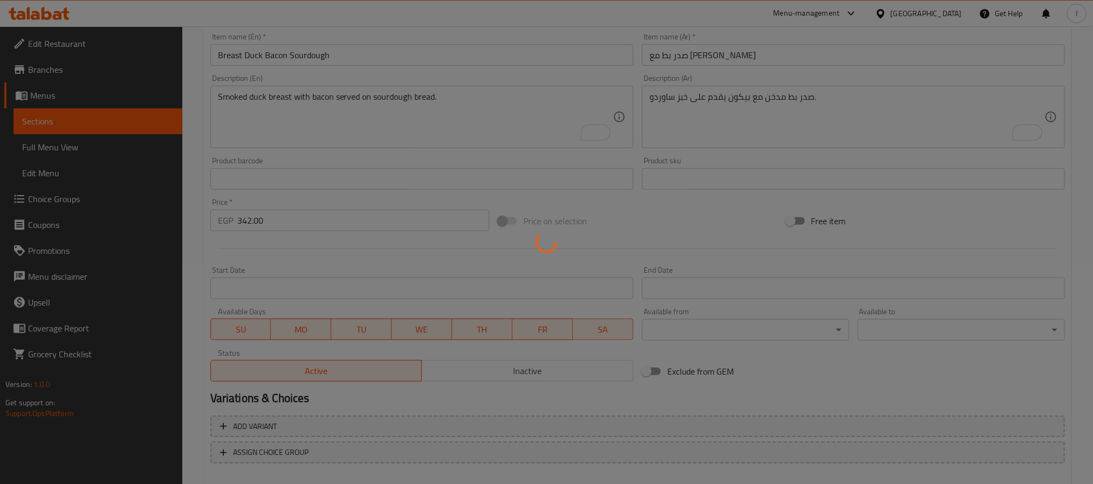
scroll to position [196, 0]
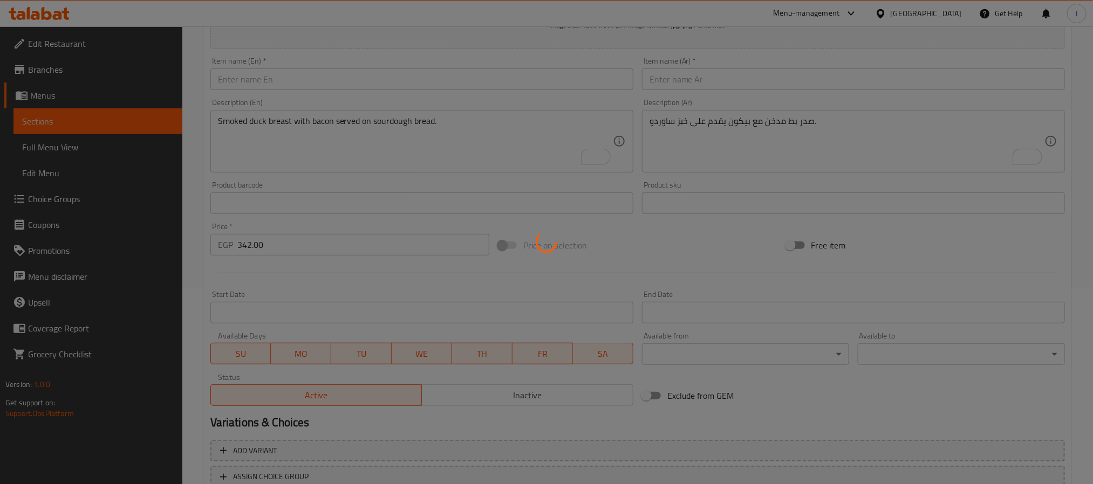
type input "0"
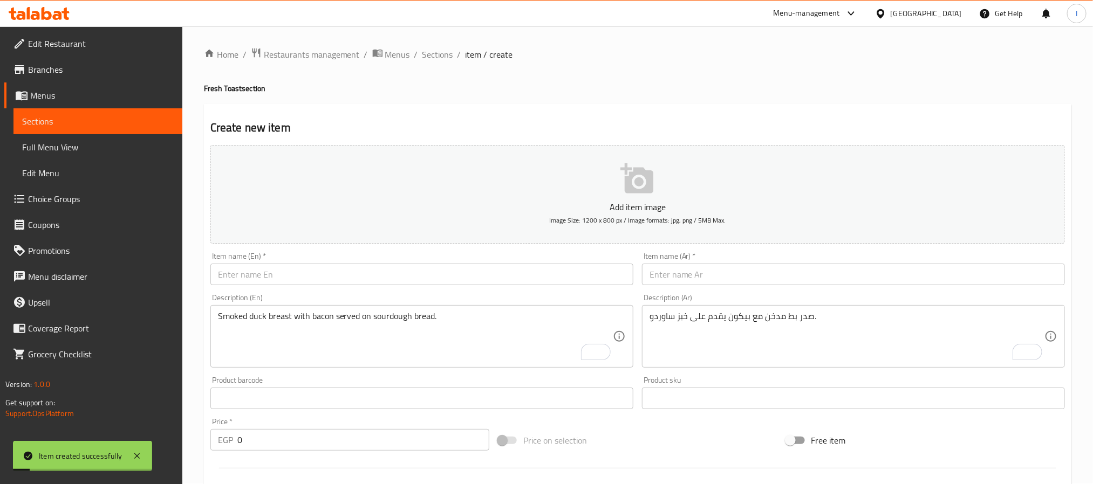
scroll to position [0, 0]
drag, startPoint x: 421, startPoint y: 57, endPoint x: 422, endPoint y: 5, distance: 52.3
click at [422, 57] on span "Sections" at bounding box center [437, 55] width 31 height 13
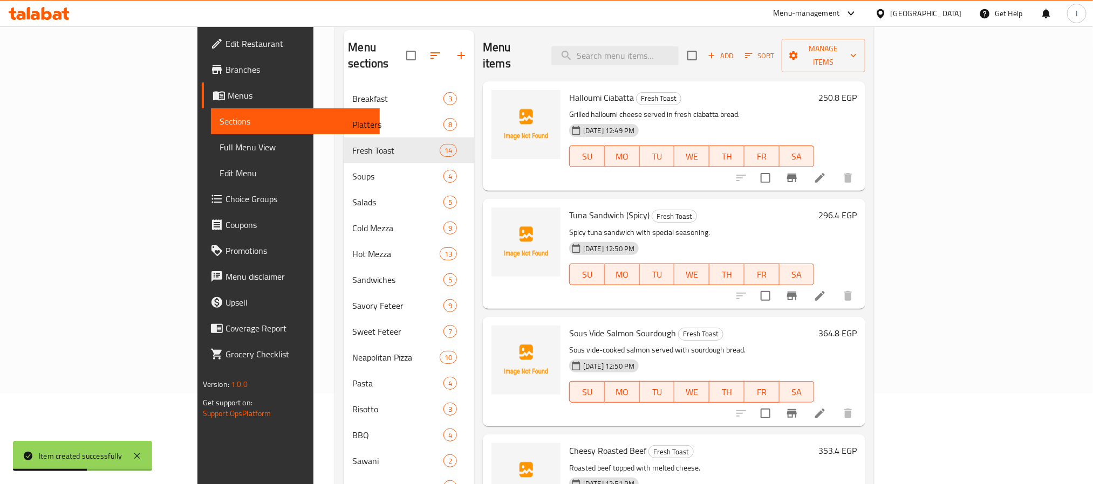
scroll to position [20, 0]
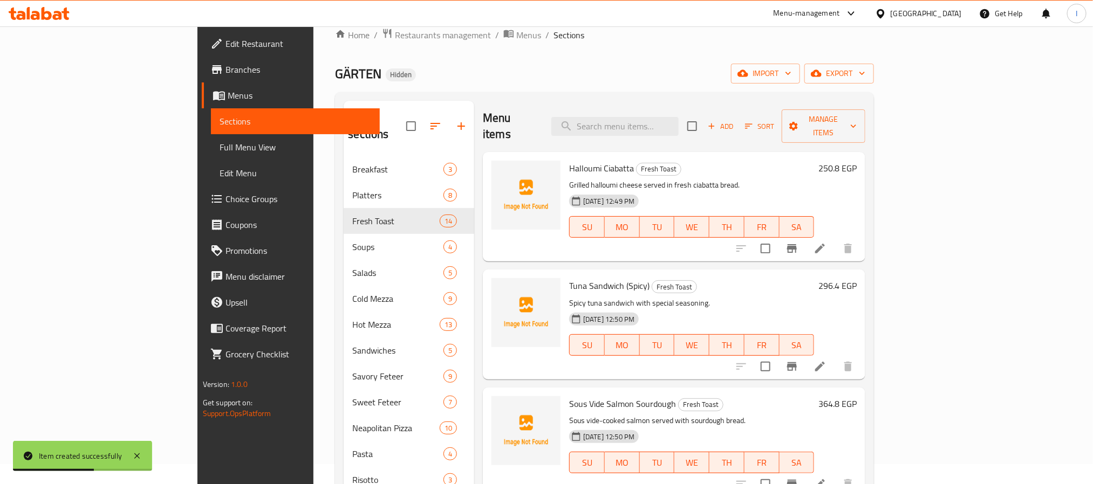
click at [516, 104] on div "Menu items Add Sort Manage items" at bounding box center [674, 126] width 382 height 51
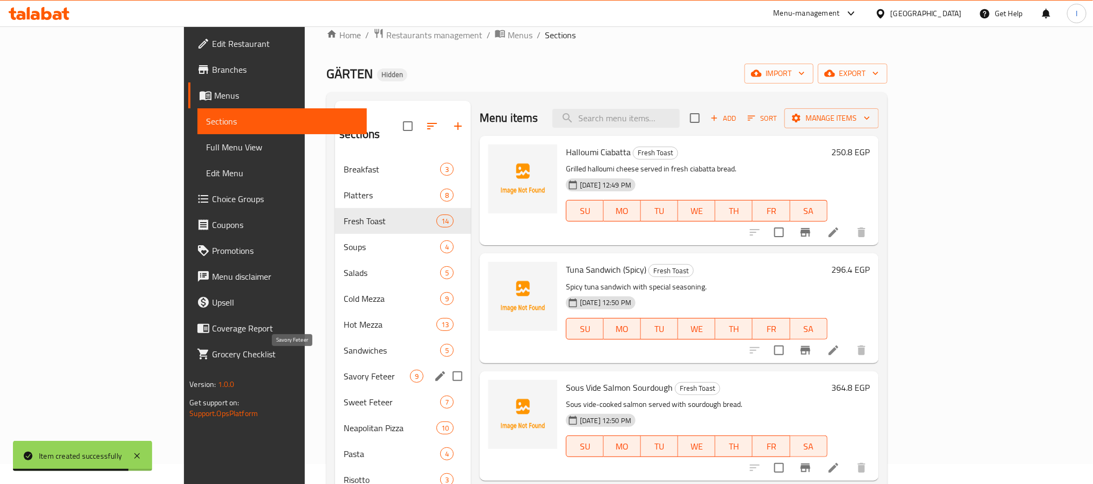
click at [344, 370] on span "Savory Feteer" at bounding box center [377, 376] width 66 height 13
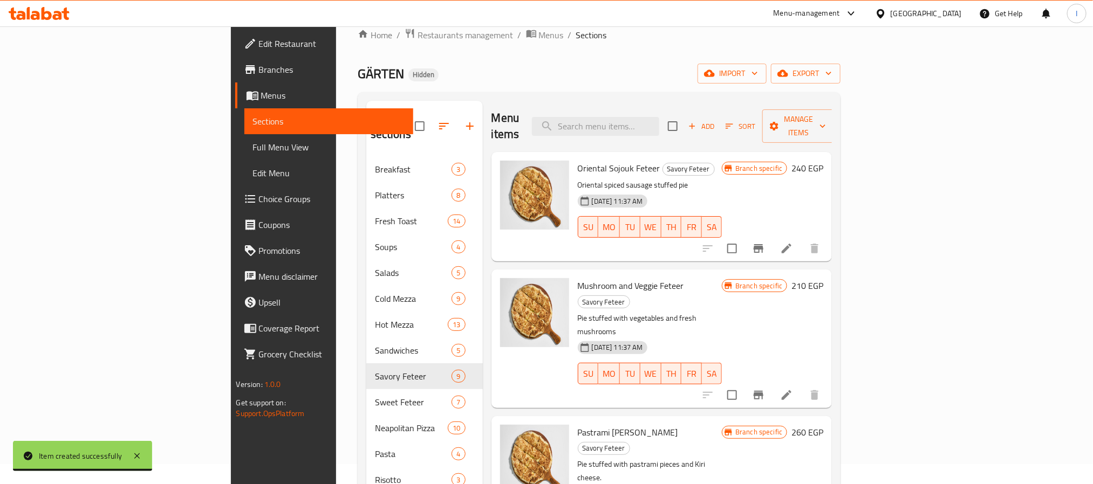
click at [716, 120] on span "Add" at bounding box center [701, 126] width 29 height 12
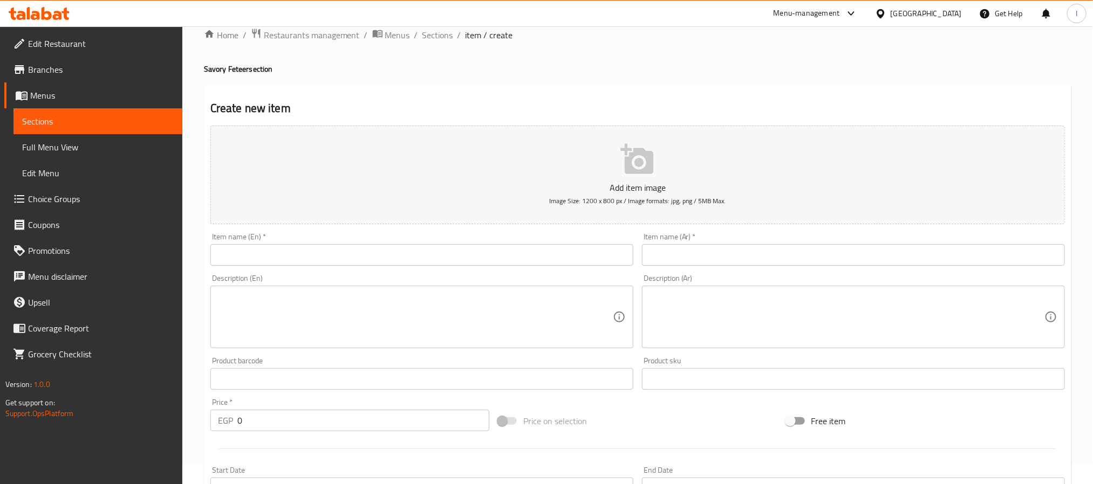
click at [735, 265] on input "text" at bounding box center [853, 255] width 423 height 22
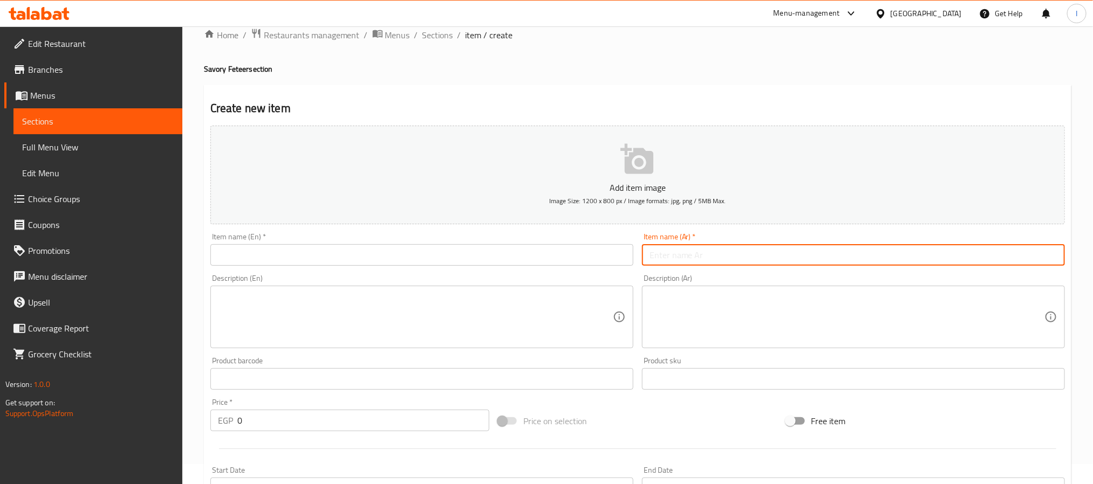
paste input "ميكس لحوم"
type input "ميكس لحوم"
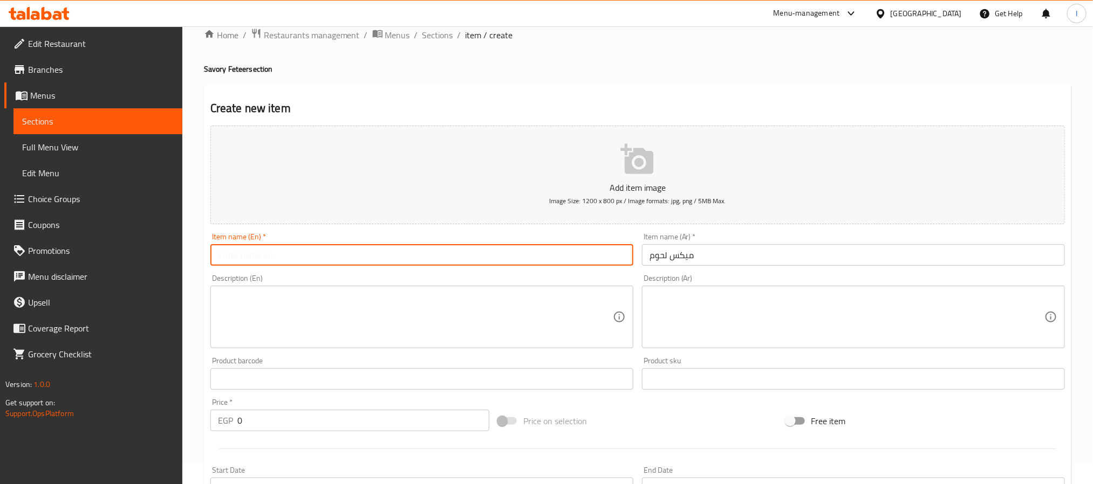
click at [511, 261] on input "text" at bounding box center [421, 255] width 423 height 22
paste input "Mix Meat"
type input "Mix Meat"
click at [728, 317] on textarea at bounding box center [847, 317] width 395 height 51
paste textarea "فطير محشي بأنواع مختلفة من اللحوم."
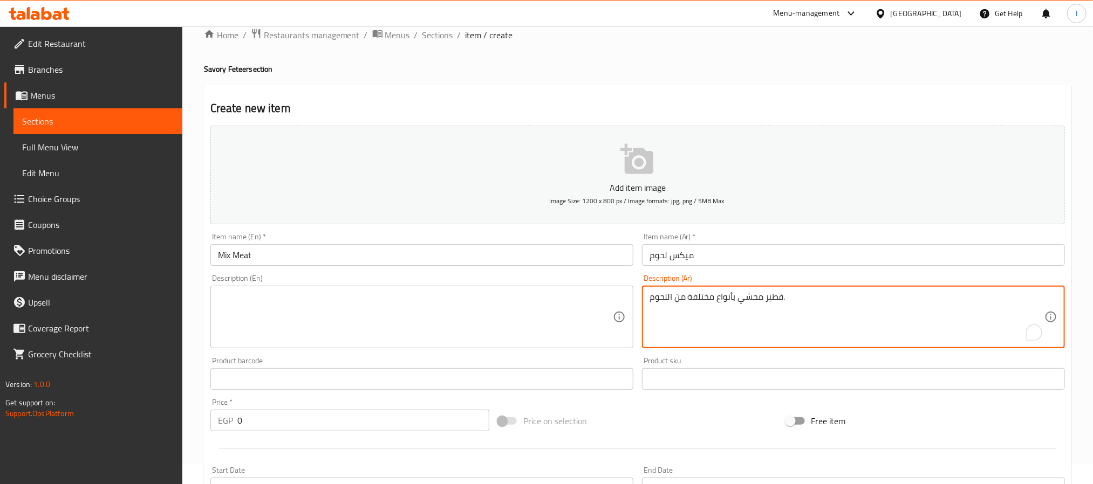
type textarea "فطير محشي بأنواع مختلفة من اللحوم."
click at [457, 299] on textarea at bounding box center [415, 317] width 395 height 51
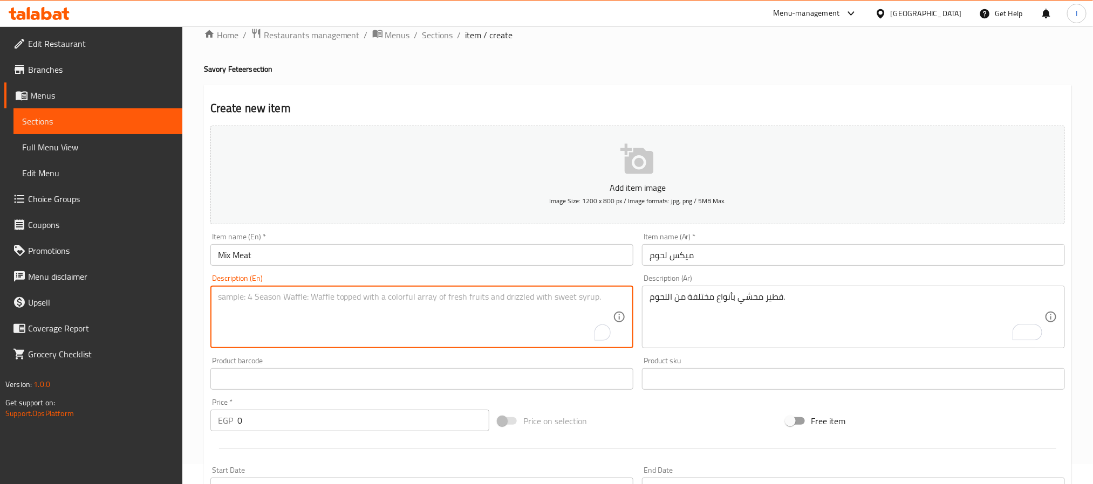
paste textarea "Feteer stuffed with a mix of meats."
type textarea "Feteer stuffed with a mix of meats."
click at [345, 423] on input "0" at bounding box center [363, 421] width 252 height 22
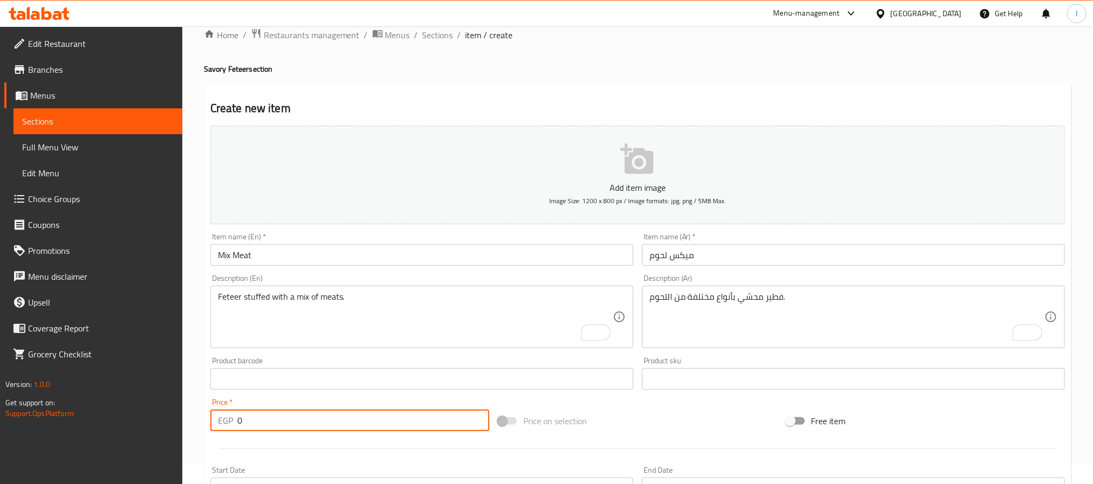
click at [345, 423] on input "0" at bounding box center [363, 421] width 252 height 22
paste input "427.5"
type input "427.50"
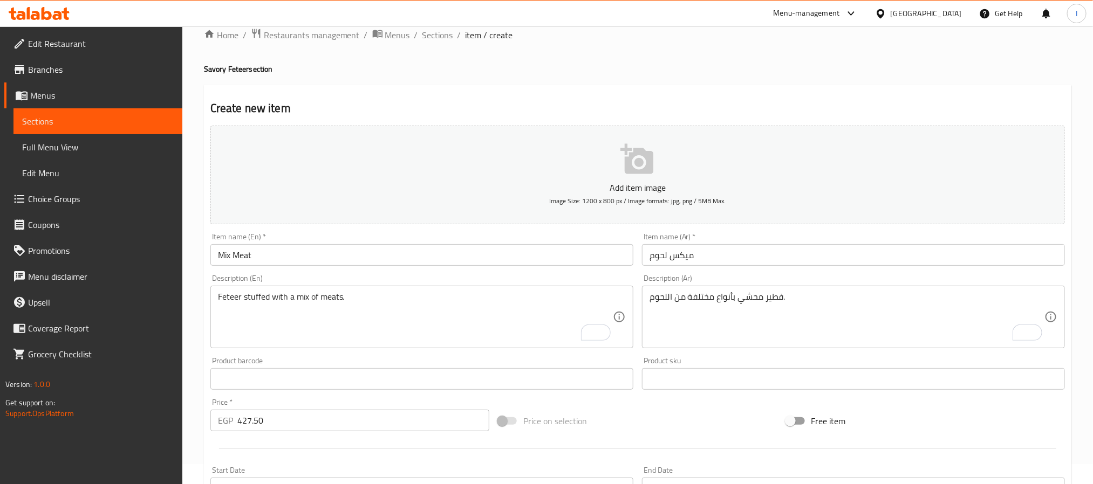
click at [542, 77] on div "Home / Restaurants management / Menus / Sections / item / create Savory Feteer …" at bounding box center [637, 374] width 867 height 693
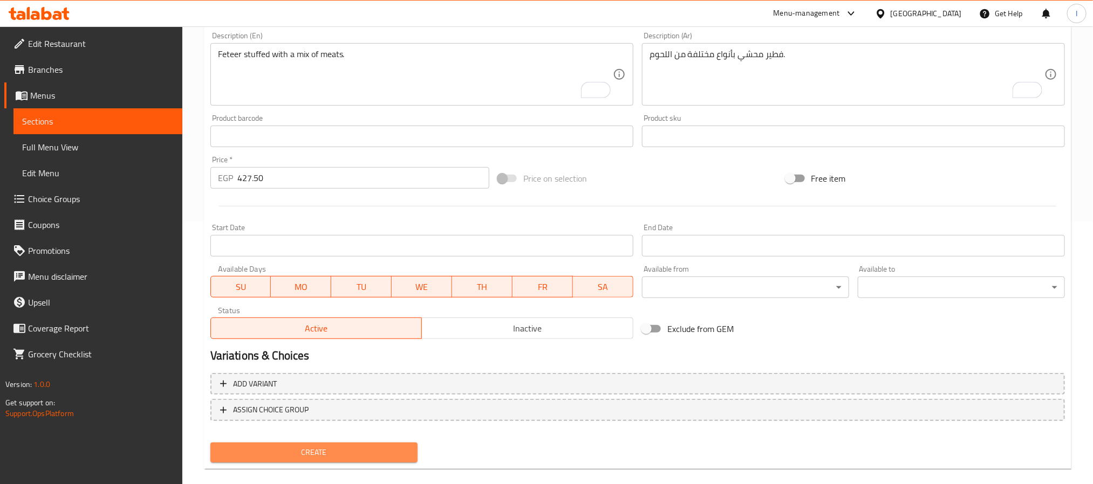
click at [397, 455] on span "Create" at bounding box center [314, 452] width 190 height 13
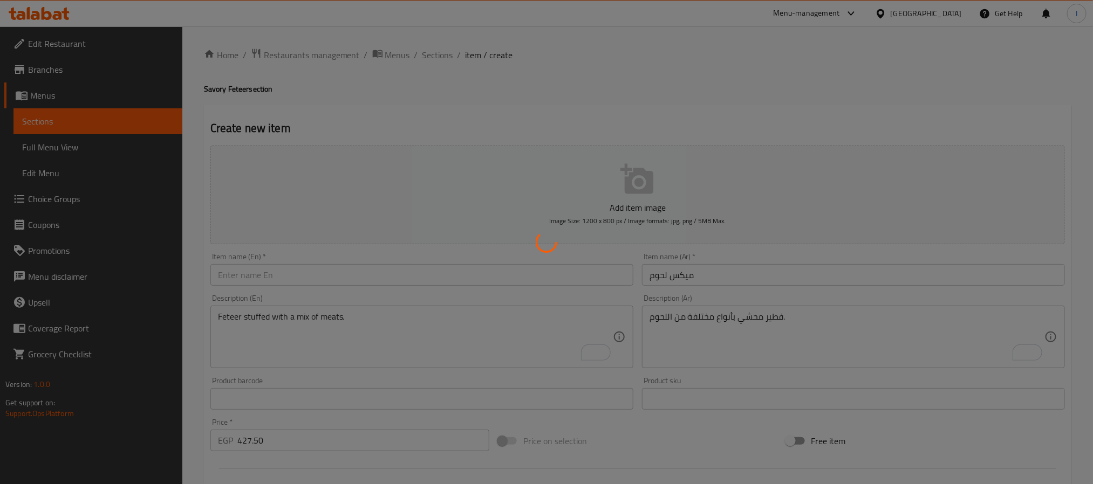
type input "0"
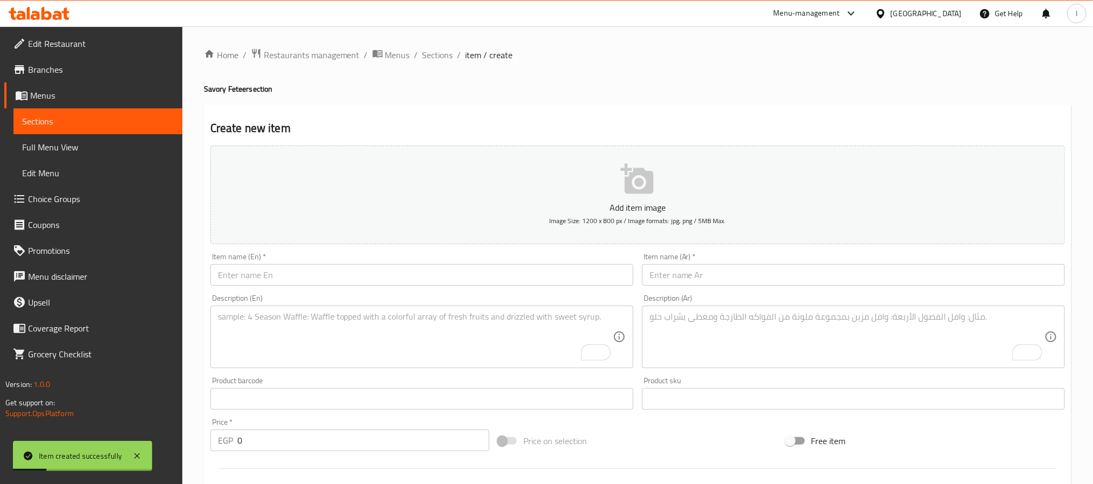
click at [671, 269] on input "text" at bounding box center [853, 275] width 423 height 22
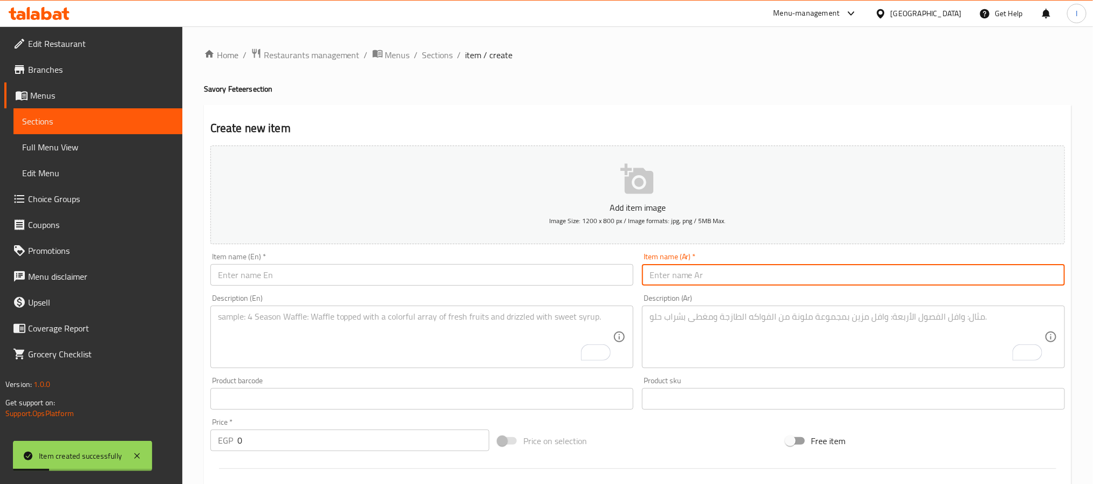
paste input "[PERSON_NAME]"
type input "[PERSON_NAME]"
click at [492, 285] on input "text" at bounding box center [421, 275] width 423 height 22
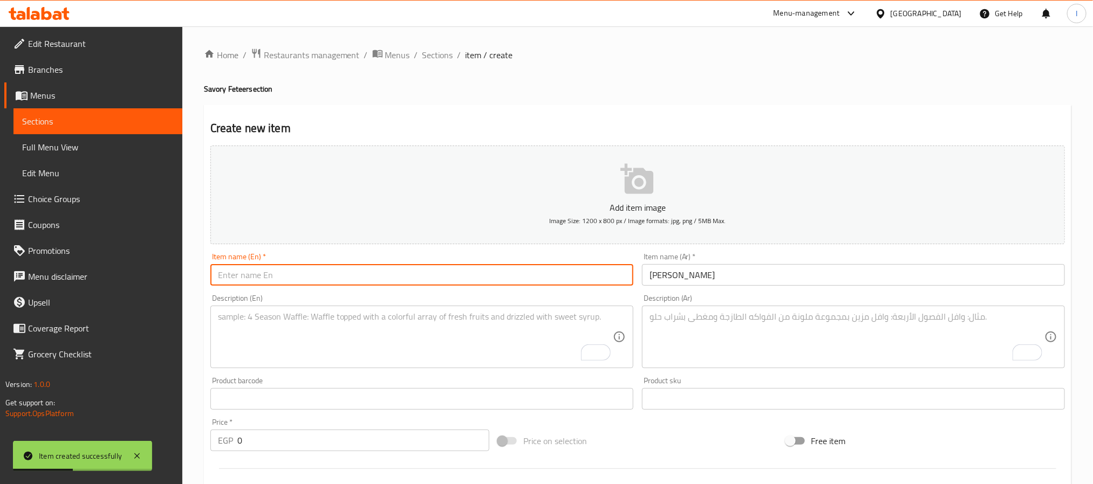
paste input "[PERSON_NAME]"
type input "[PERSON_NAME]"
click at [696, 334] on textarea "To enrich screen reader interactions, please activate Accessibility in Grammarl…" at bounding box center [847, 337] width 395 height 51
paste textarea "فطير خاص بوصفة مميزة على اسم [PERSON_NAME]."
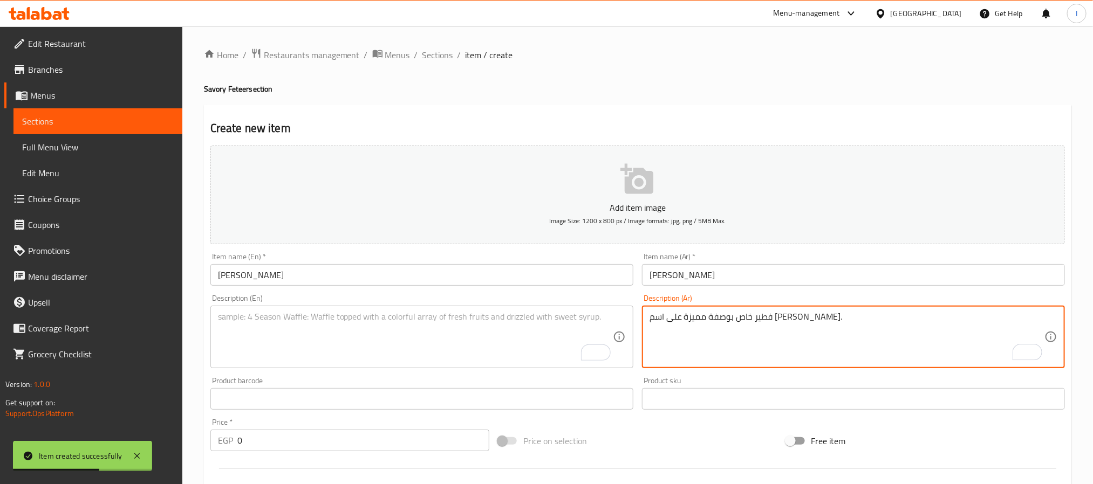
type textarea "فطير خاص بوصفة مميزة على اسم [PERSON_NAME]."
click at [465, 344] on textarea "To enrich screen reader interactions, please activate Accessibility in Grammarl…" at bounding box center [415, 337] width 395 height 51
paste textarea "Special feteer with a unique recipe named after [PERSON_NAME]."
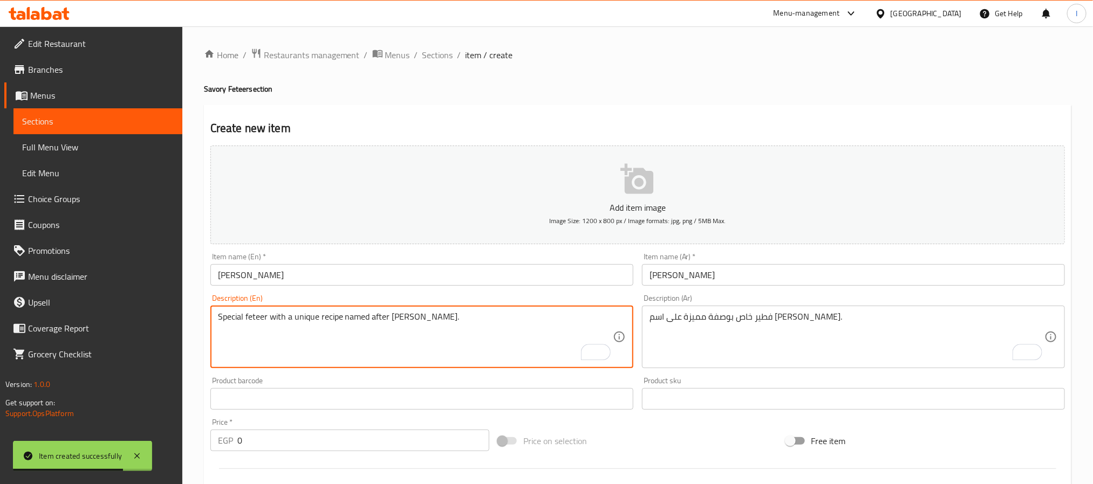
type textarea "Special feteer with a unique recipe named after [PERSON_NAME]."
click at [405, 452] on div "Price   * EGP 0 Price *" at bounding box center [350, 435] width 288 height 42
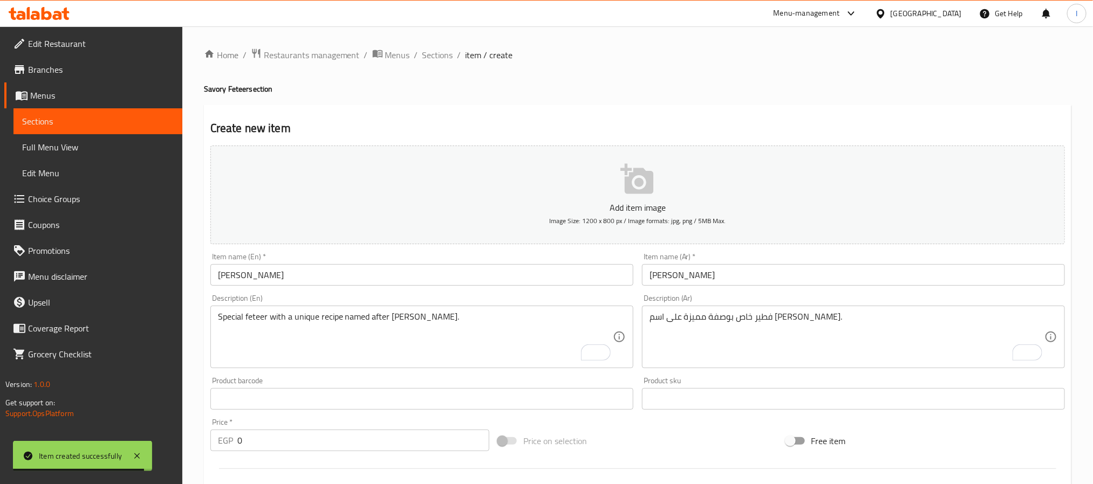
click at [410, 445] on input "0" at bounding box center [363, 441] width 252 height 22
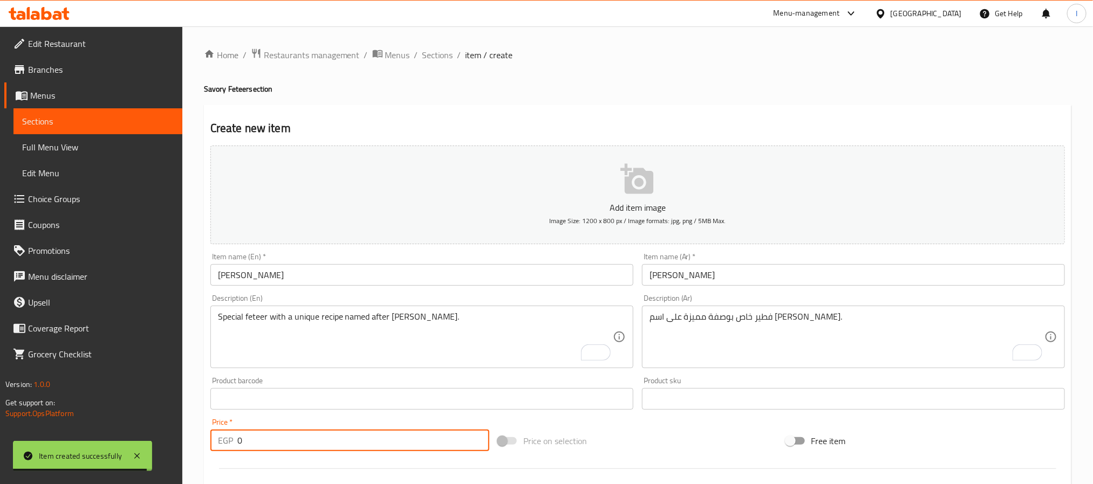
click at [410, 445] on input "0" at bounding box center [363, 441] width 252 height 22
paste input "450.3"
type input "450.30"
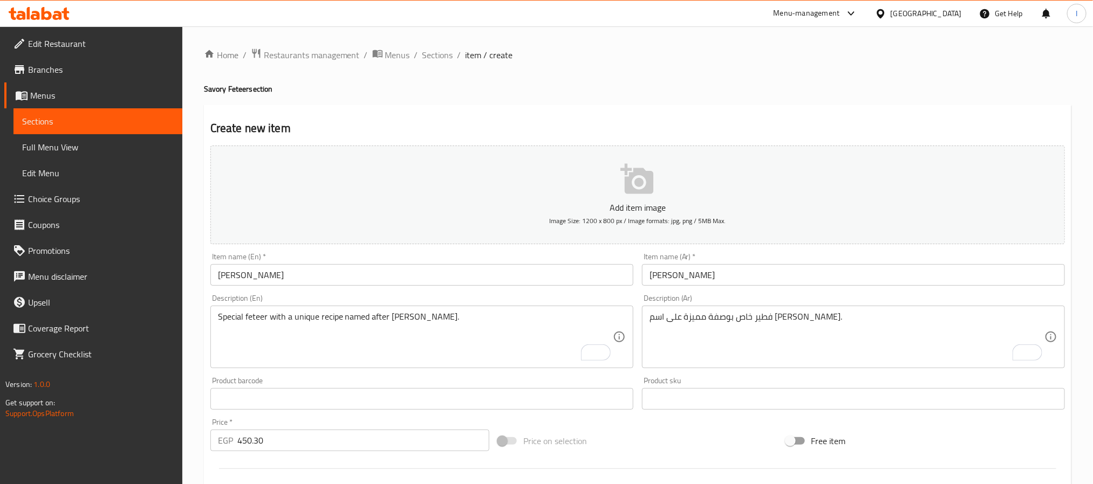
click at [635, 98] on div "Home / Restaurants management / Menus / Sections / item / create Savory Feteer …" at bounding box center [637, 394] width 867 height 693
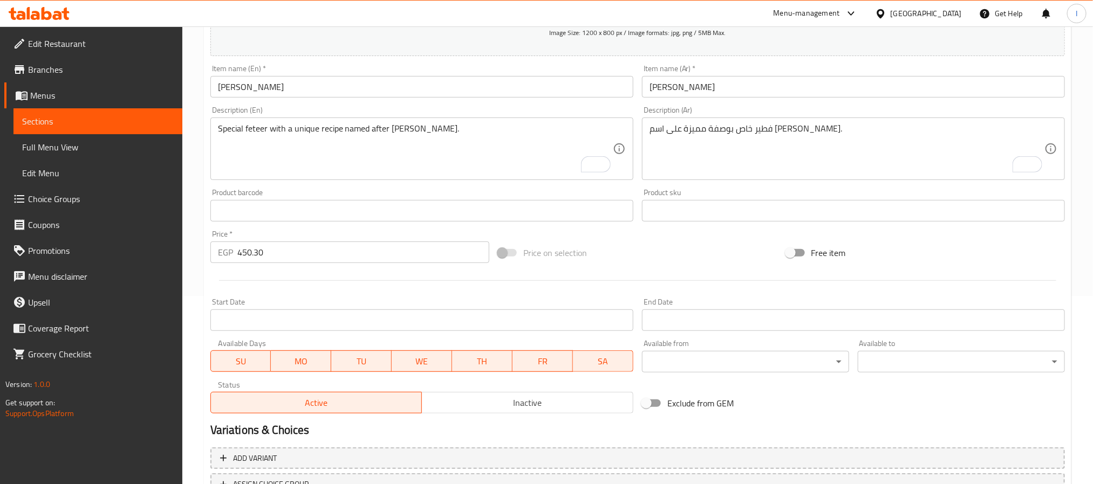
scroll to position [277, 0]
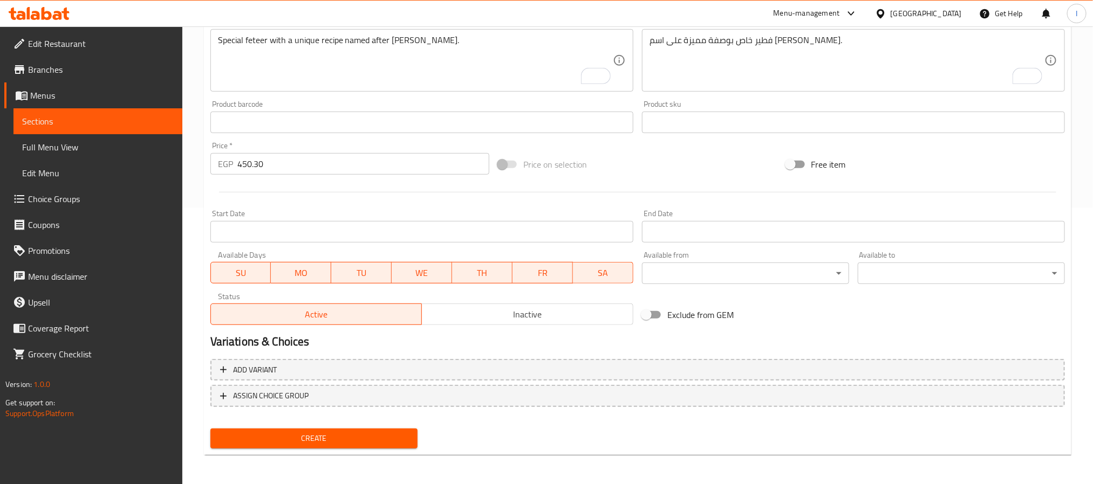
click at [376, 449] on div "Create" at bounding box center [314, 439] width 216 height 29
click at [388, 436] on span "Create" at bounding box center [314, 438] width 190 height 13
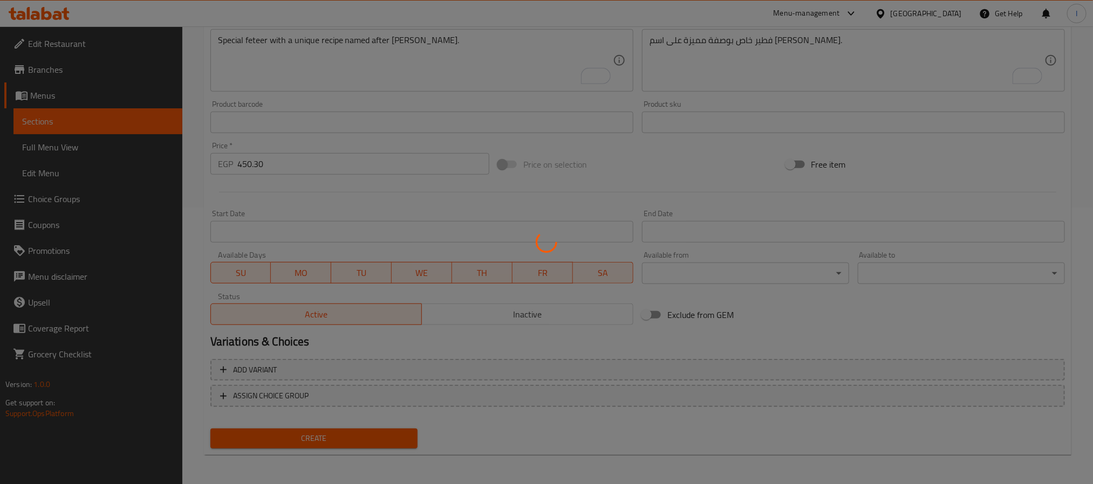
scroll to position [0, 0]
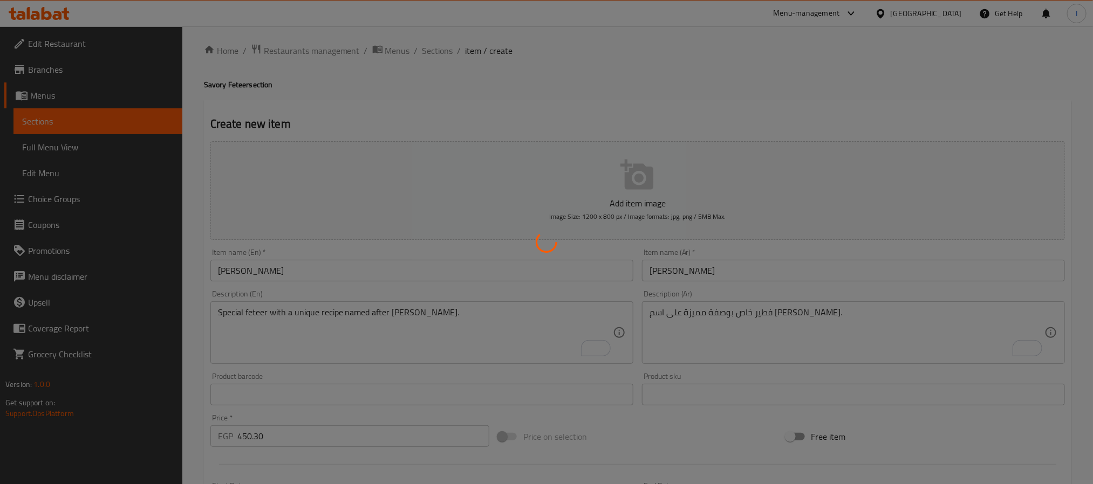
type input "0"
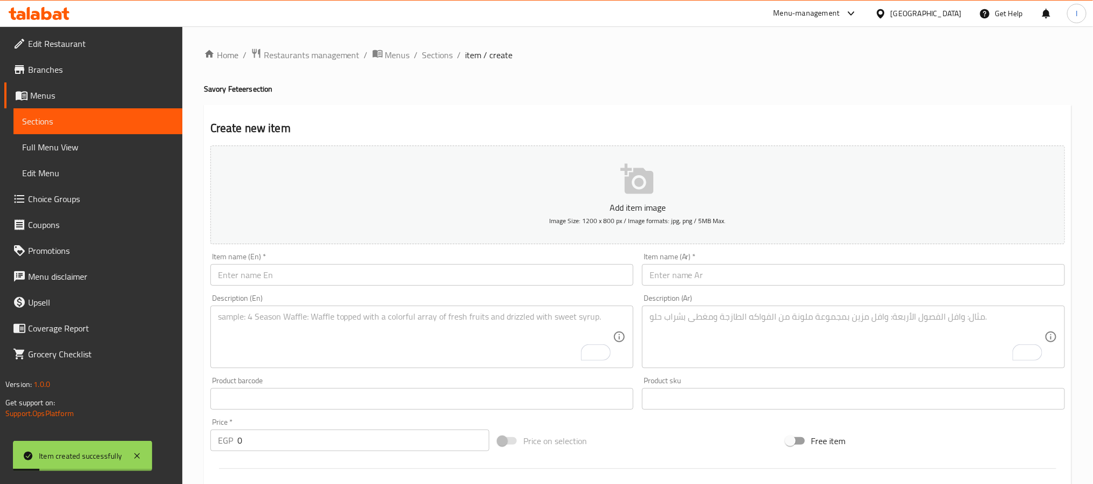
click at [377, 277] on input "text" at bounding box center [421, 275] width 423 height 22
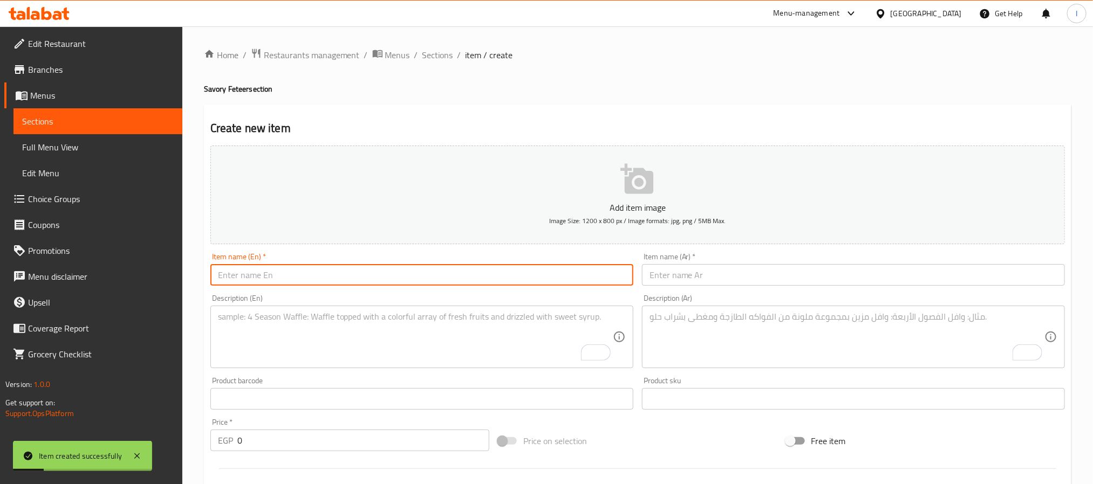
paste input "Tuna"
type input "Tuna"
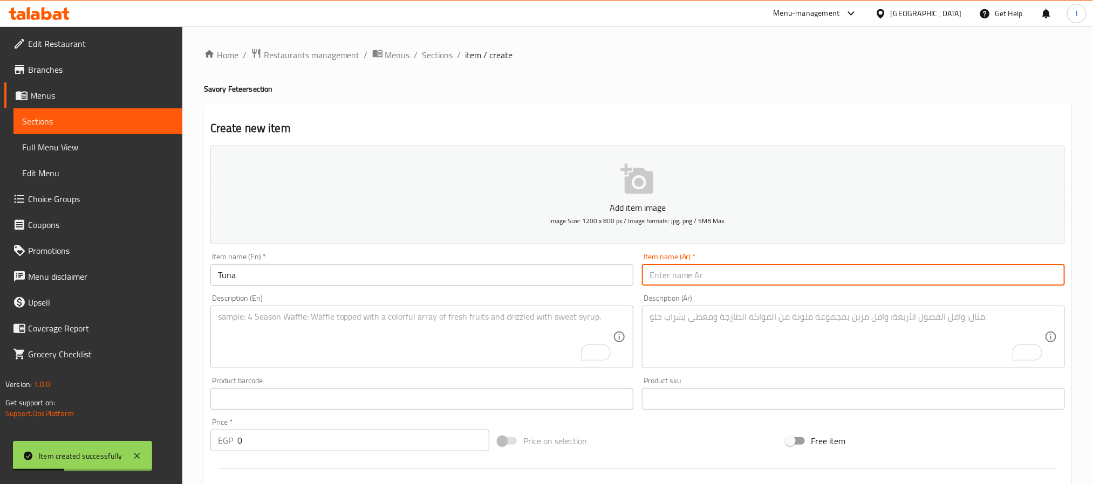
click at [683, 284] on input "text" at bounding box center [853, 275] width 423 height 22
paste input "تونة"
type input "تونة"
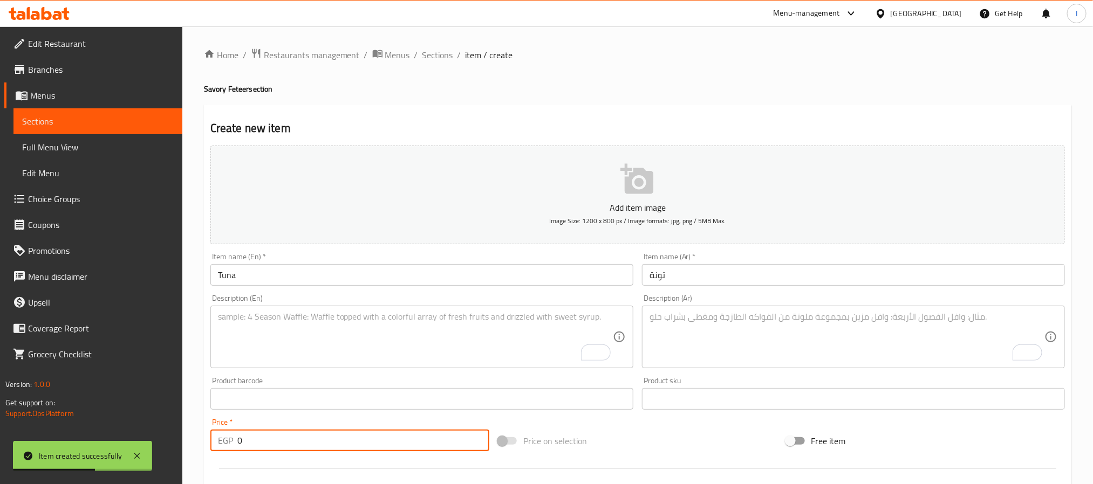
click at [442, 445] on input "0" at bounding box center [363, 441] width 252 height 22
paste input "393.3"
type input "393.30"
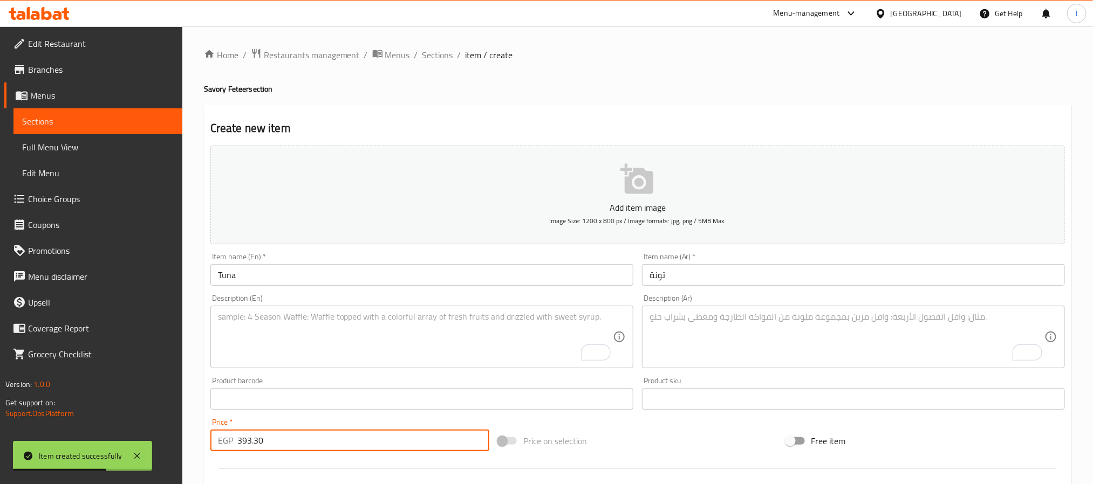
click at [568, 92] on h4 "Savory Feteer section" at bounding box center [637, 89] width 867 height 11
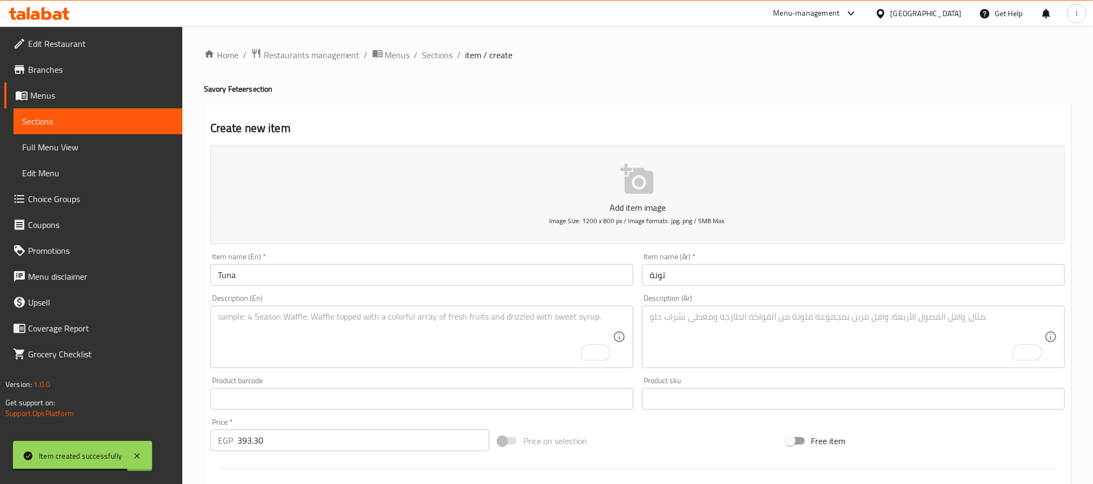
click at [678, 318] on textarea "To enrich screen reader interactions, please activate Accessibility in Grammarl…" at bounding box center [847, 337] width 395 height 51
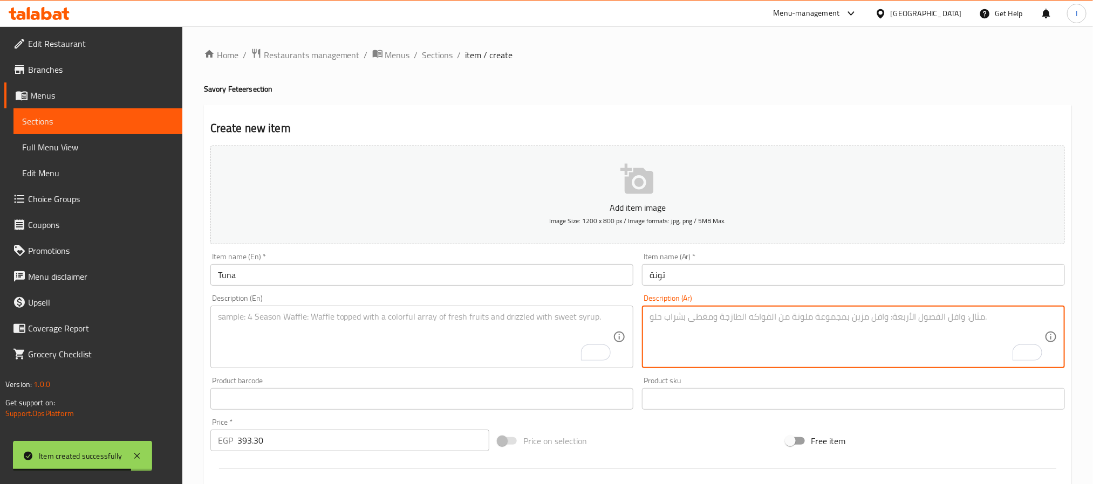
paste textarea "فطير محشي بحشوة تونة شهية."
type textarea "فطير محشي بحشوة تونة شهية."
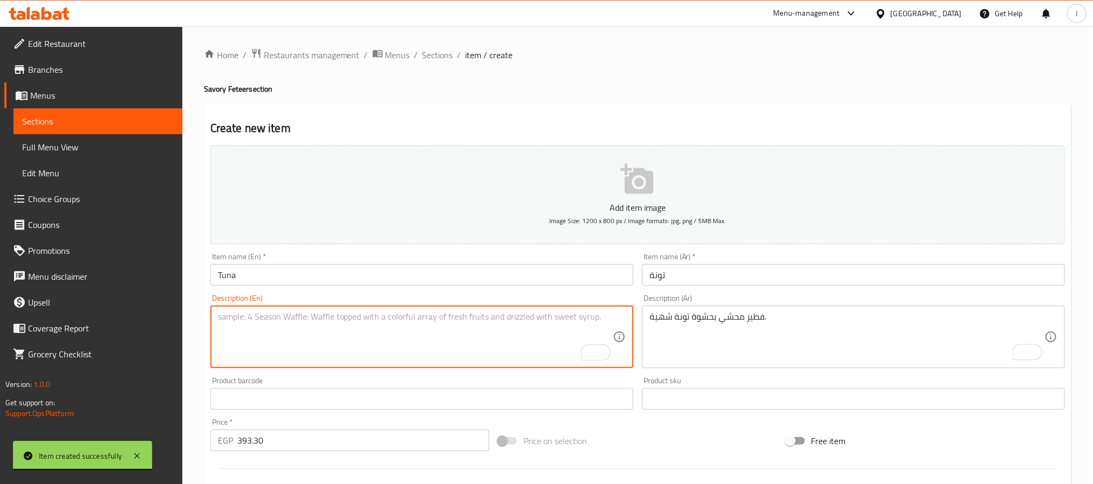
click at [418, 324] on textarea "To enrich screen reader interactions, please activate Accessibility in Grammarl…" at bounding box center [415, 337] width 395 height 51
paste textarea "Feteer stuffed with delicious tuna filling."
type textarea "Feteer stuffed with delicious tuna filling."
click at [593, 58] on ol "Home / Restaurants management / Menus / Sections / item / create" at bounding box center [637, 55] width 867 height 14
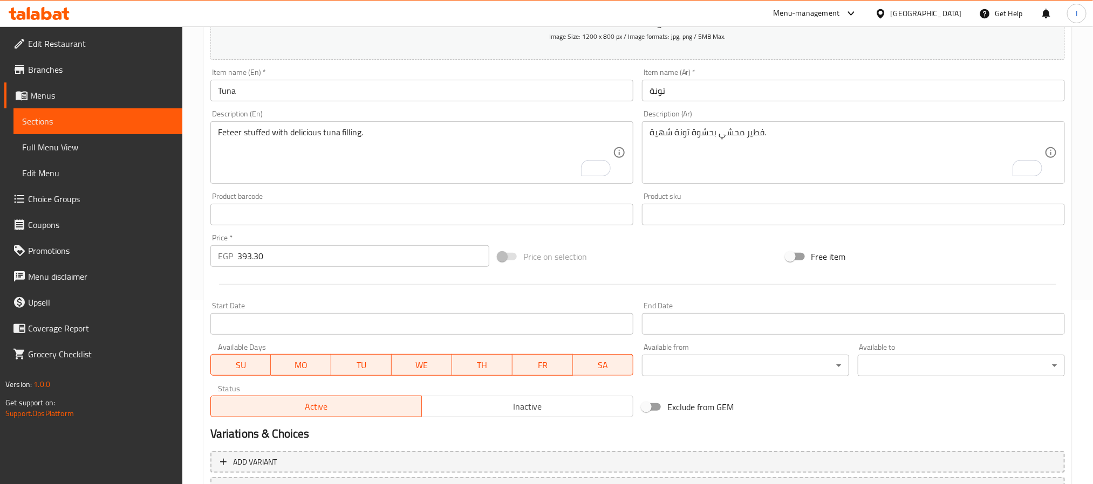
scroll to position [277, 0]
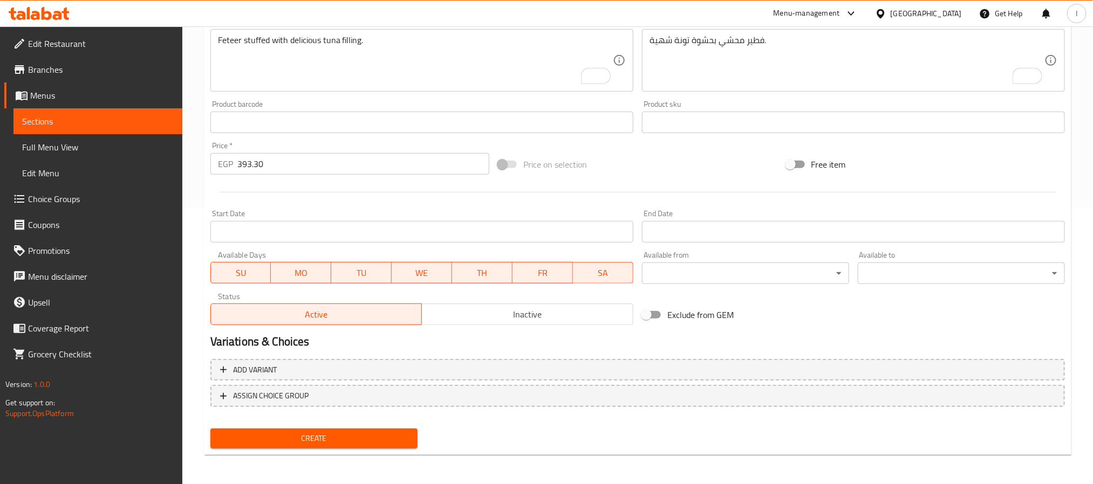
click at [391, 444] on span "Create" at bounding box center [314, 438] width 190 height 13
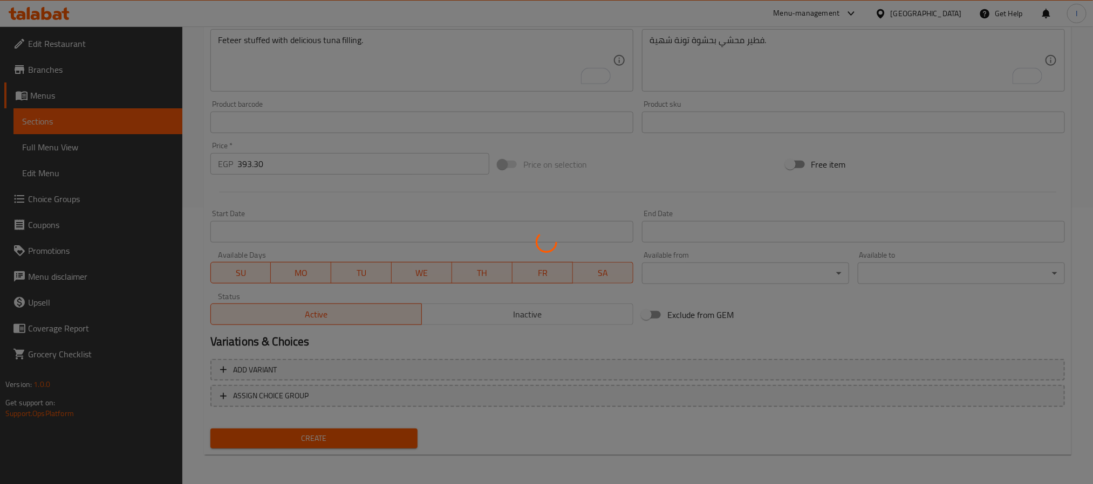
scroll to position [179, 0]
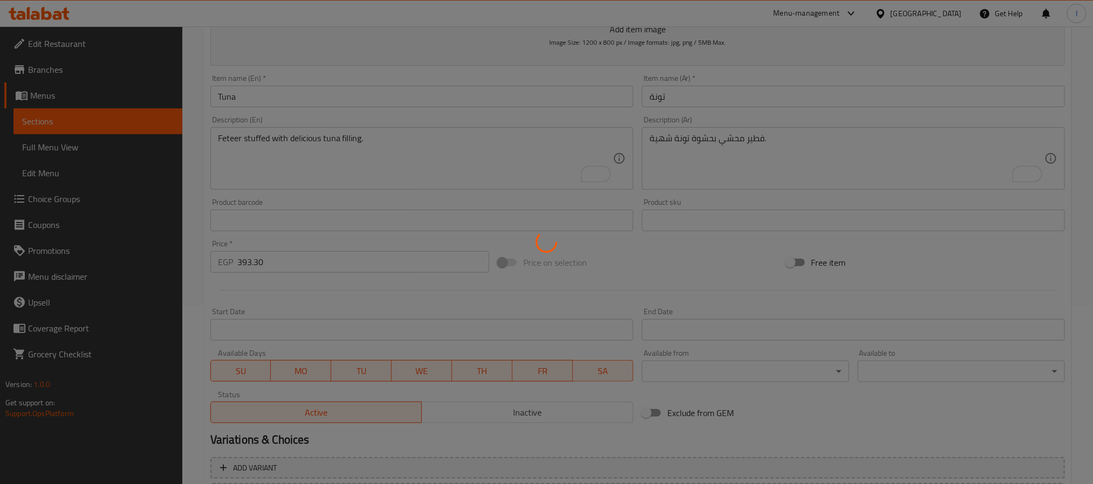
type input "0"
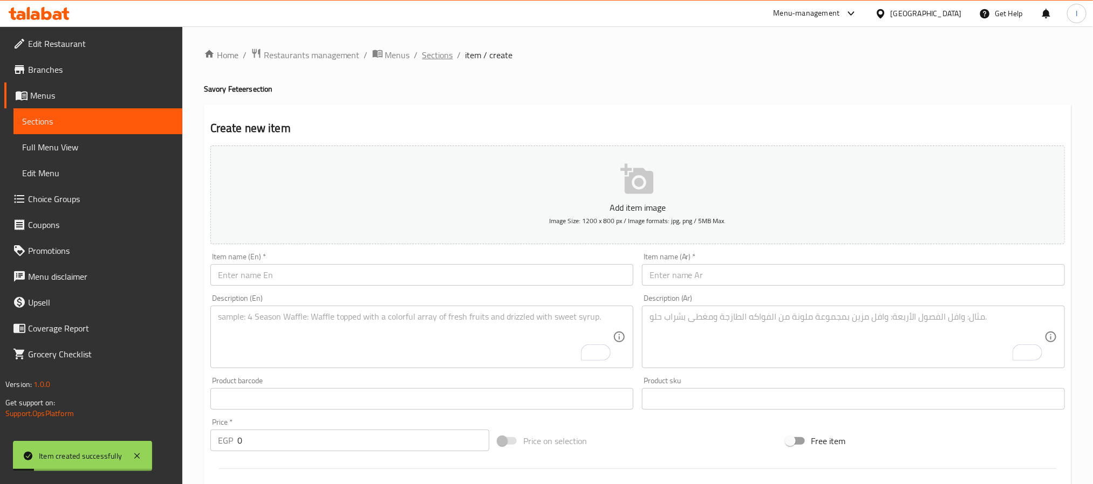
click at [427, 60] on span "Sections" at bounding box center [437, 55] width 31 height 13
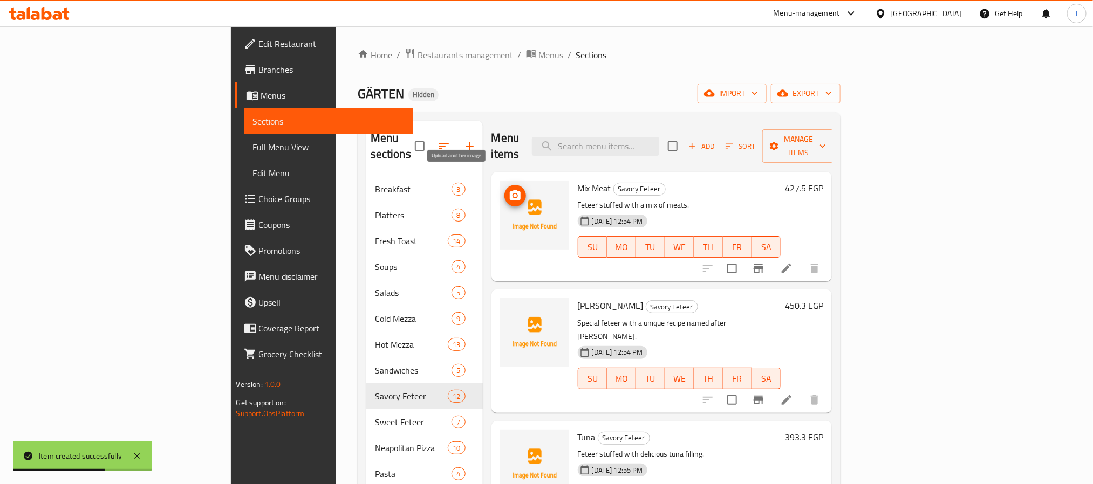
click at [504, 189] on span "upload picture" at bounding box center [515, 195] width 22 height 13
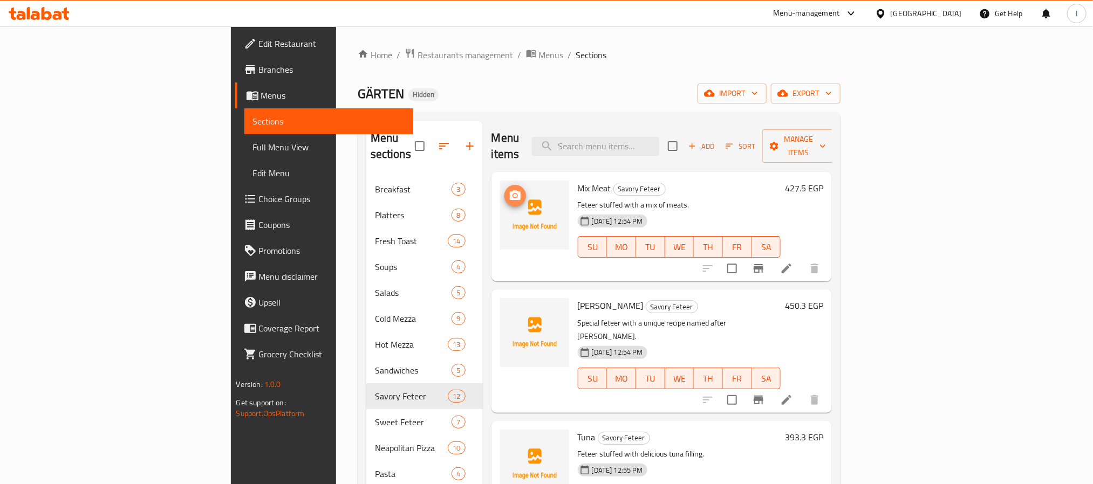
click at [510, 190] on icon "upload picture" at bounding box center [515, 195] width 11 height 10
click at [504, 303] on button "upload picture" at bounding box center [515, 314] width 22 height 22
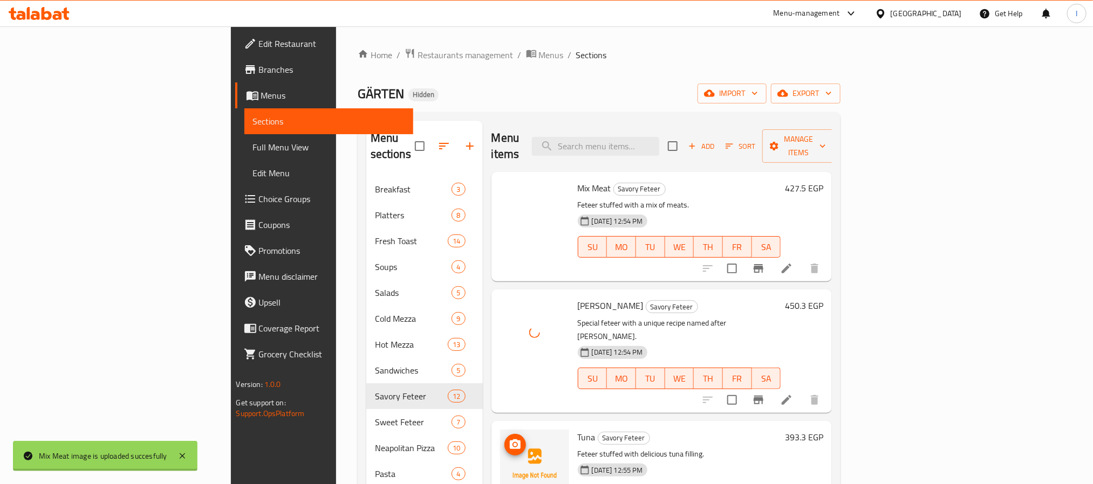
click at [500, 430] on img at bounding box center [534, 464] width 69 height 69
click at [510, 440] on icon "upload picture" at bounding box center [515, 445] width 11 height 10
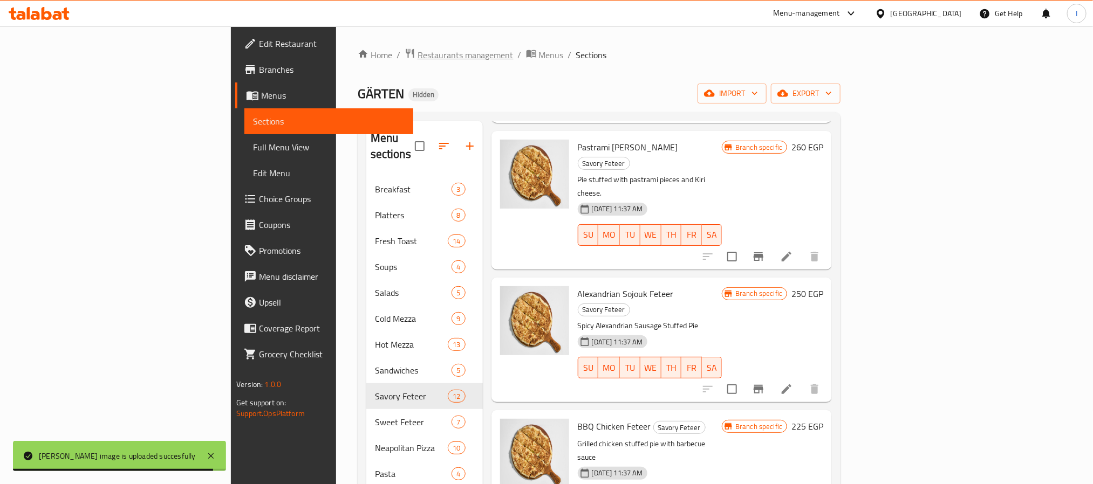
click at [418, 58] on span "Restaurants management" at bounding box center [466, 55] width 96 height 13
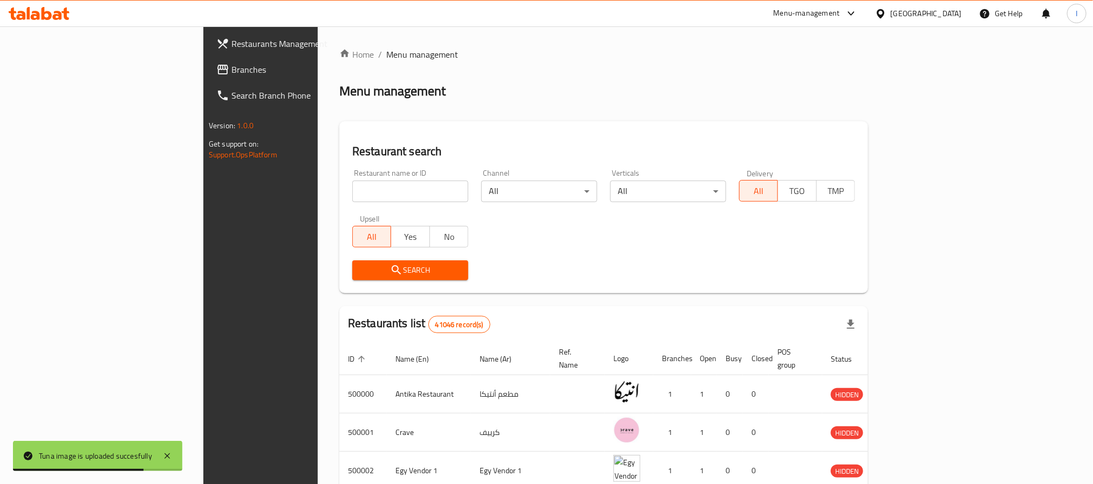
drag, startPoint x: 63, startPoint y: 68, endPoint x: 120, endPoint y: 112, distance: 71.5
click at [231, 68] on span "Branches" at bounding box center [304, 69] width 146 height 13
